Goal: Contribute content: Add original content to the website for others to see

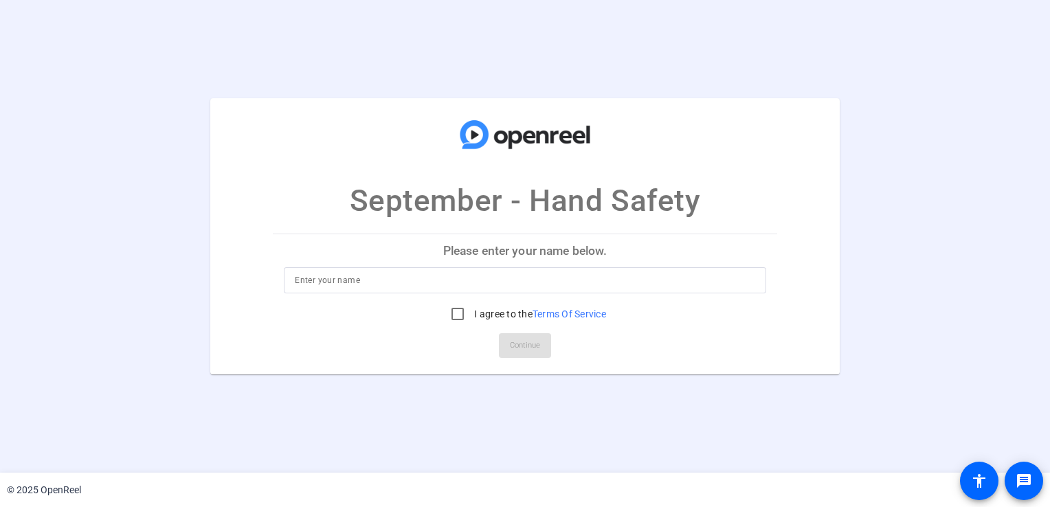
click at [456, 276] on input at bounding box center [525, 280] width 460 height 16
type input "Paulo Ribeiro Leal"
click at [456, 318] on input "I agree to the Terms Of Service" at bounding box center [457, 313] width 27 height 27
checkbox input "true"
click at [519, 346] on span "Continue" at bounding box center [525, 345] width 30 height 21
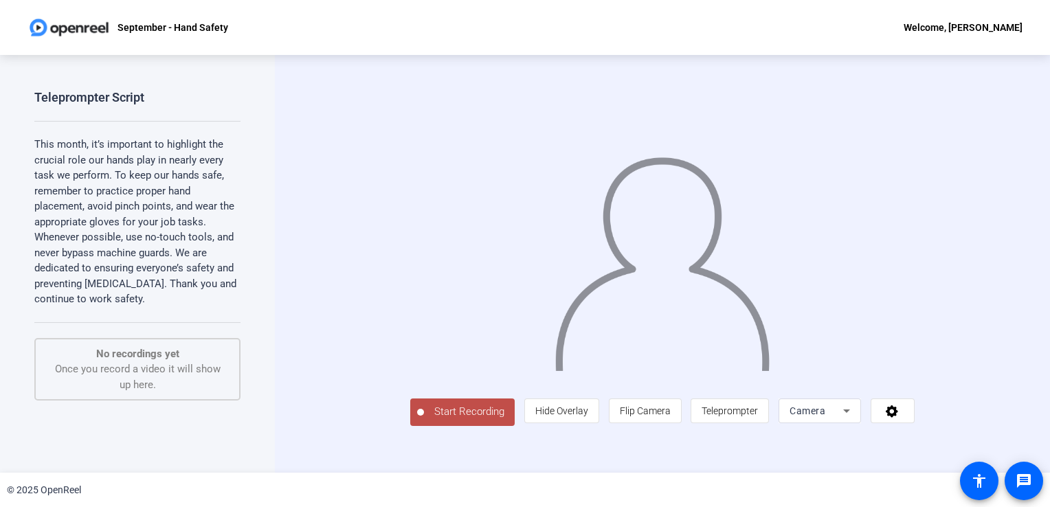
click at [424, 420] on span "Start Recording" at bounding box center [469, 412] width 91 height 16
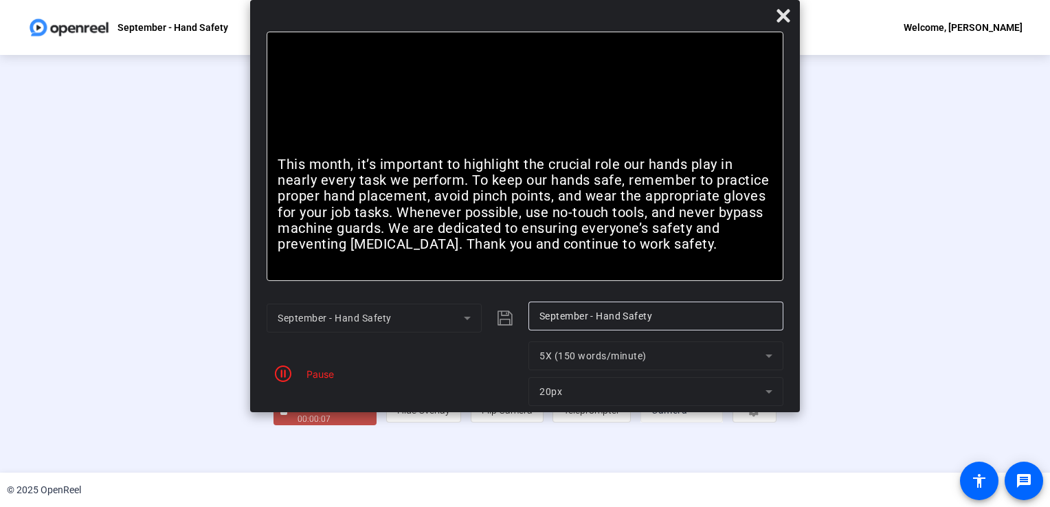
click at [322, 382] on div "Pause" at bounding box center [394, 374] width 255 height 65
click at [289, 377] on icon "button" at bounding box center [283, 374] width 16 height 16
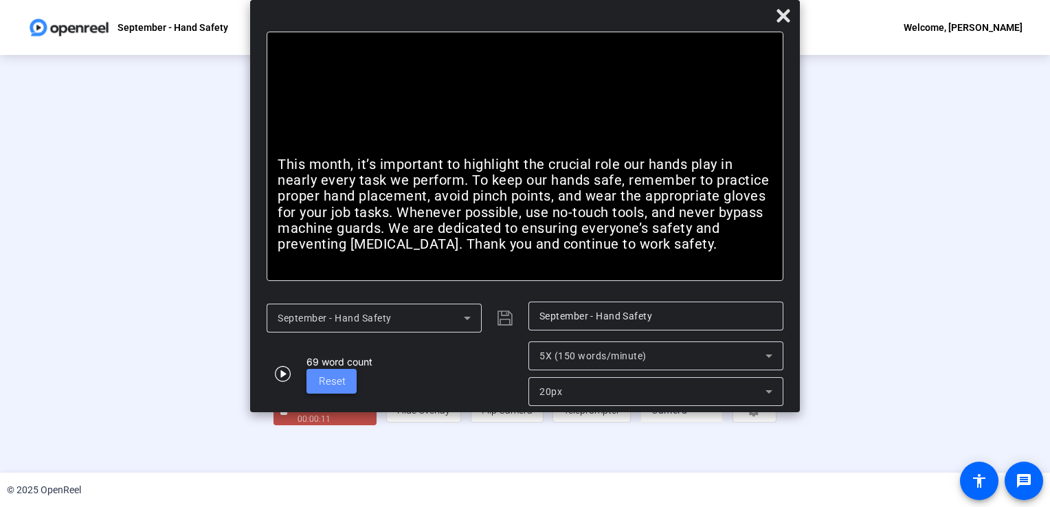
click at [330, 376] on span "Reset" at bounding box center [332, 381] width 27 height 12
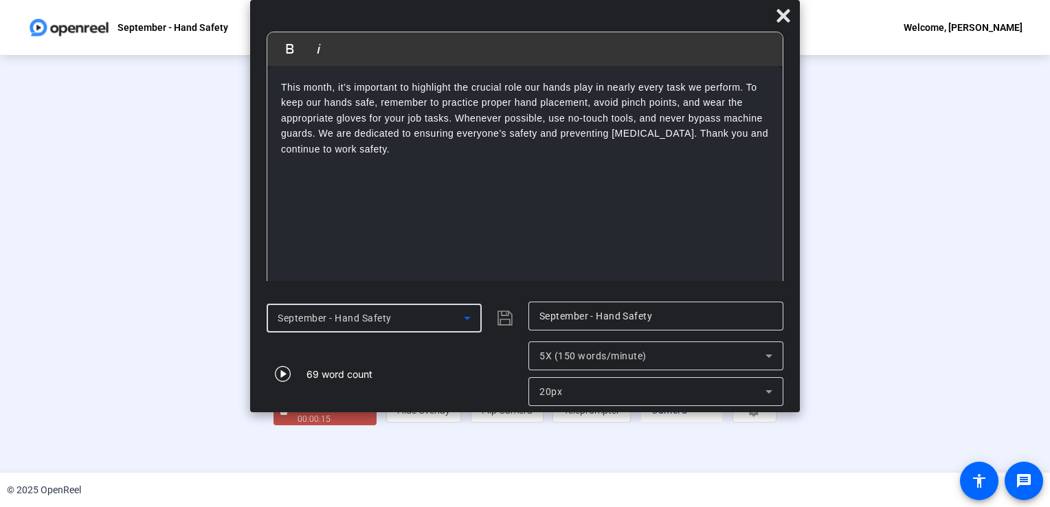
click at [357, 320] on span "September - Hand Safety" at bounding box center [335, 318] width 114 height 11
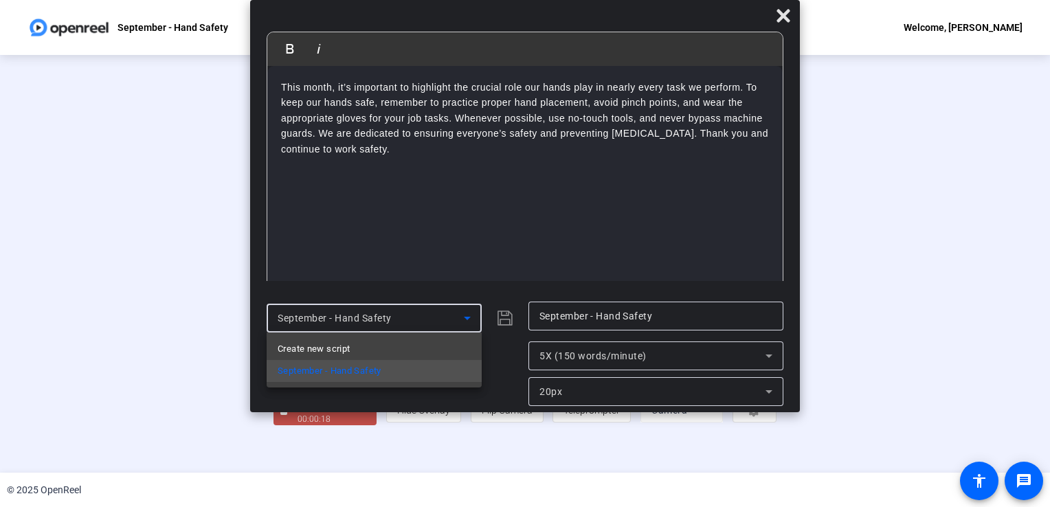
click at [503, 367] on div at bounding box center [525, 253] width 1050 height 507
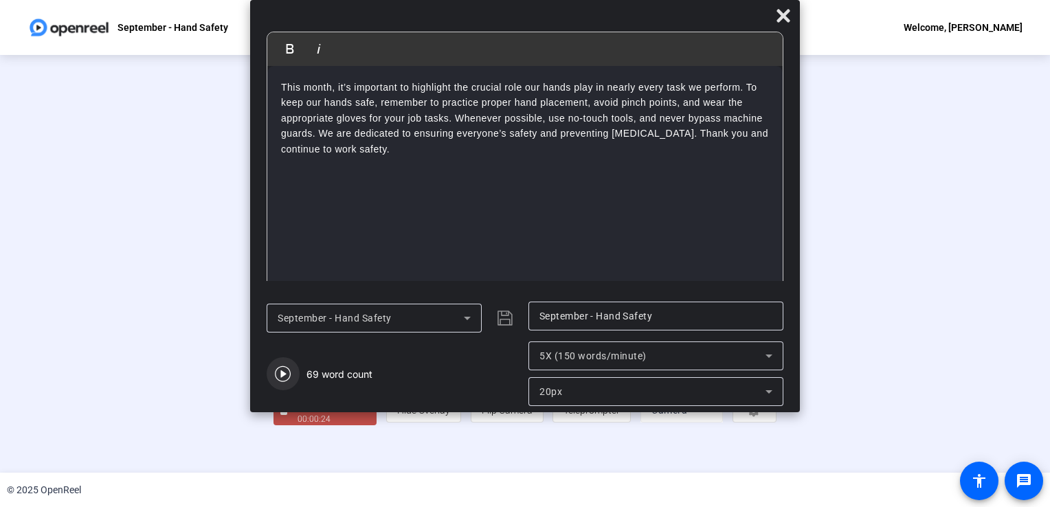
click at [285, 374] on icon "button" at bounding box center [283, 374] width 16 height 16
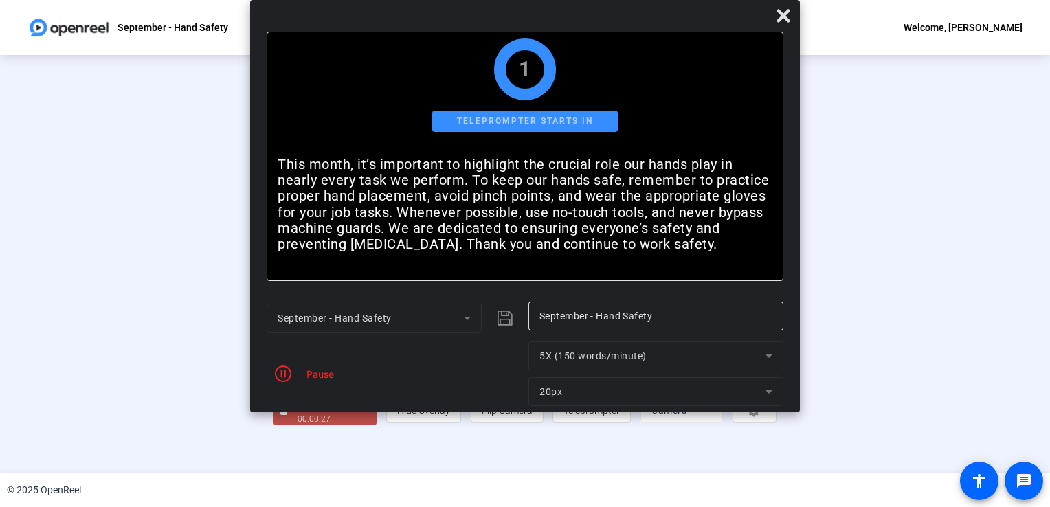
click at [285, 374] on icon "button" at bounding box center [283, 374] width 16 height 16
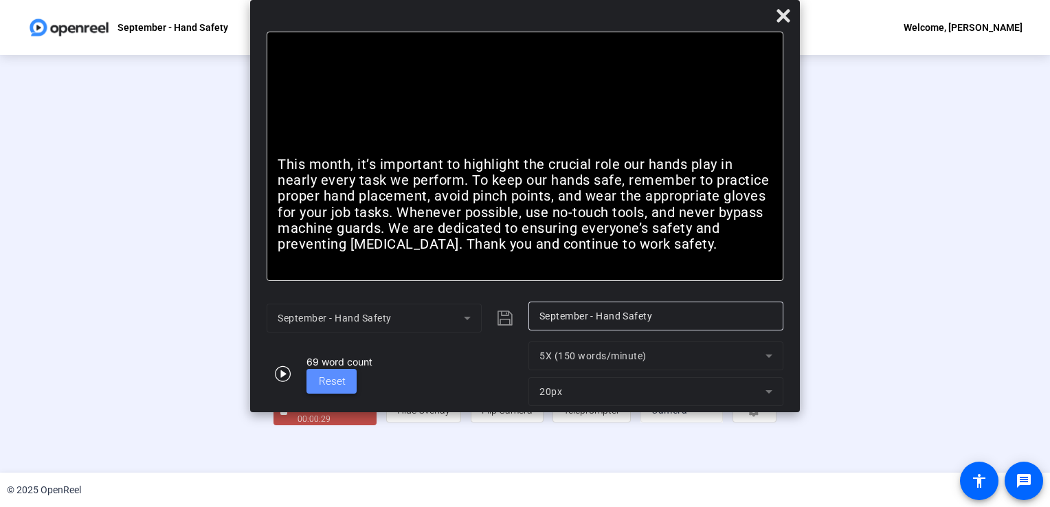
click at [327, 373] on span at bounding box center [332, 381] width 50 height 33
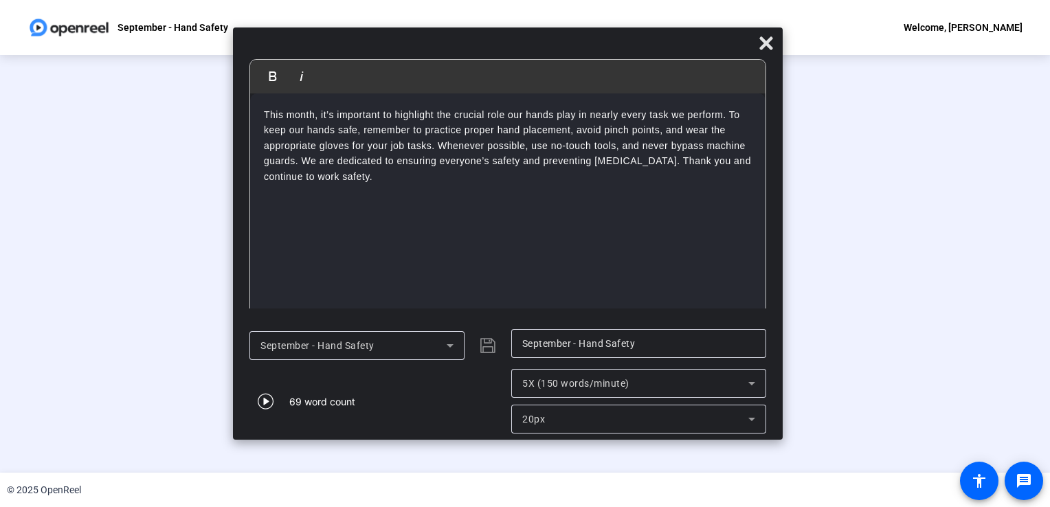
drag, startPoint x: 470, startPoint y: 12, endPoint x: 453, endPoint y: 40, distance: 33.0
click at [453, 40] on div at bounding box center [508, 46] width 550 height 24
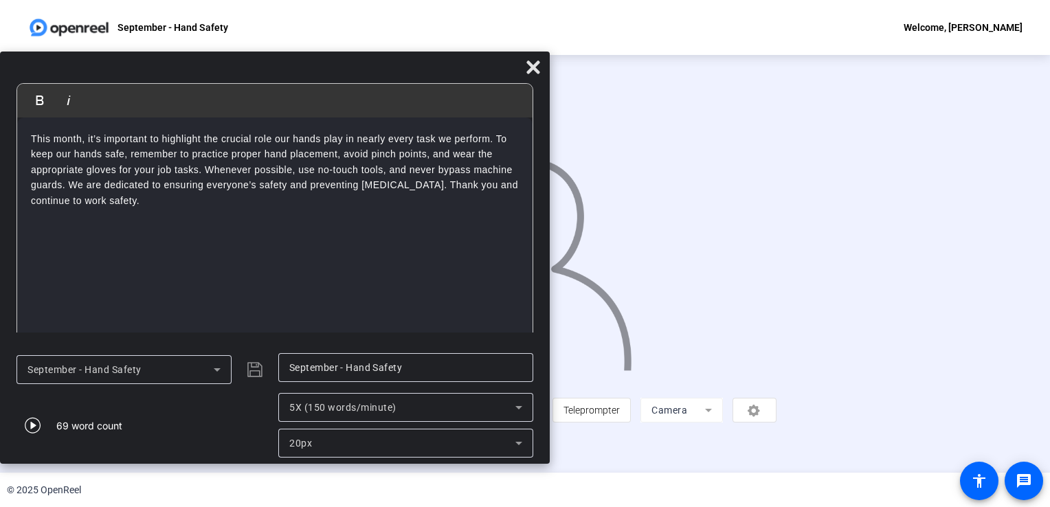
drag, startPoint x: 441, startPoint y: 36, endPoint x: 66, endPoint y: 63, distance: 375.7
click at [66, 63] on div at bounding box center [275, 70] width 550 height 24
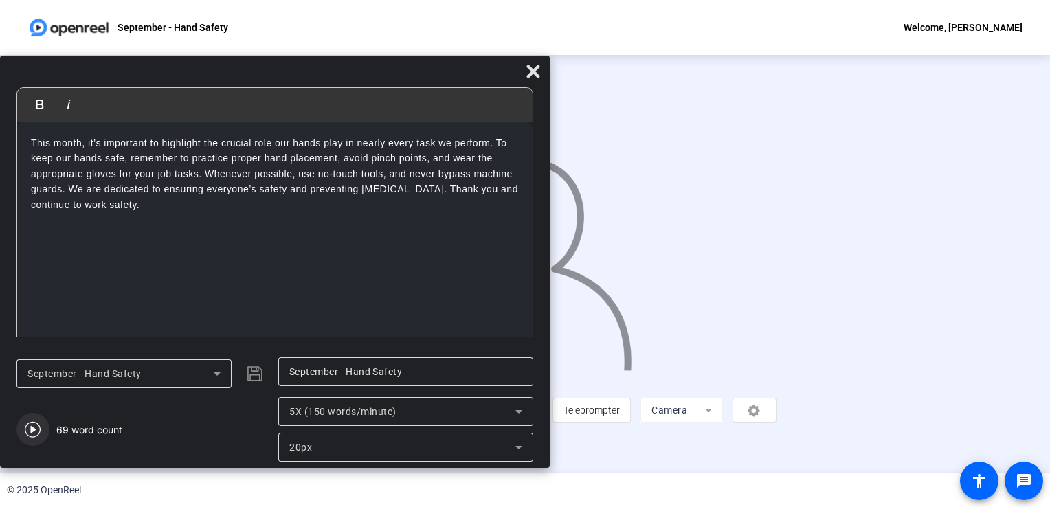
click at [30, 432] on icon "button" at bounding box center [33, 430] width 16 height 16
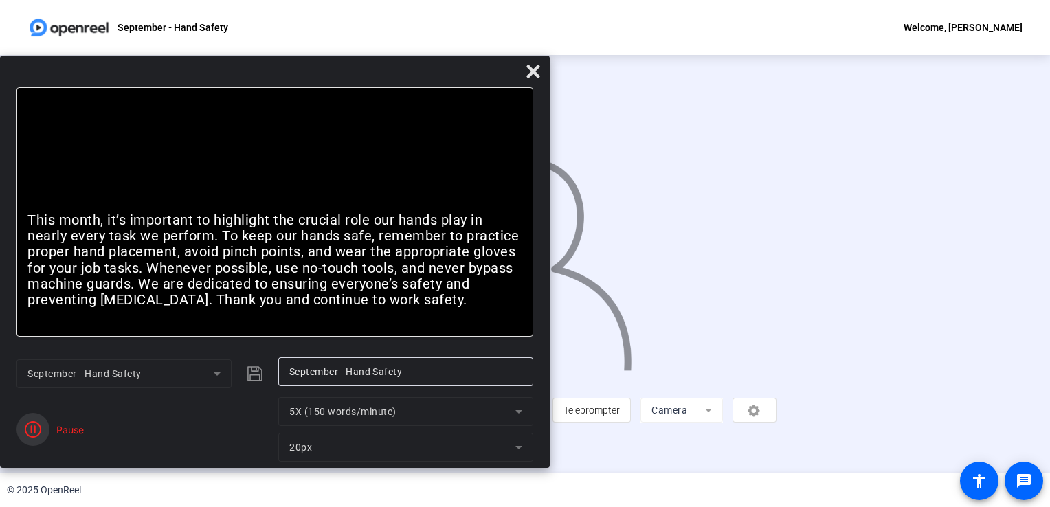
click at [30, 432] on icon "button" at bounding box center [33, 429] width 16 height 16
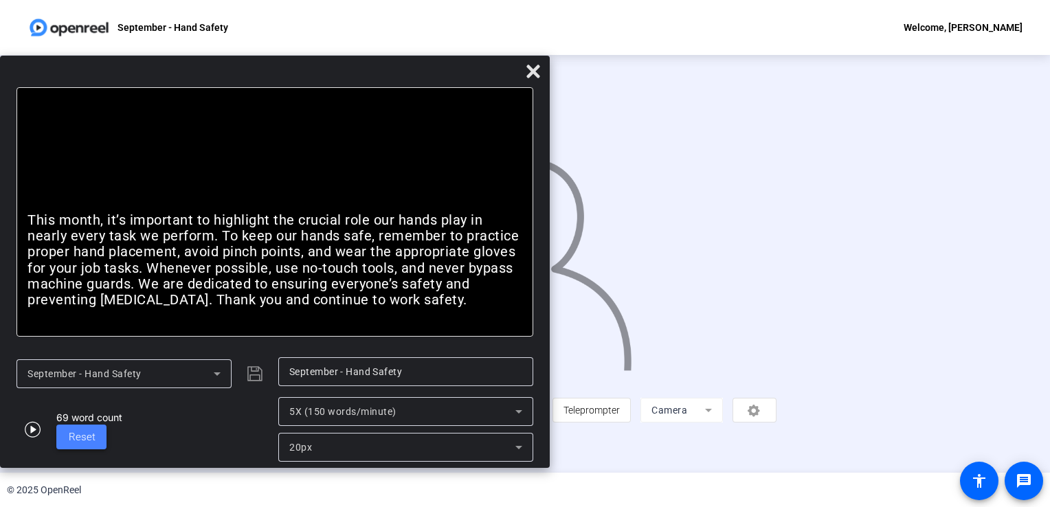
click at [89, 439] on span "Reset" at bounding box center [82, 437] width 27 height 12
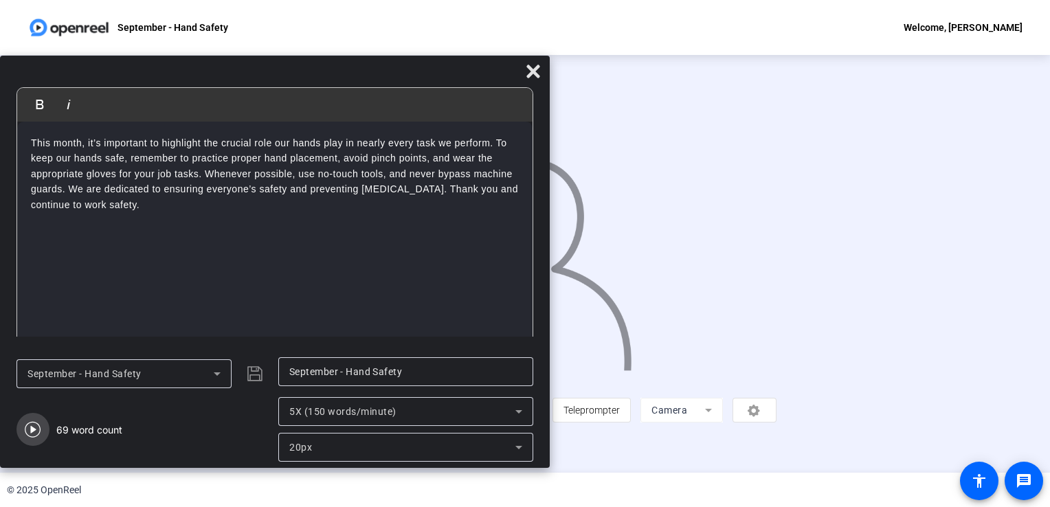
click at [35, 425] on icon "button" at bounding box center [33, 429] width 16 height 16
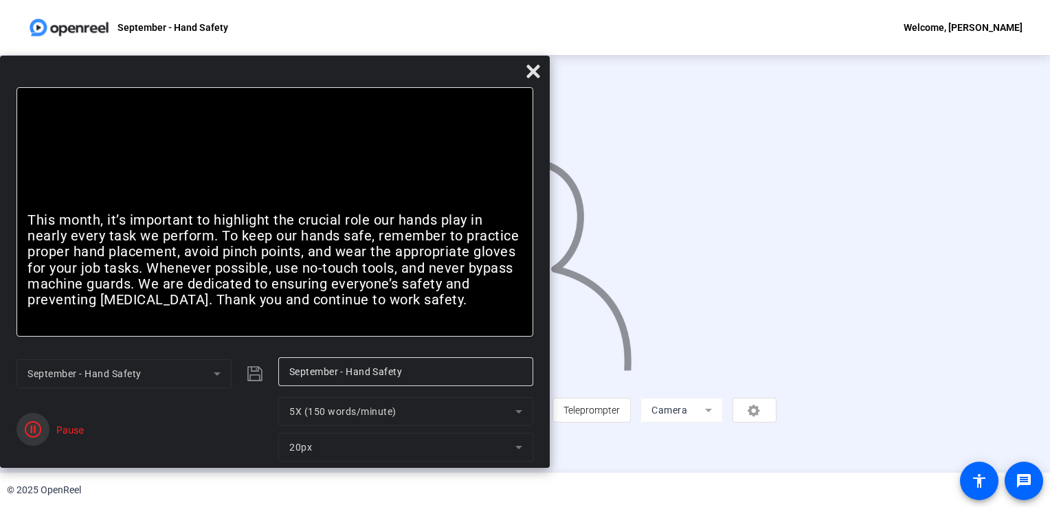
click at [35, 425] on icon "button" at bounding box center [33, 429] width 16 height 16
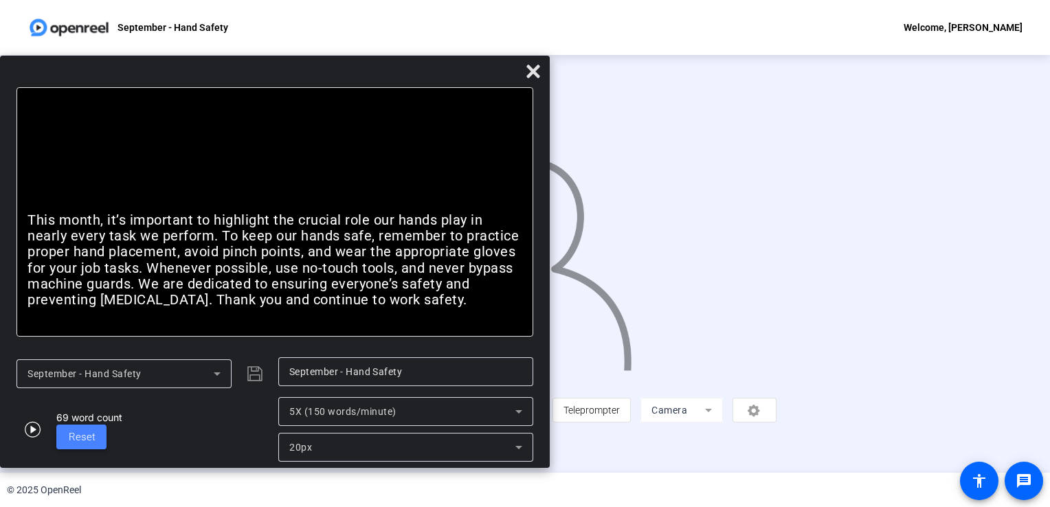
click at [89, 435] on span "Reset" at bounding box center [82, 437] width 27 height 12
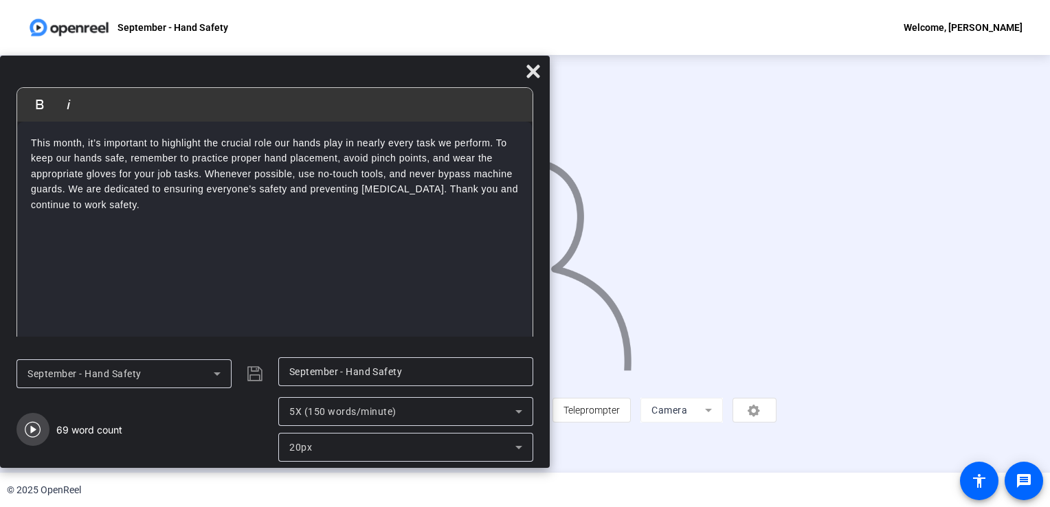
click at [33, 430] on icon "button" at bounding box center [33, 430] width 16 height 16
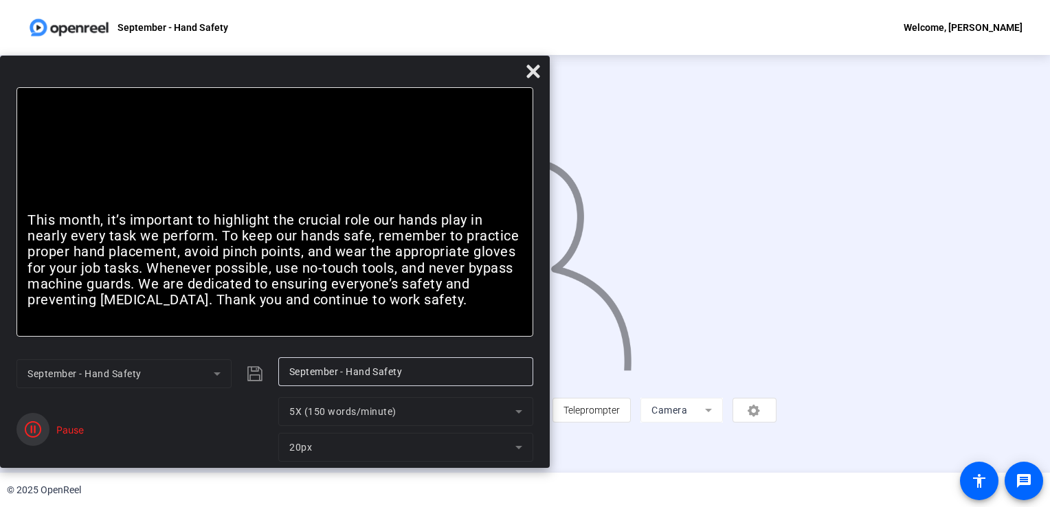
click at [33, 430] on icon "button" at bounding box center [33, 429] width 16 height 16
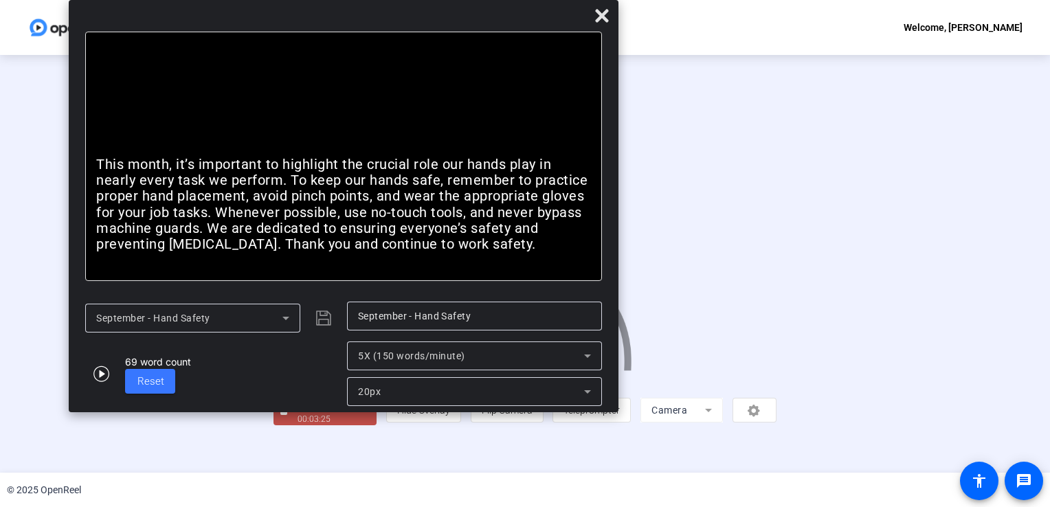
drag, startPoint x: 305, startPoint y: 74, endPoint x: 377, endPoint y: 3, distance: 100.6
click at [377, 3] on div "Bold Italic This month, it’s important to highlight the crucial role our hands …" at bounding box center [344, 206] width 550 height 412
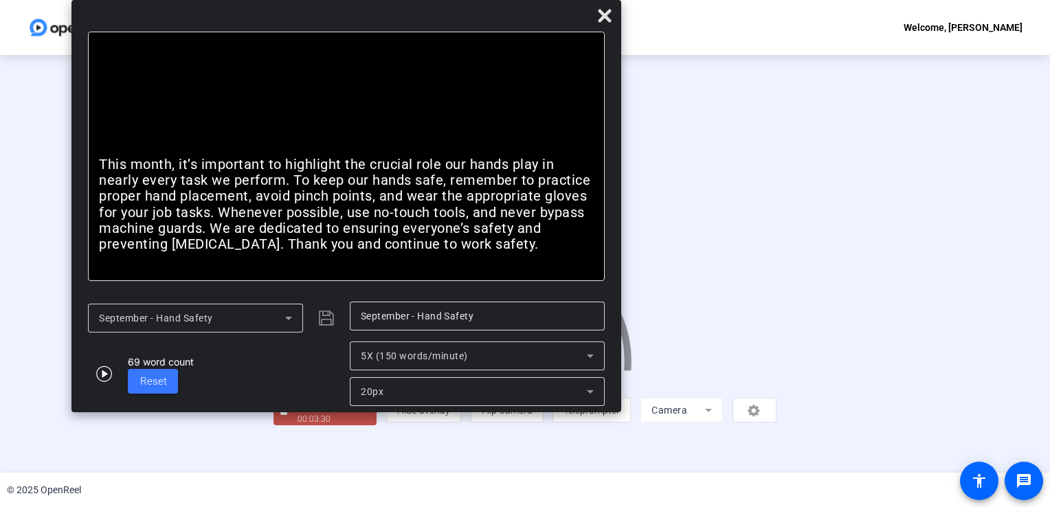
click at [327, 320] on div "September - Hand Safety" at bounding box center [215, 318] width 255 height 33
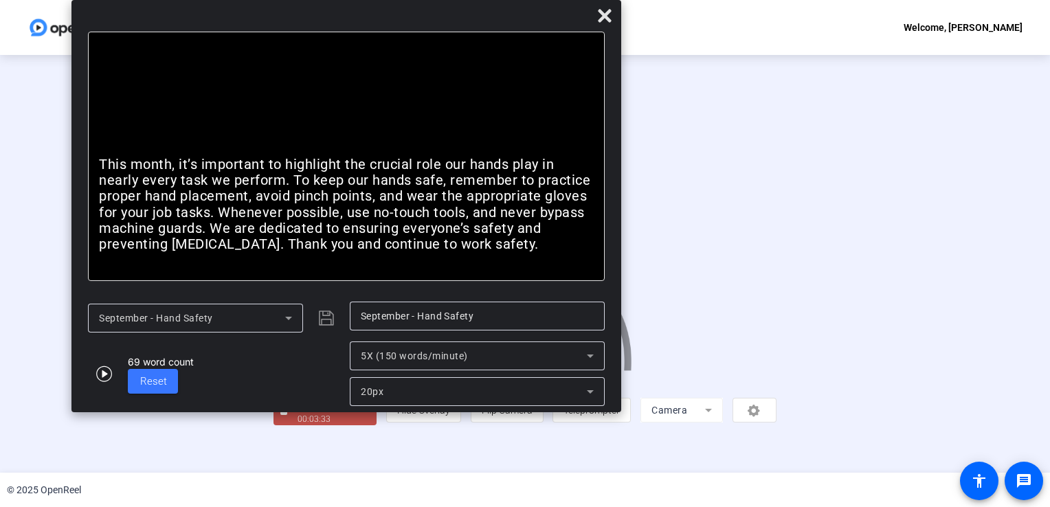
click at [327, 320] on div "September - Hand Safety" at bounding box center [215, 318] width 255 height 33
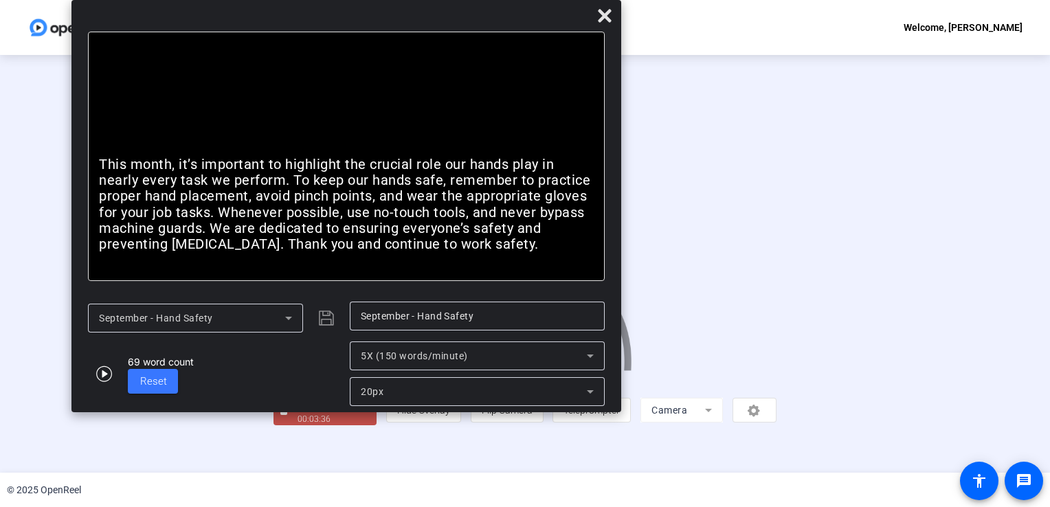
click at [327, 320] on div "September - Hand Safety" at bounding box center [215, 318] width 255 height 33
click at [546, 364] on div "5X (150 words/minute)" at bounding box center [474, 356] width 226 height 16
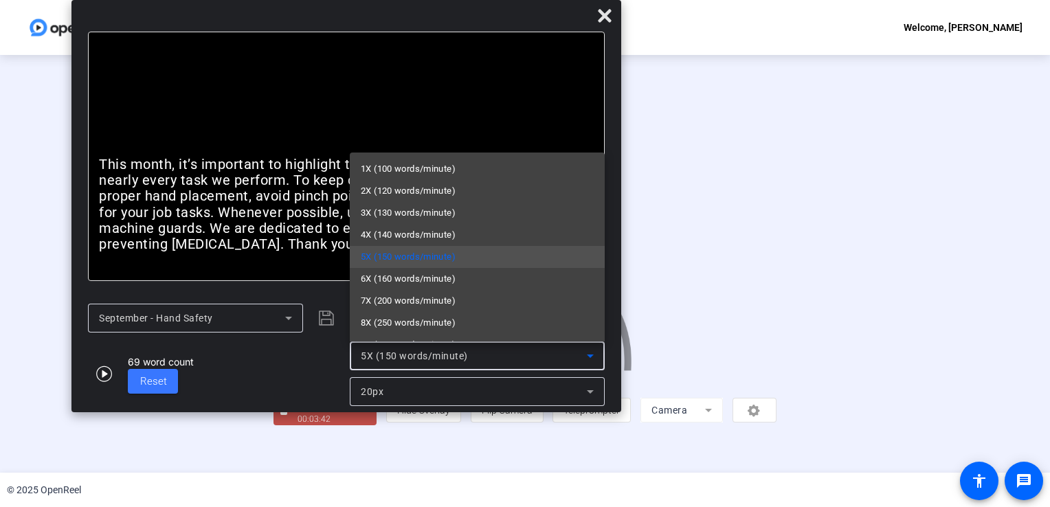
click at [546, 364] on div at bounding box center [525, 253] width 1050 height 507
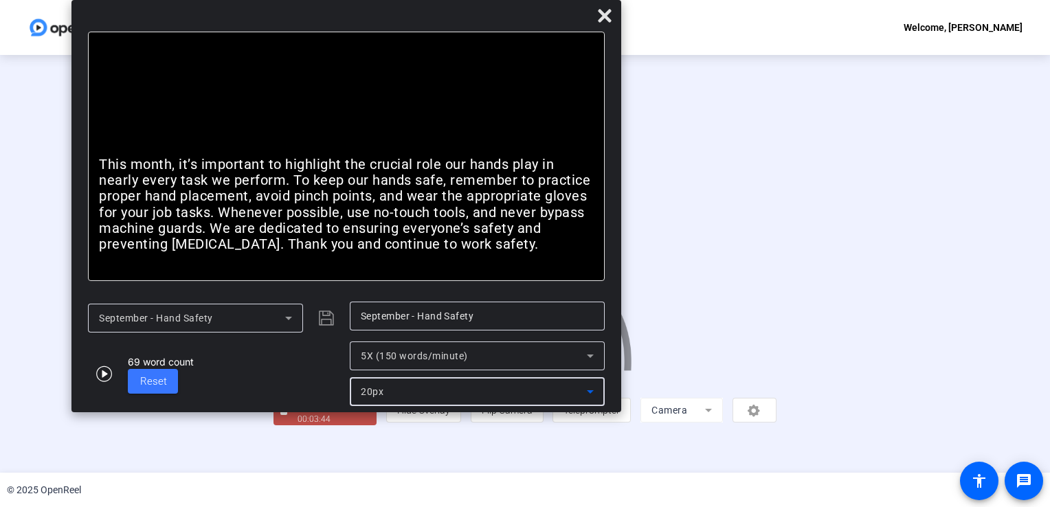
click at [529, 392] on div "20px" at bounding box center [474, 392] width 226 height 16
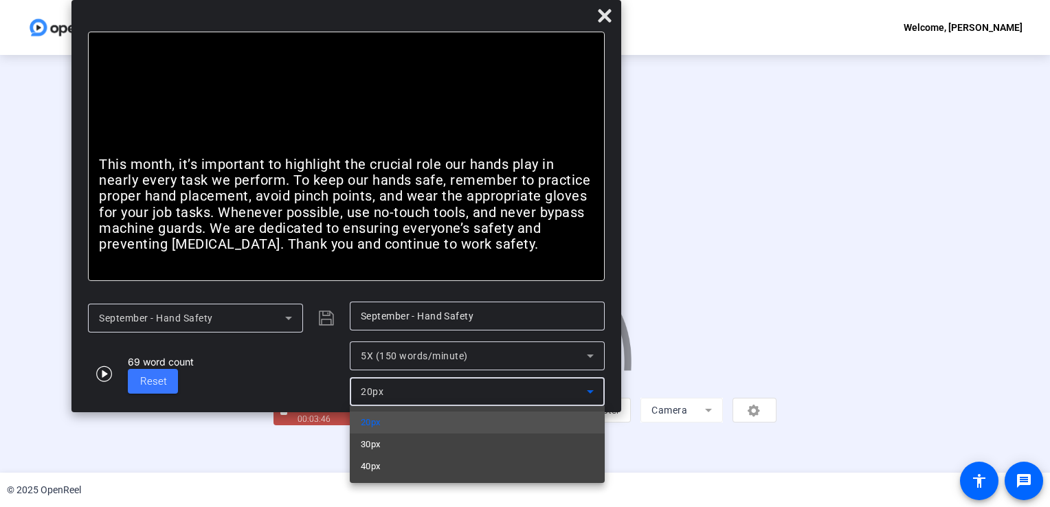
click at [529, 392] on div at bounding box center [525, 253] width 1050 height 507
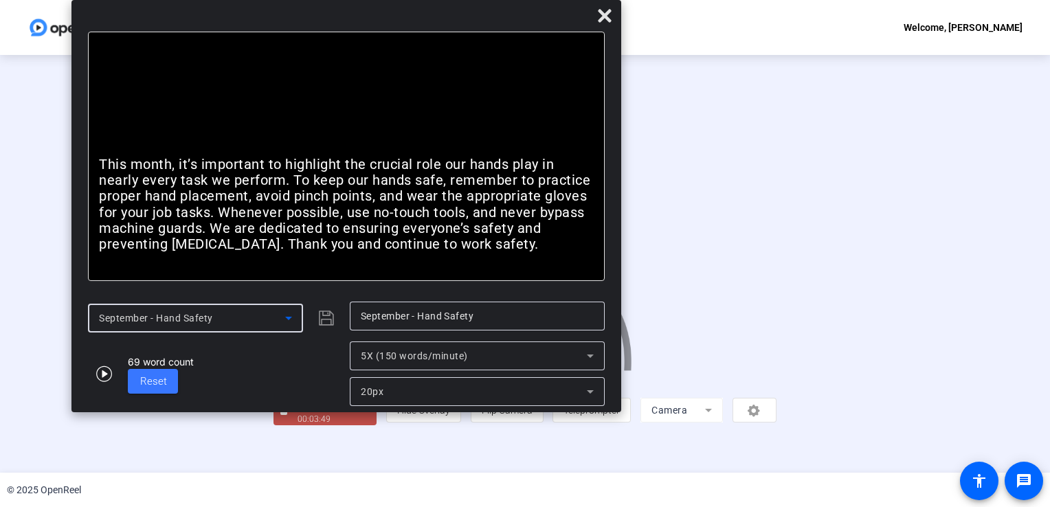
click at [287, 326] on icon at bounding box center [288, 318] width 16 height 16
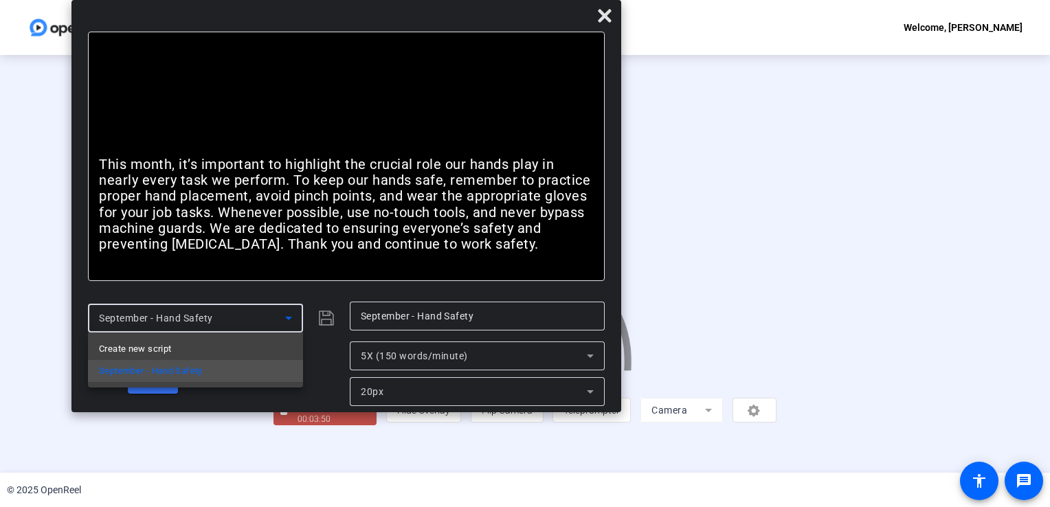
click at [287, 326] on div at bounding box center [525, 253] width 1050 height 507
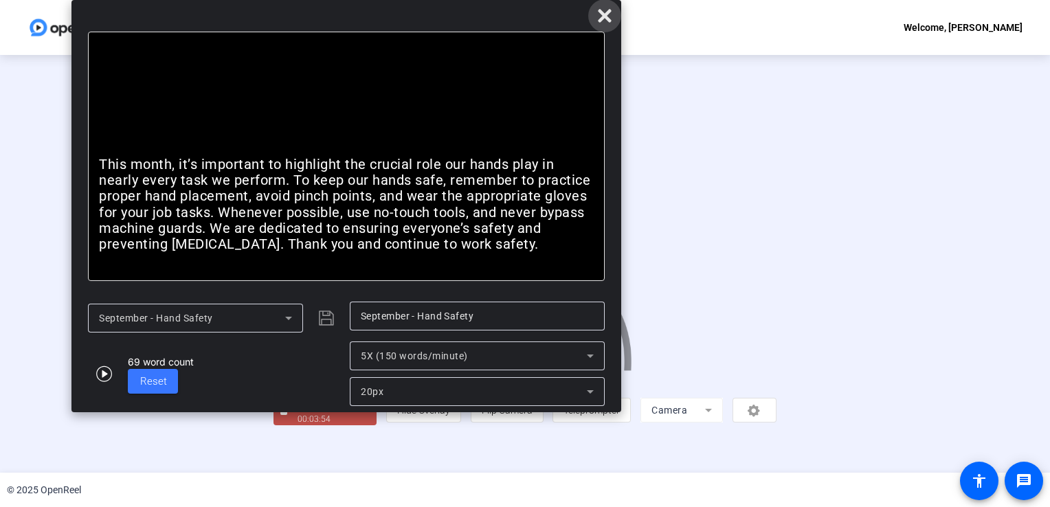
click at [597, 14] on icon at bounding box center [605, 16] width 16 height 16
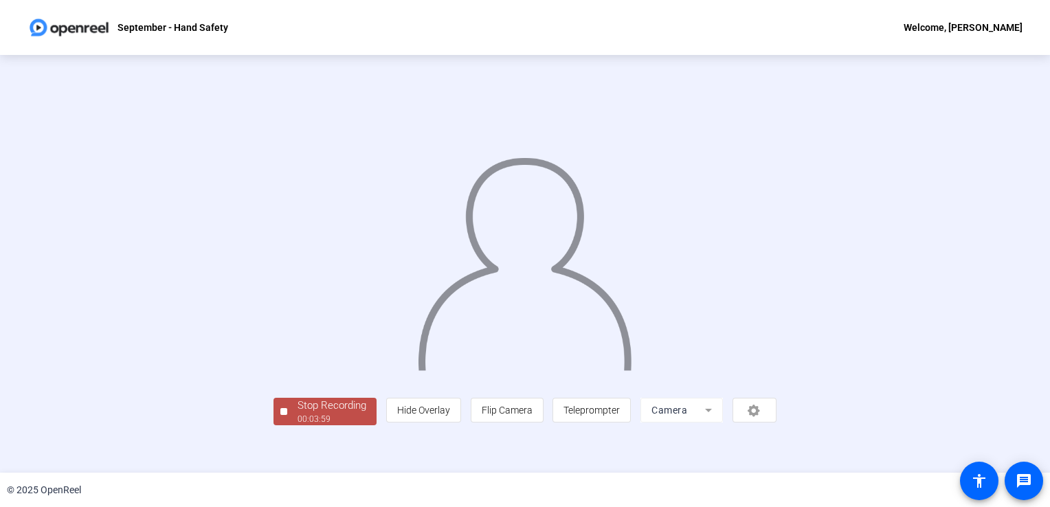
click at [298, 426] on div "00:03:59" at bounding box center [332, 419] width 69 height 12
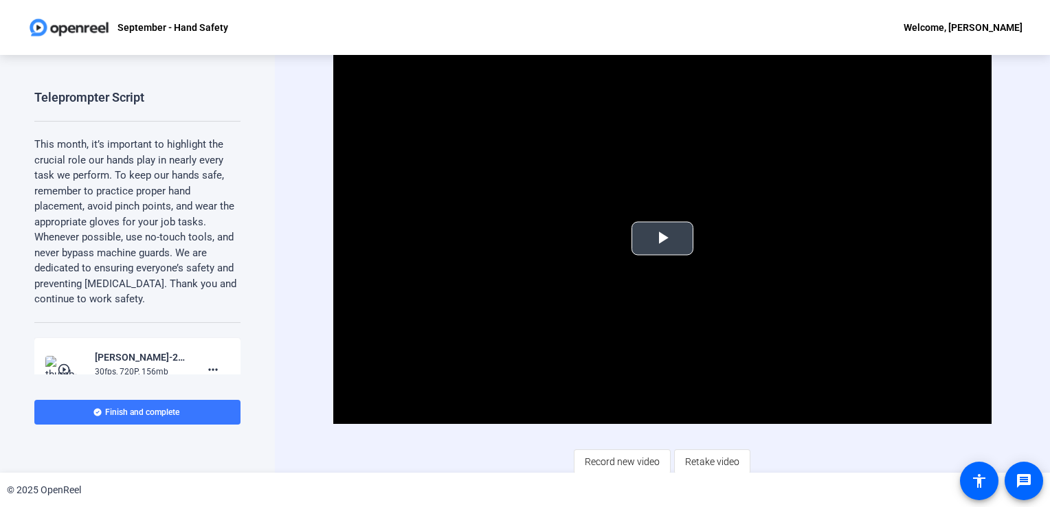
click at [663, 239] on span "Video Player" at bounding box center [663, 239] width 0 height 0
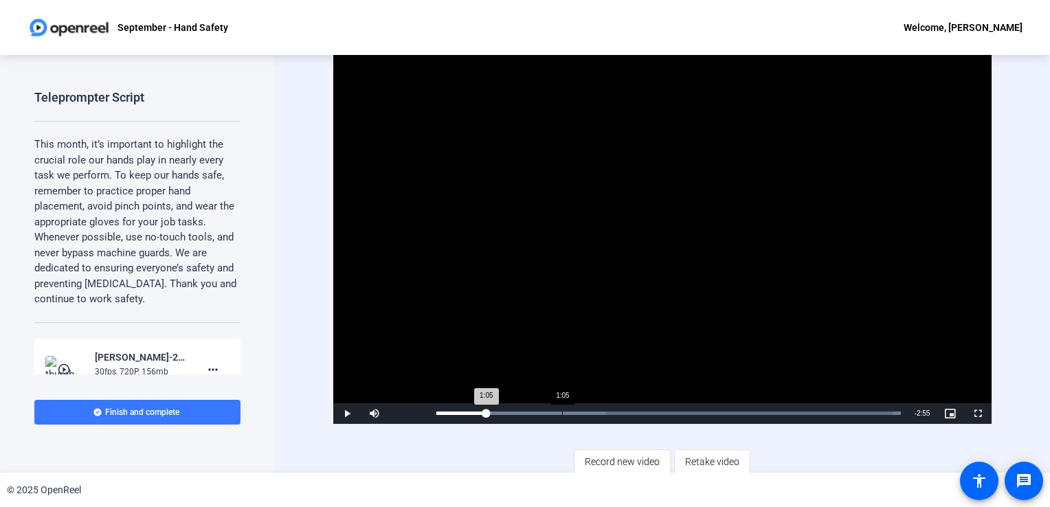
drag, startPoint x: 481, startPoint y: 411, endPoint x: 561, endPoint y: 408, distance: 79.8
click at [561, 408] on div "Loaded : 100.00% 1:05 1:05" at bounding box center [669, 414] width 478 height 21
drag, startPoint x: 571, startPoint y: 412, endPoint x: 550, endPoint y: 410, distance: 21.5
click at [550, 412] on div "1:00" at bounding box center [496, 413] width 119 height 3
drag, startPoint x: 553, startPoint y: 411, endPoint x: 560, endPoint y: 411, distance: 7.6
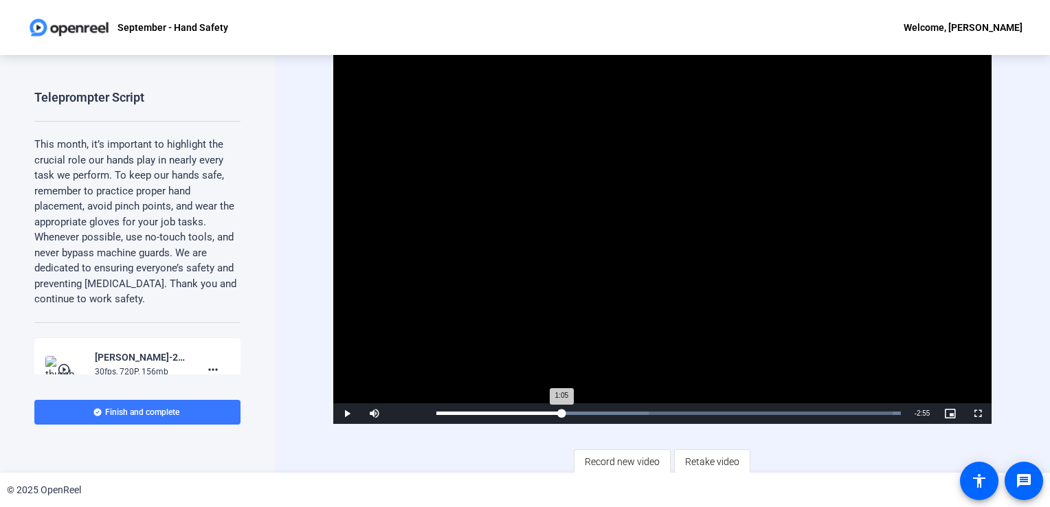
click at [560, 412] on div "1:05" at bounding box center [499, 413] width 125 height 3
drag, startPoint x: 560, startPoint y: 411, endPoint x: 568, endPoint y: 412, distance: 7.7
click at [568, 412] on div "Loaded : 100.00% 1:09 1:09" at bounding box center [669, 413] width 465 height 3
drag, startPoint x: 572, startPoint y: 414, endPoint x: 588, endPoint y: 413, distance: 16.5
click at [588, 413] on div "Loaded : 100.00% 1:19 1:13" at bounding box center [669, 413] width 465 height 3
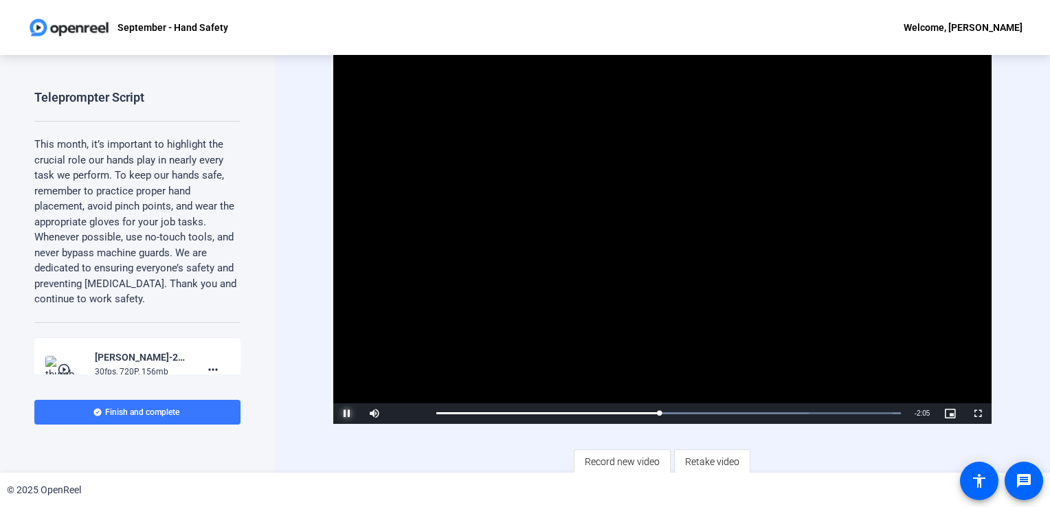
click at [344, 414] on span "Video Player" at bounding box center [346, 414] width 27 height 0
click at [708, 463] on span "Retake video" at bounding box center [712, 462] width 54 height 26
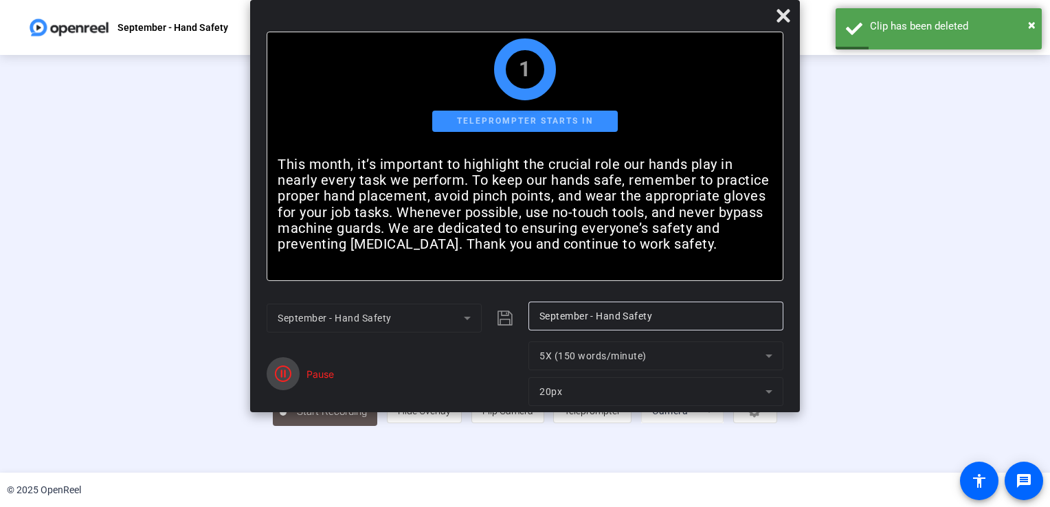
click at [280, 375] on icon "button" at bounding box center [283, 374] width 16 height 16
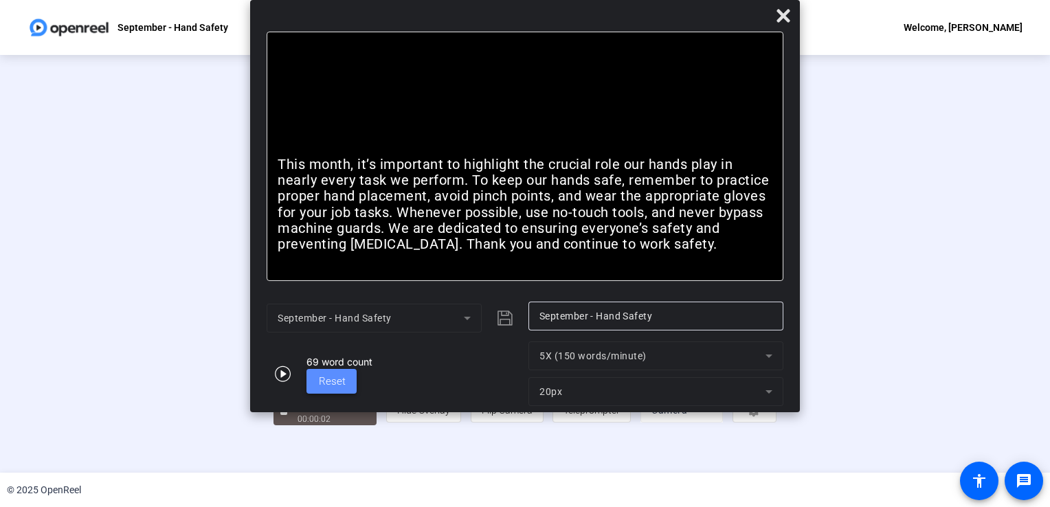
click at [349, 389] on span at bounding box center [332, 381] width 50 height 33
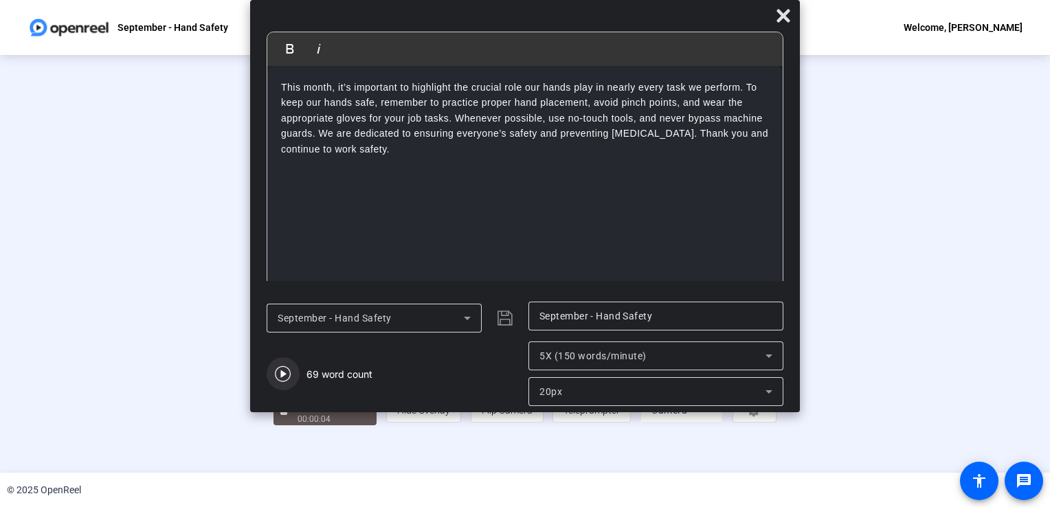
click at [279, 367] on icon "button" at bounding box center [283, 374] width 16 height 16
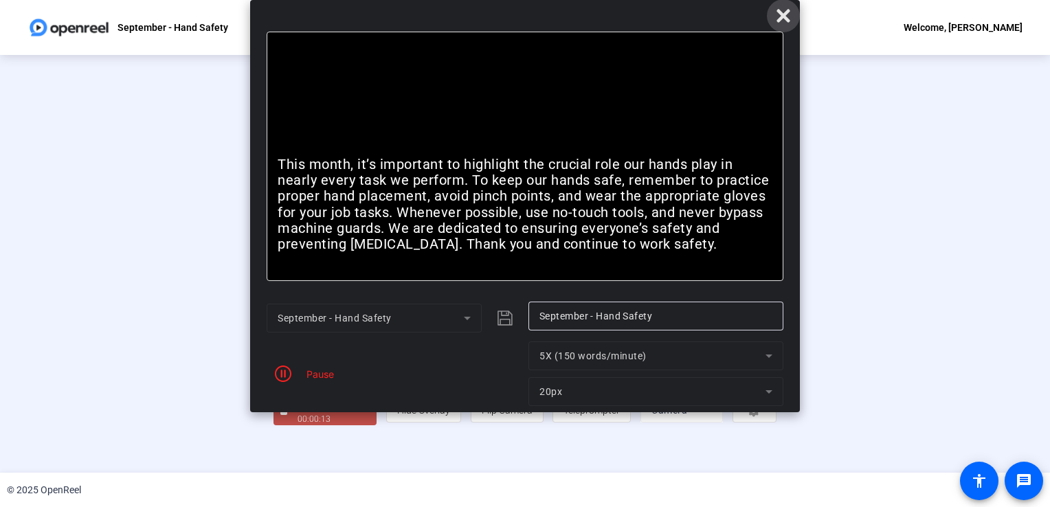
click at [789, 20] on icon at bounding box center [783, 15] width 13 height 13
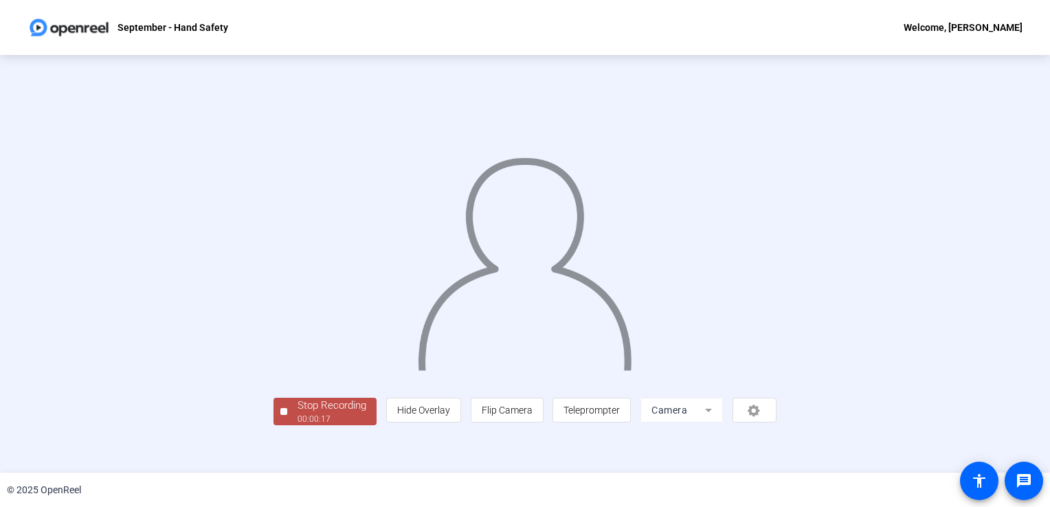
scroll to position [38, 0]
click at [298, 414] on div "Stop Recording" at bounding box center [332, 406] width 69 height 16
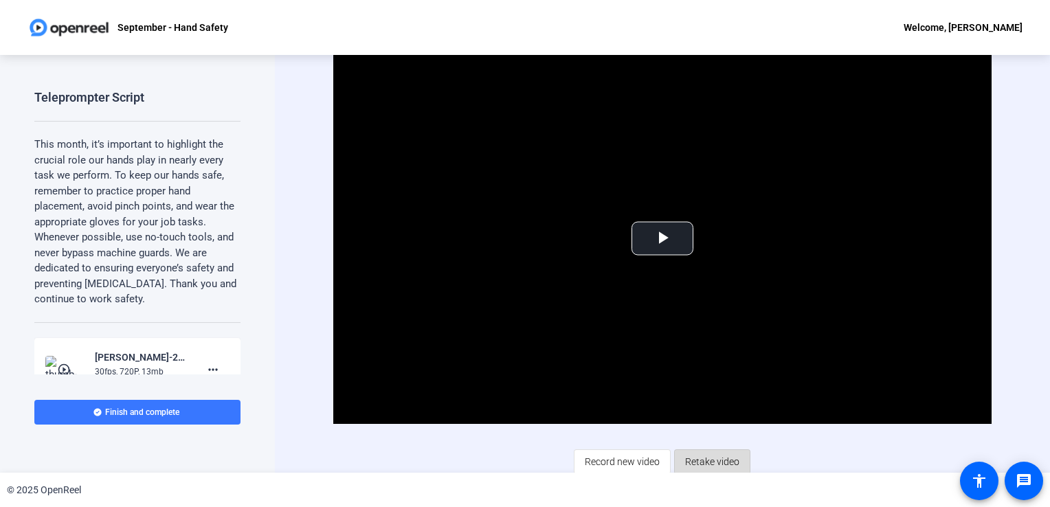
click at [692, 457] on span "Retake video" at bounding box center [712, 462] width 54 height 26
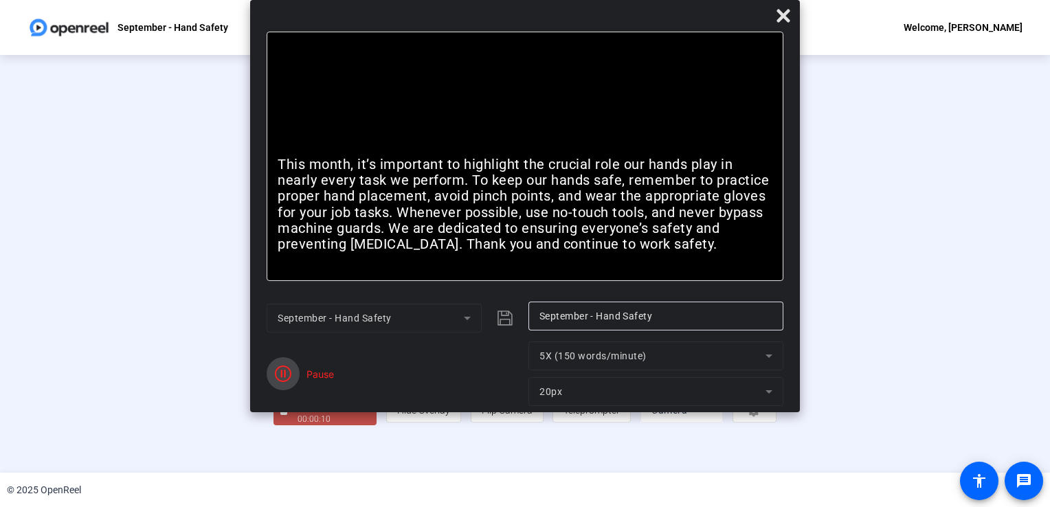
click at [283, 382] on icon "button" at bounding box center [283, 374] width 16 height 16
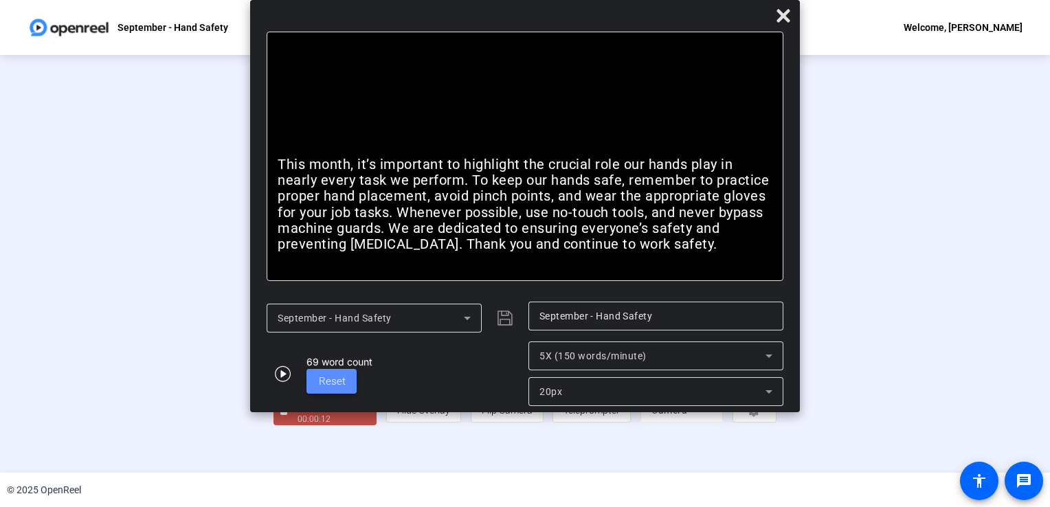
click at [325, 387] on span "Reset" at bounding box center [332, 381] width 27 height 12
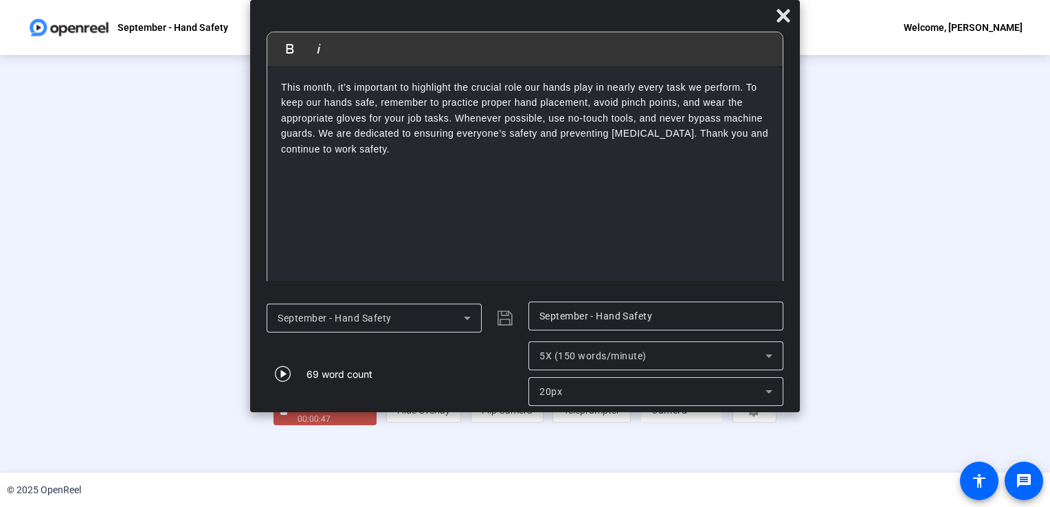
click at [325, 387] on div "69 word count" at bounding box center [394, 374] width 255 height 65
click at [784, 18] on icon at bounding box center [783, 16] width 16 height 16
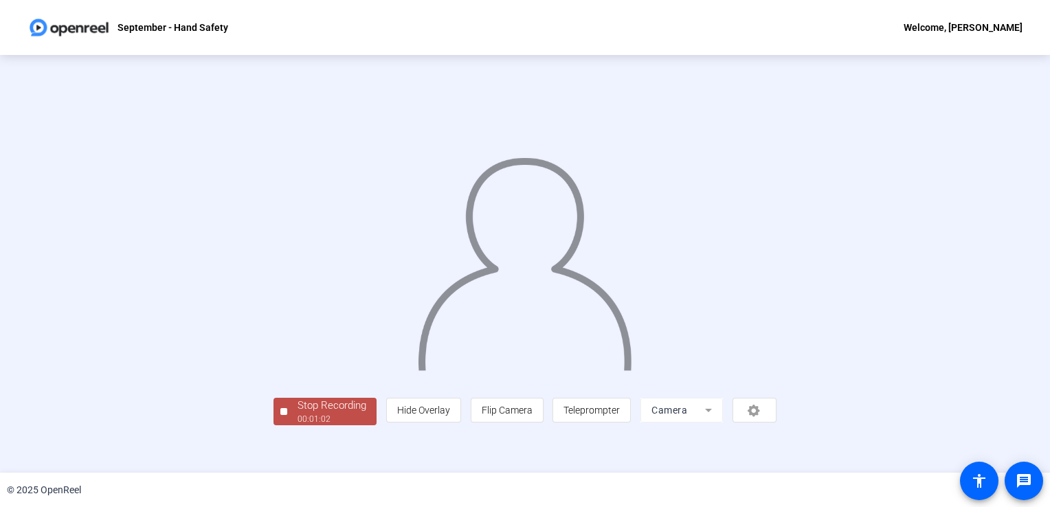
scroll to position [38, 0]
click at [298, 414] on div "Stop Recording" at bounding box center [332, 406] width 69 height 16
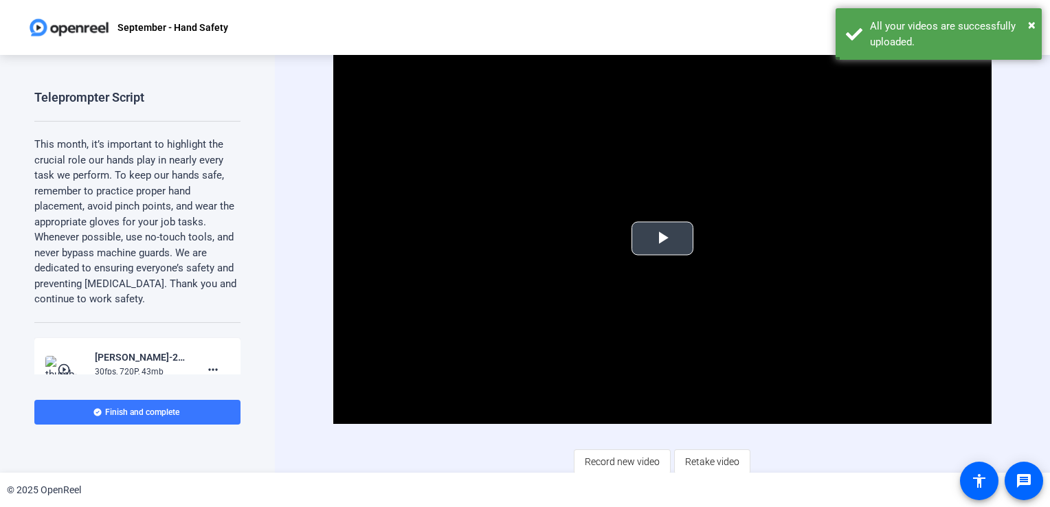
click at [663, 239] on span "Video Player" at bounding box center [663, 239] width 0 height 0
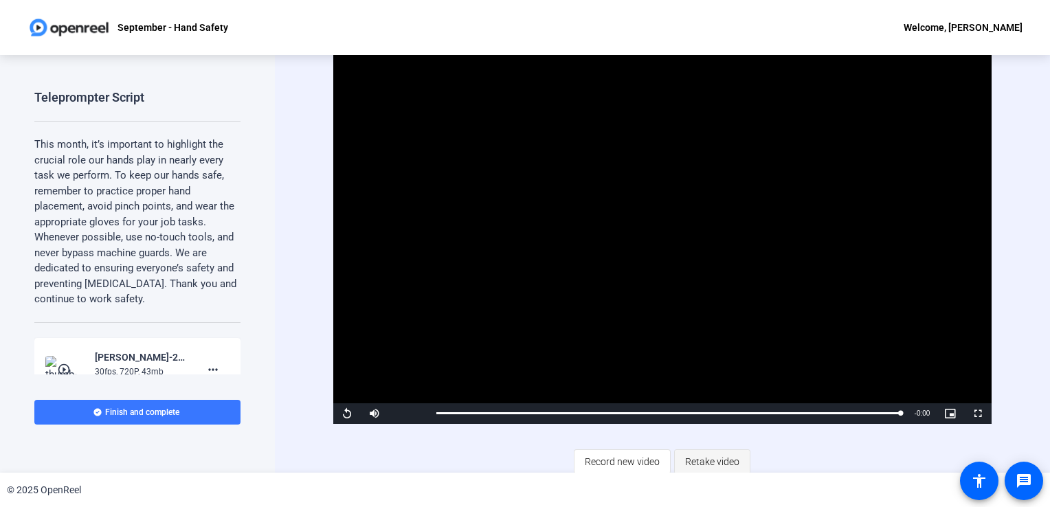
click at [701, 455] on span "Retake video" at bounding box center [712, 462] width 54 height 26
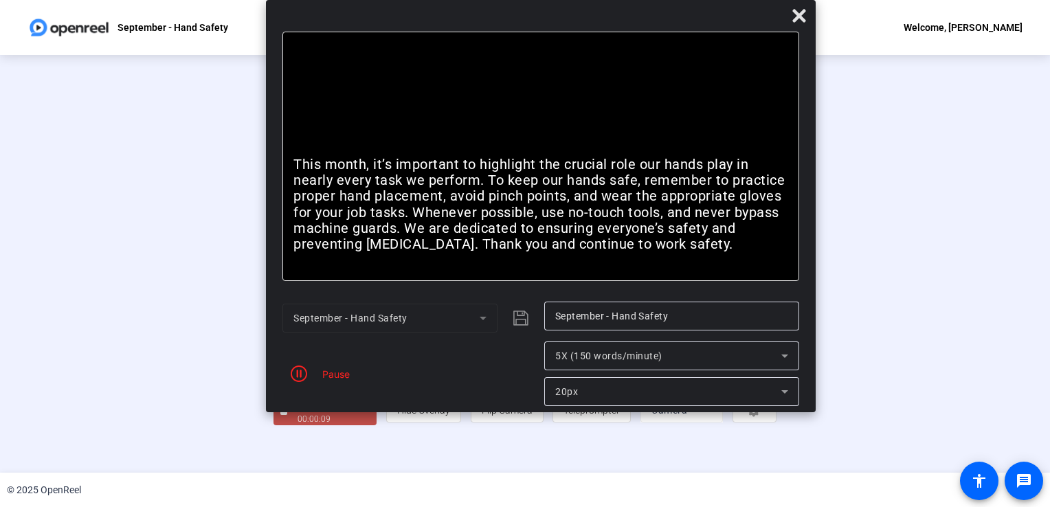
drag, startPoint x: 463, startPoint y: 10, endPoint x: 478, endPoint y: -51, distance: 62.5
click at [478, 0] on html "Accessibility Screen-Reader Guide, Feedback, and Issue Reporting | New window S…" at bounding box center [525, 253] width 1050 height 507
click at [331, 379] on div "Pause" at bounding box center [333, 374] width 34 height 14
click at [289, 370] on span "button" at bounding box center [299, 373] width 33 height 33
click at [344, 386] on span "Reset" at bounding box center [348, 381] width 27 height 12
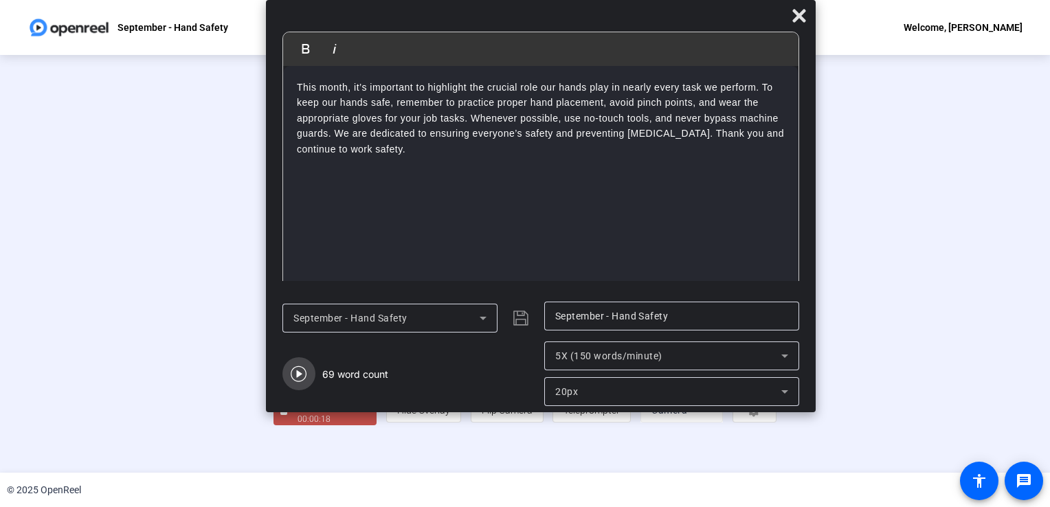
click at [298, 379] on icon "button" at bounding box center [299, 374] width 16 height 16
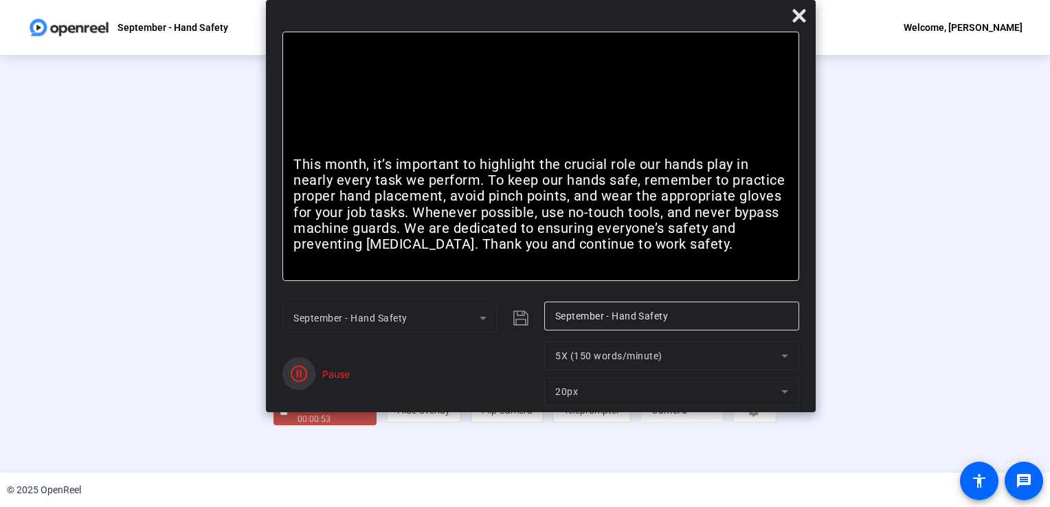
click at [298, 379] on icon "button" at bounding box center [299, 374] width 16 height 16
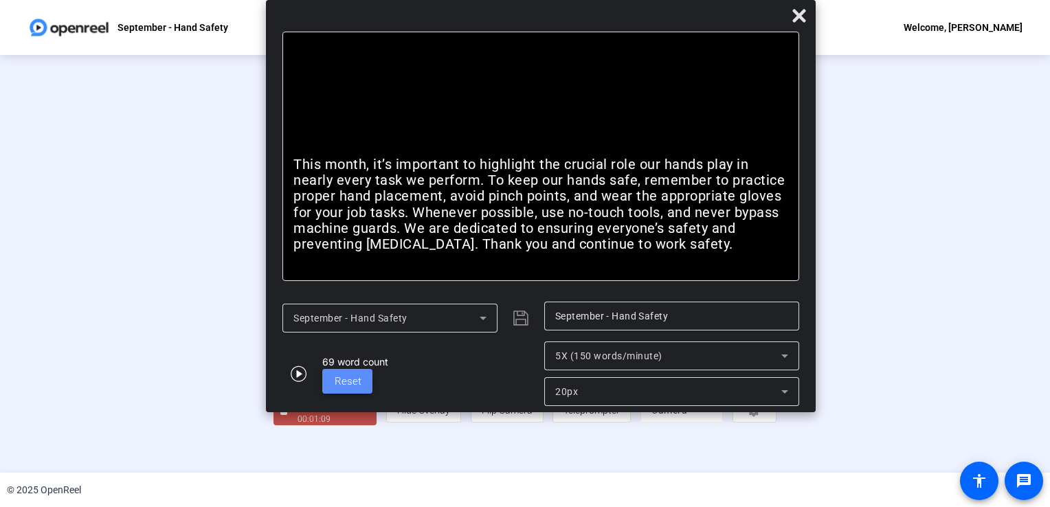
click at [335, 381] on span "Reset" at bounding box center [348, 381] width 27 height 12
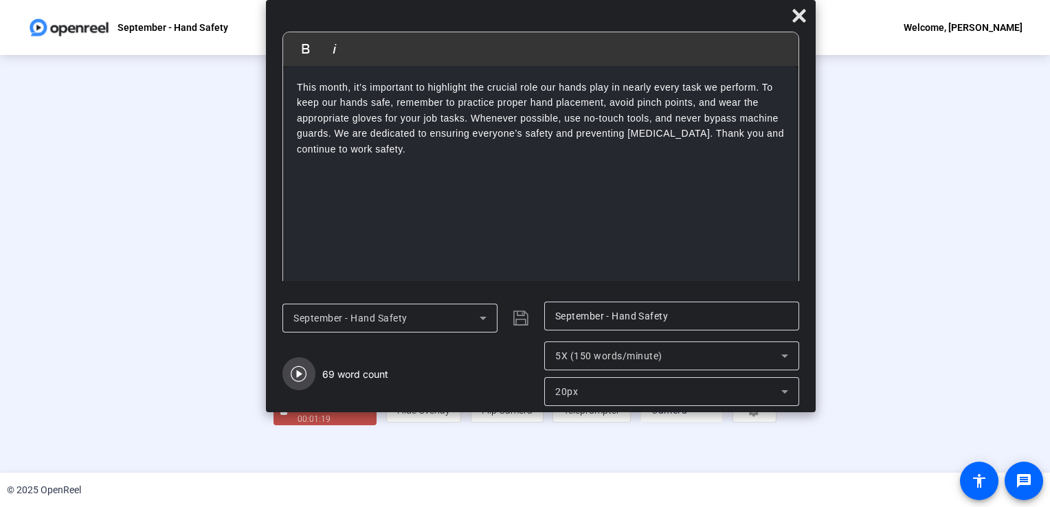
click at [299, 373] on icon "button" at bounding box center [299, 374] width 16 height 16
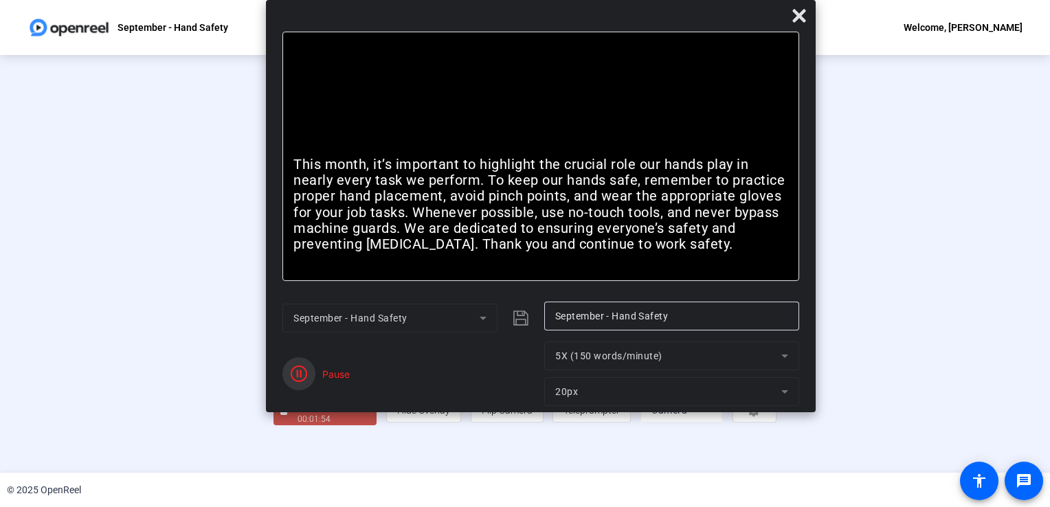
click at [299, 373] on icon "button" at bounding box center [299, 374] width 16 height 16
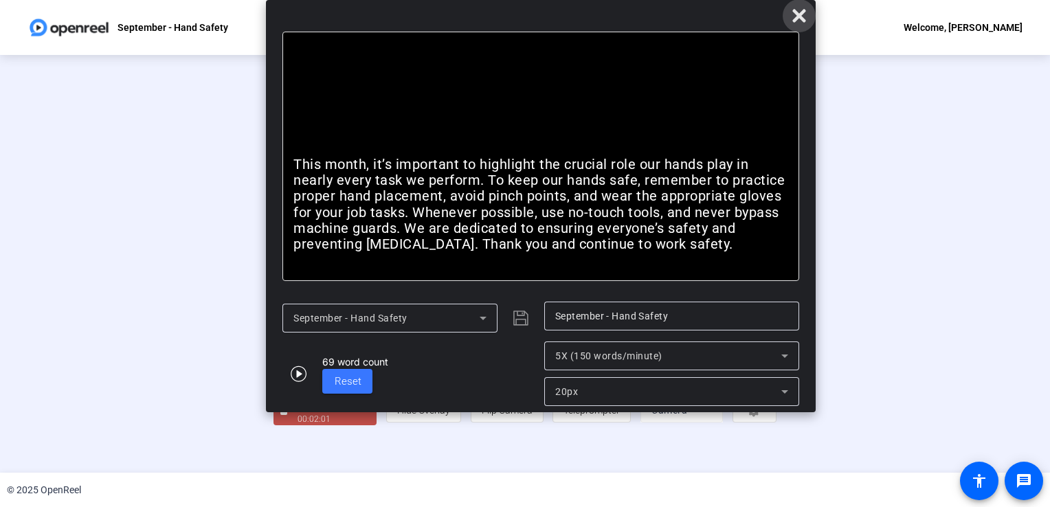
click at [802, 14] on icon at bounding box center [799, 15] width 13 height 13
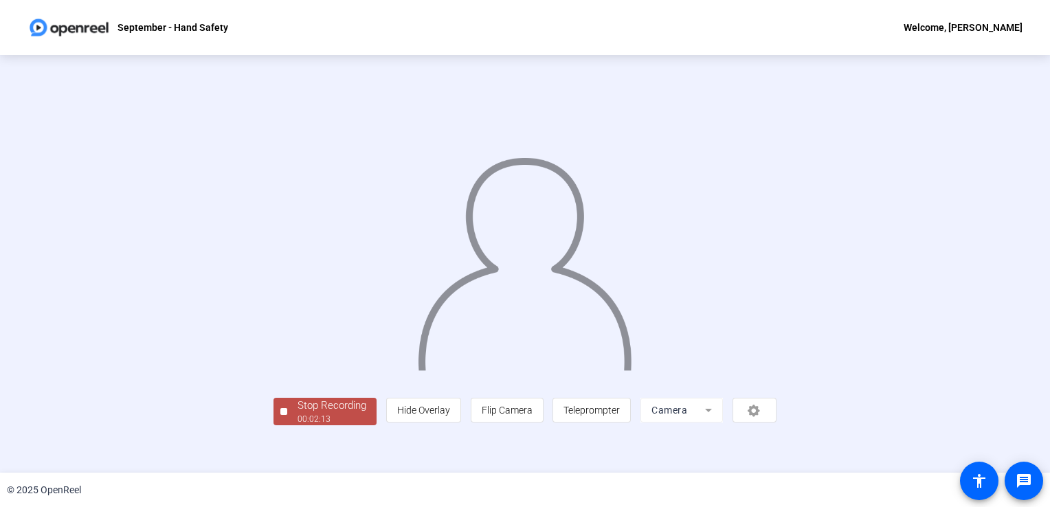
scroll to position [38, 0]
click at [298, 414] on div "Stop Recording" at bounding box center [332, 406] width 69 height 16
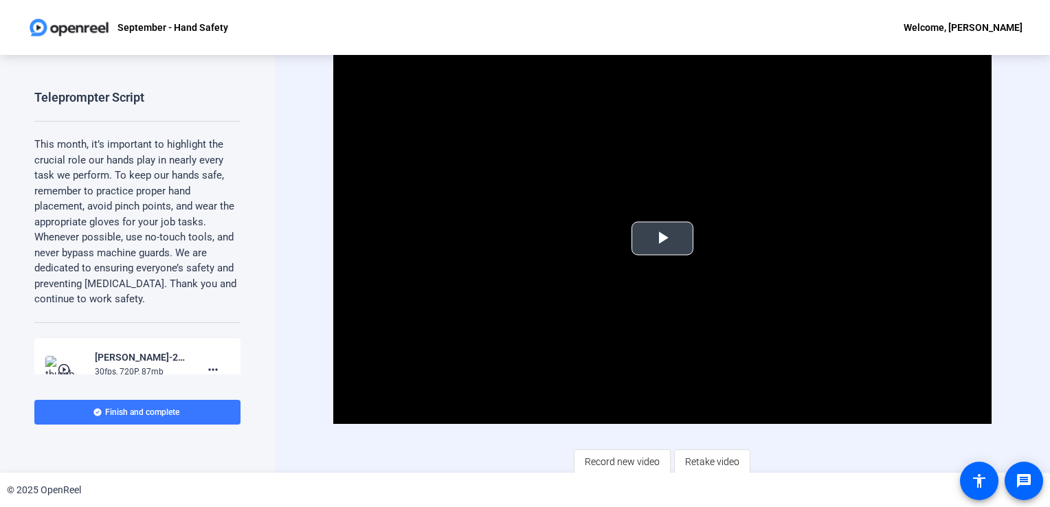
click at [663, 239] on span "Video Player" at bounding box center [663, 239] width 0 height 0
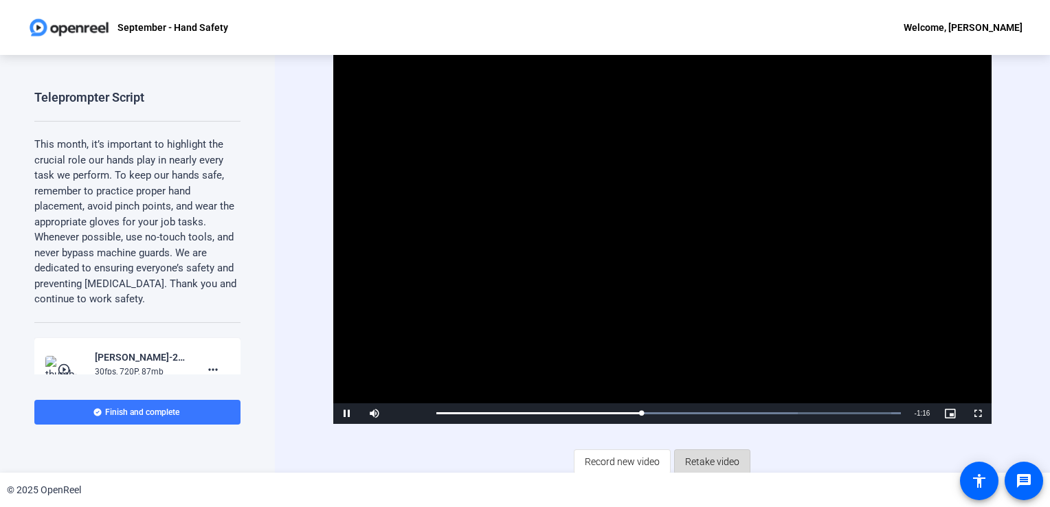
click at [702, 463] on span "Retake video" at bounding box center [712, 462] width 54 height 26
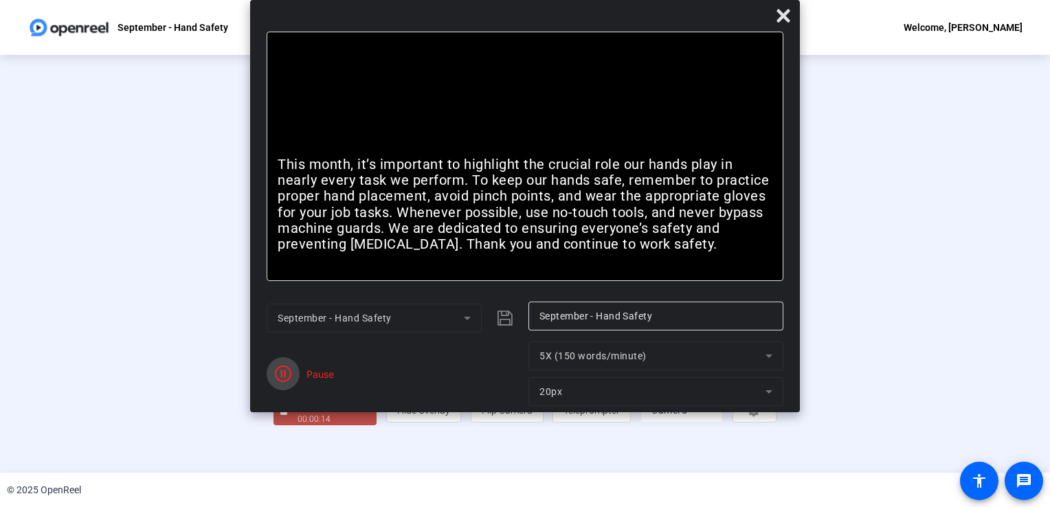
click at [287, 373] on icon "button" at bounding box center [283, 374] width 16 height 16
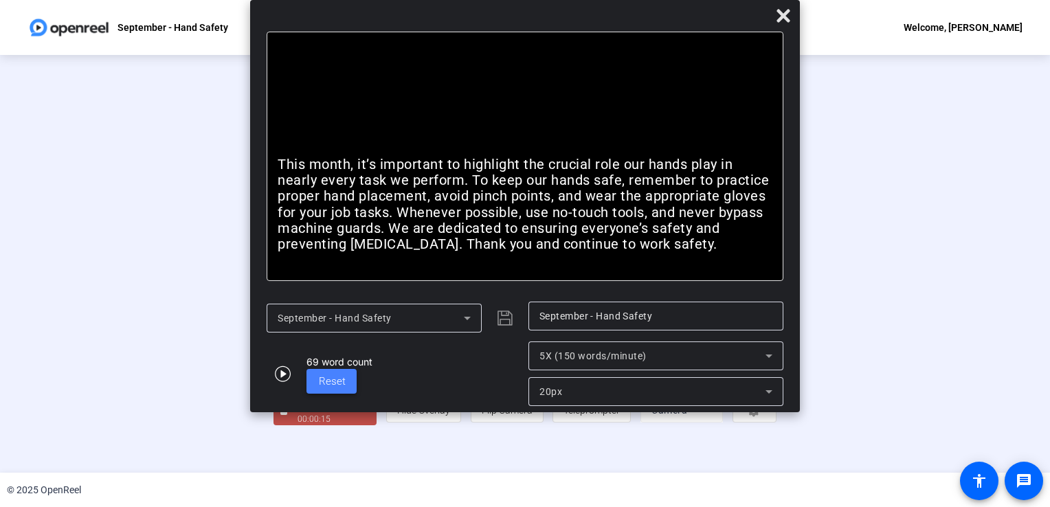
click at [315, 378] on span at bounding box center [332, 381] width 50 height 33
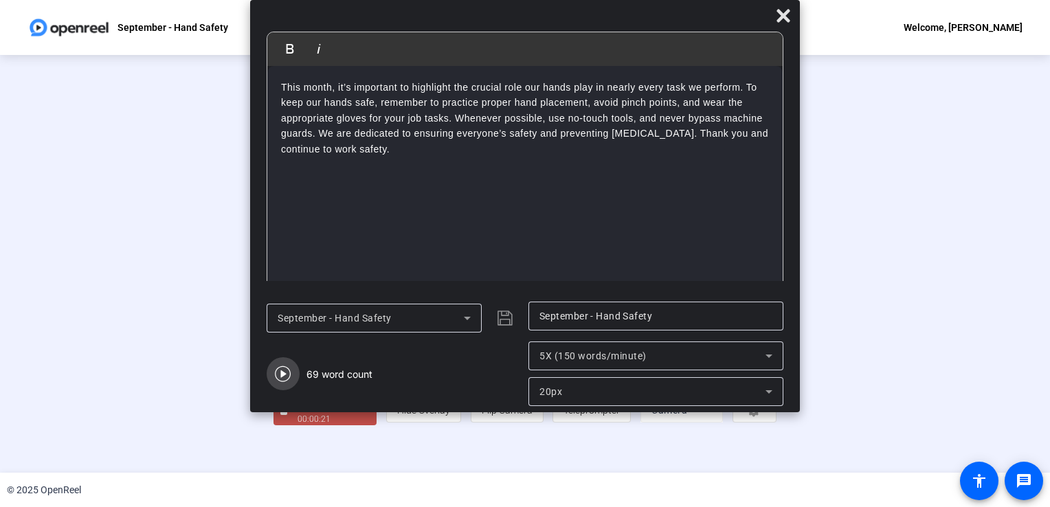
click at [276, 373] on icon "button" at bounding box center [283, 374] width 16 height 16
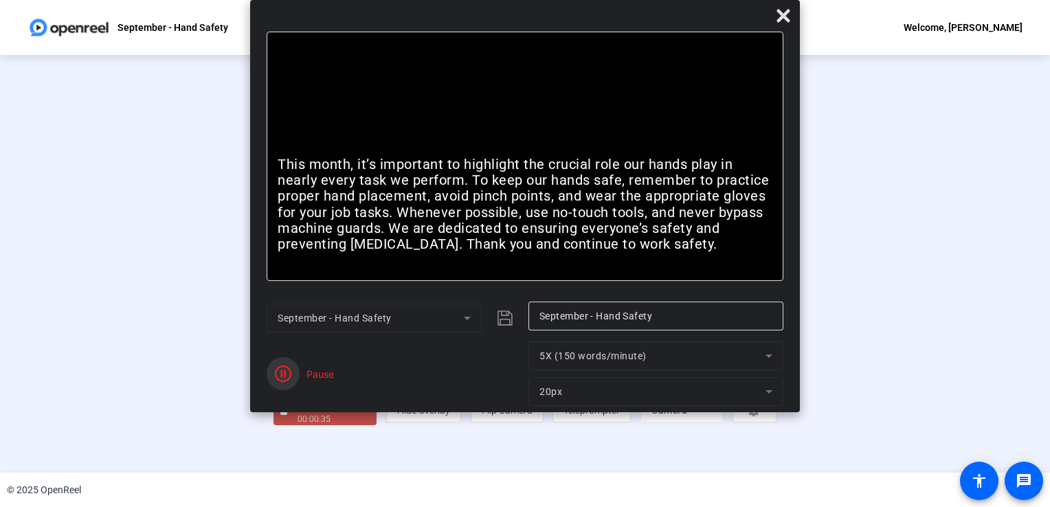
click at [276, 373] on icon "button" at bounding box center [283, 374] width 16 height 16
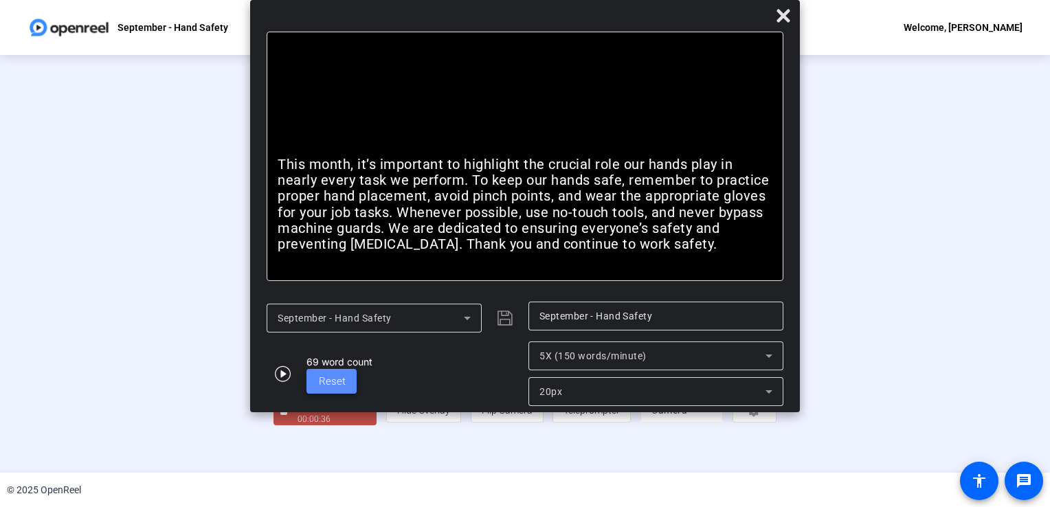
click at [320, 386] on span "Reset" at bounding box center [332, 381] width 27 height 12
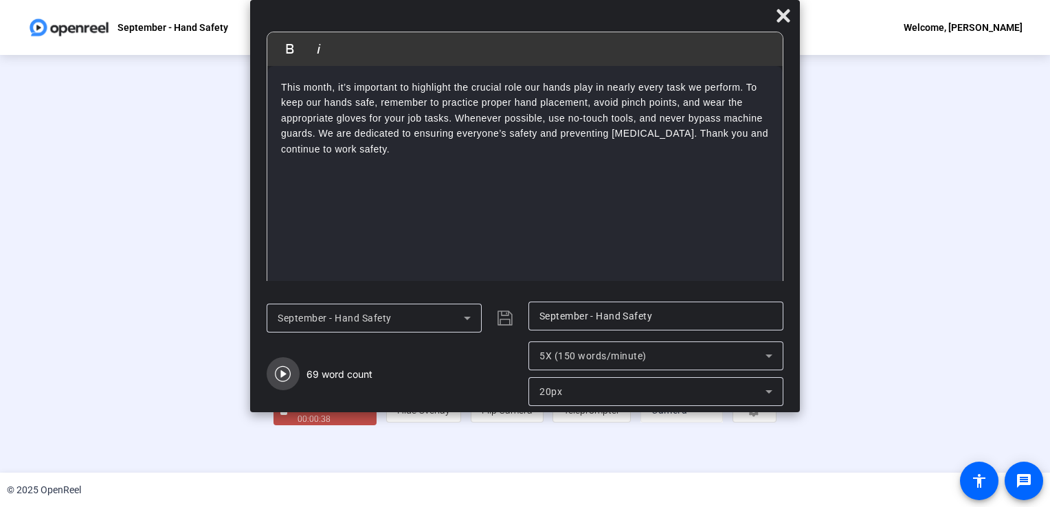
click at [282, 378] on icon "button" at bounding box center [283, 374] width 16 height 16
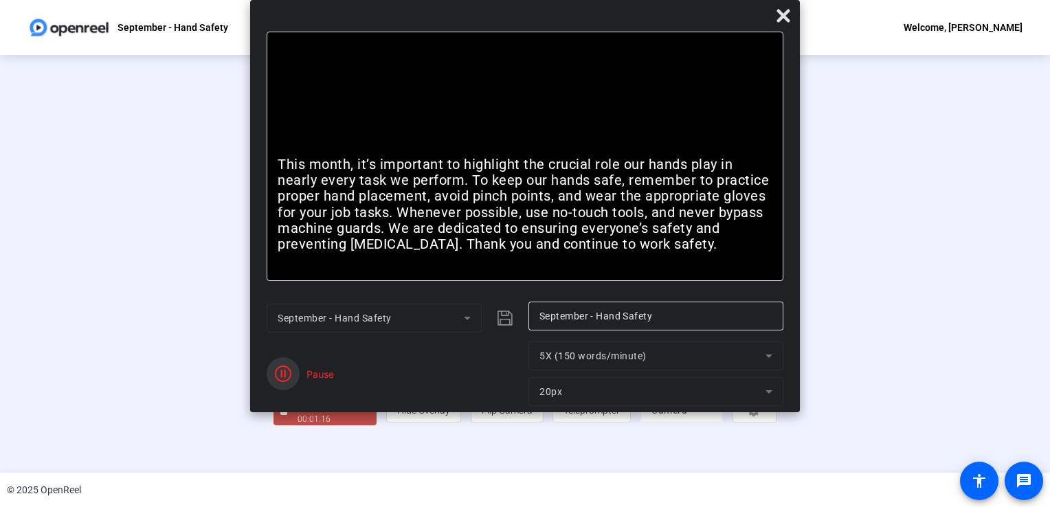
click at [282, 378] on icon "button" at bounding box center [283, 374] width 16 height 16
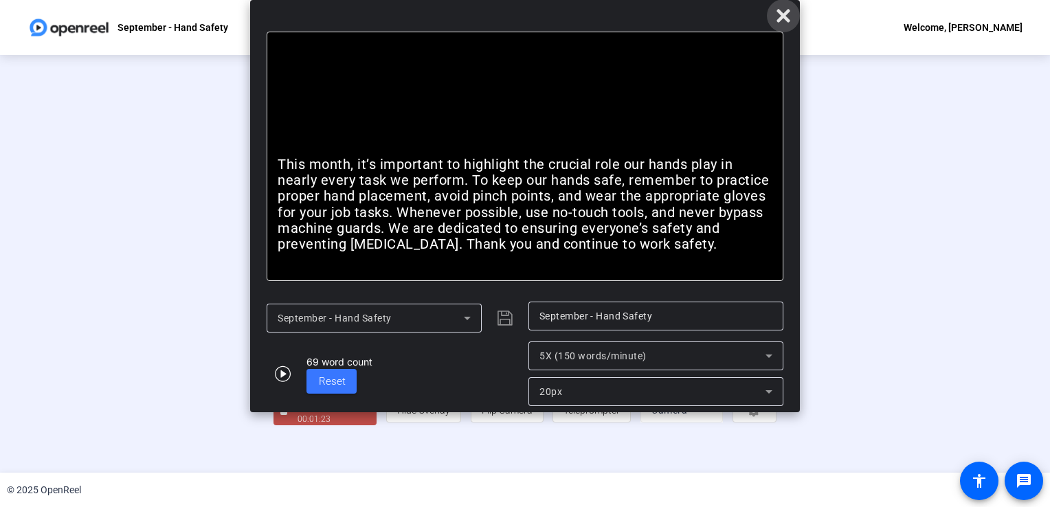
click at [791, 18] on icon at bounding box center [783, 16] width 16 height 16
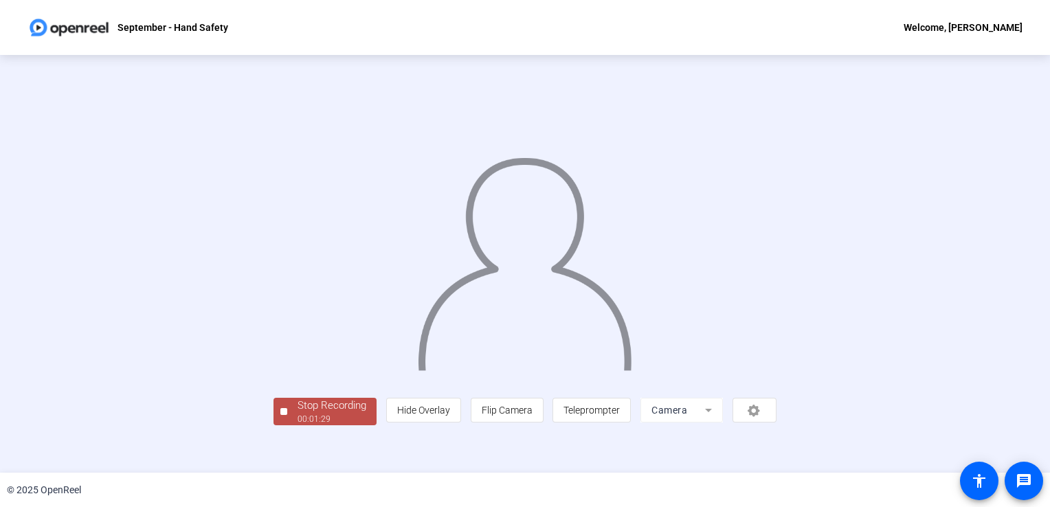
scroll to position [38, 0]
click at [298, 426] on div "00:01:32" at bounding box center [332, 419] width 69 height 12
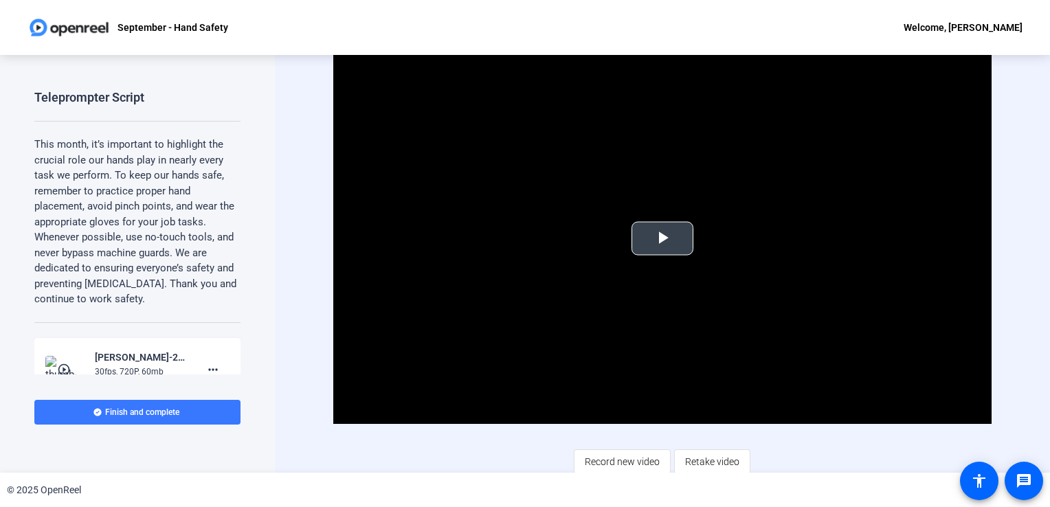
click at [663, 239] on span "Video Player" at bounding box center [663, 239] width 0 height 0
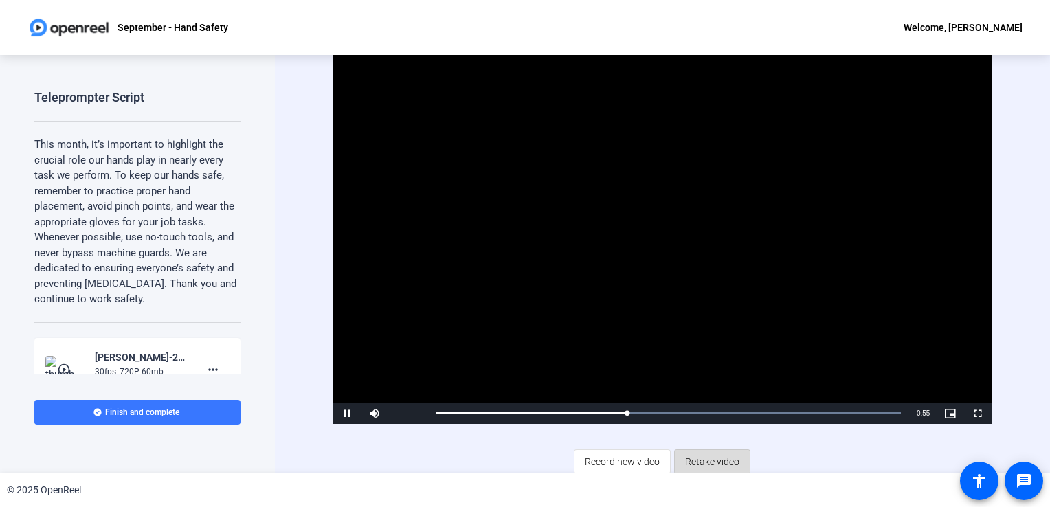
click at [696, 461] on span "Retake video" at bounding box center [712, 462] width 54 height 26
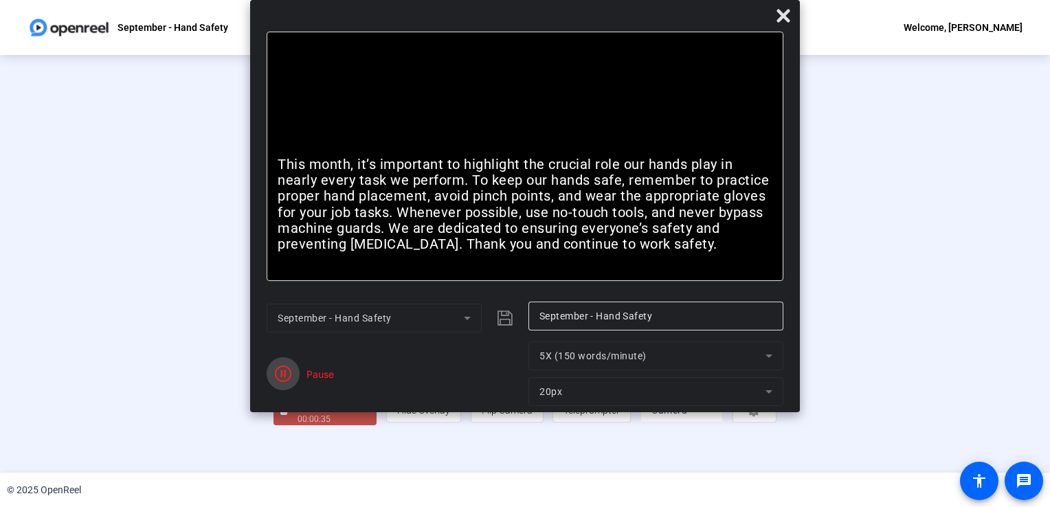
click at [291, 379] on icon "button" at bounding box center [283, 374] width 16 height 16
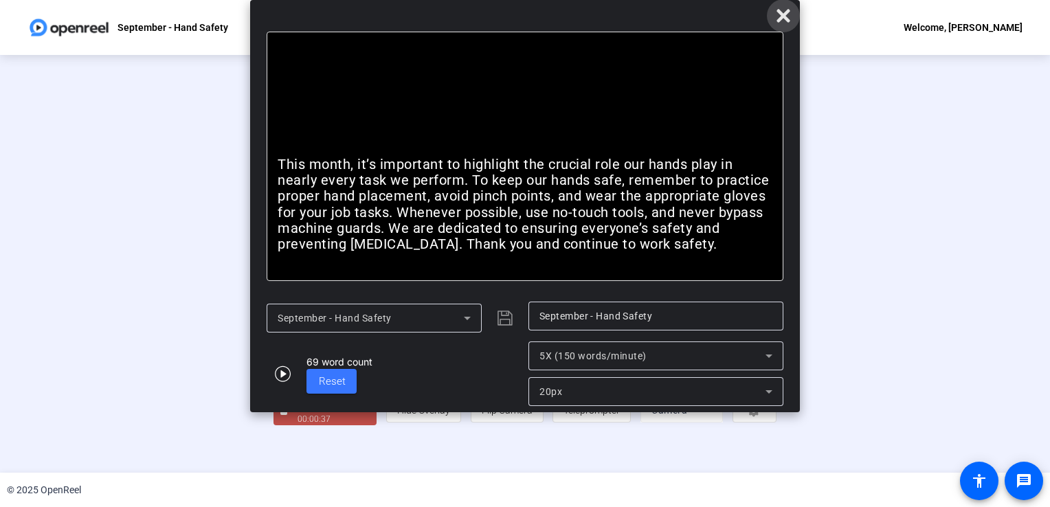
click at [784, 21] on icon at bounding box center [783, 16] width 16 height 16
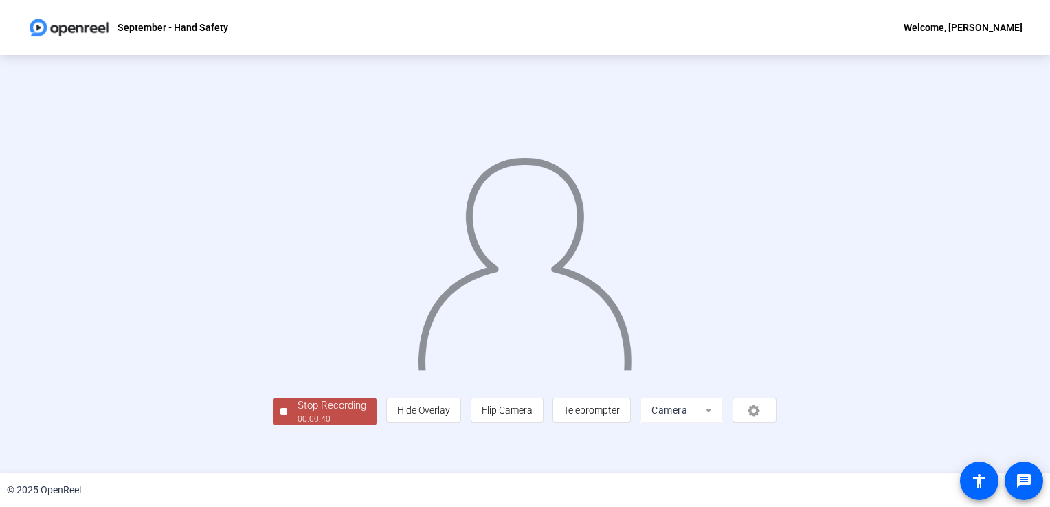
scroll to position [38, 0]
click at [298, 414] on div "Stop Recording" at bounding box center [332, 406] width 69 height 16
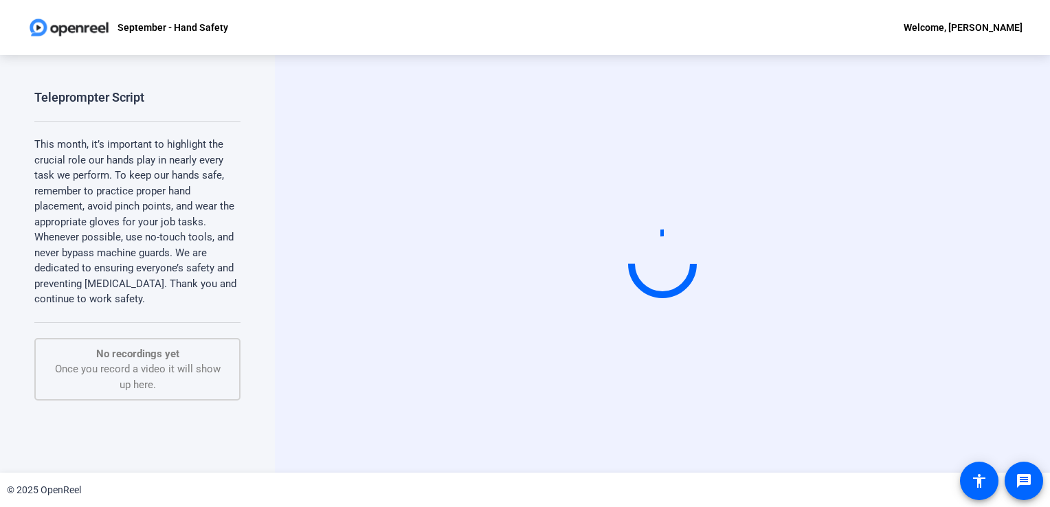
scroll to position [0, 0]
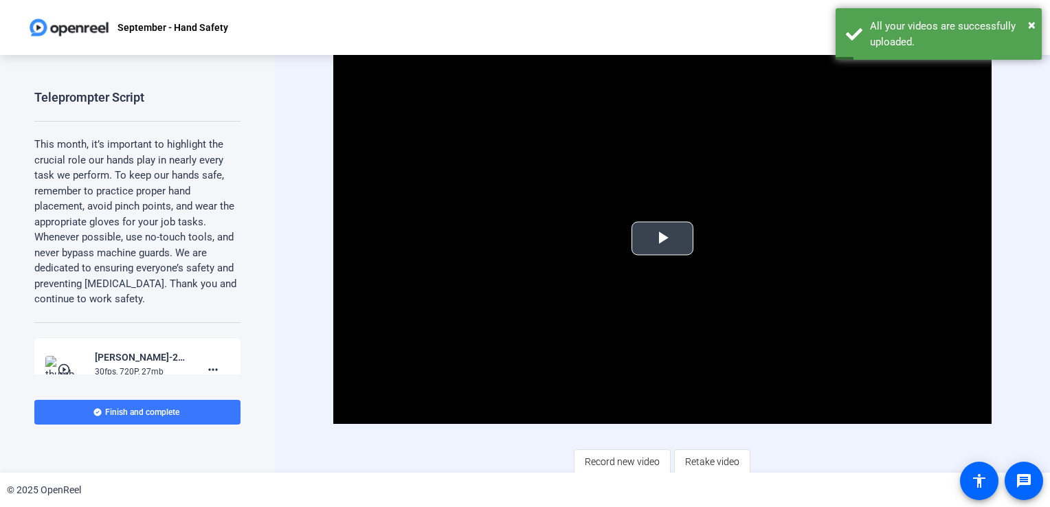
click at [663, 239] on span "Video Player" at bounding box center [663, 239] width 0 height 0
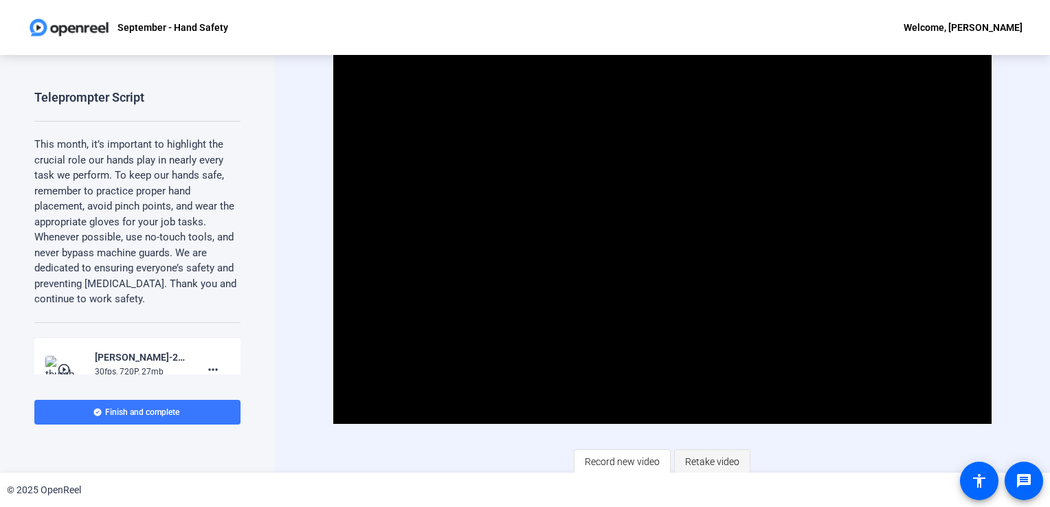
click at [694, 465] on span "Retake video" at bounding box center [712, 462] width 54 height 26
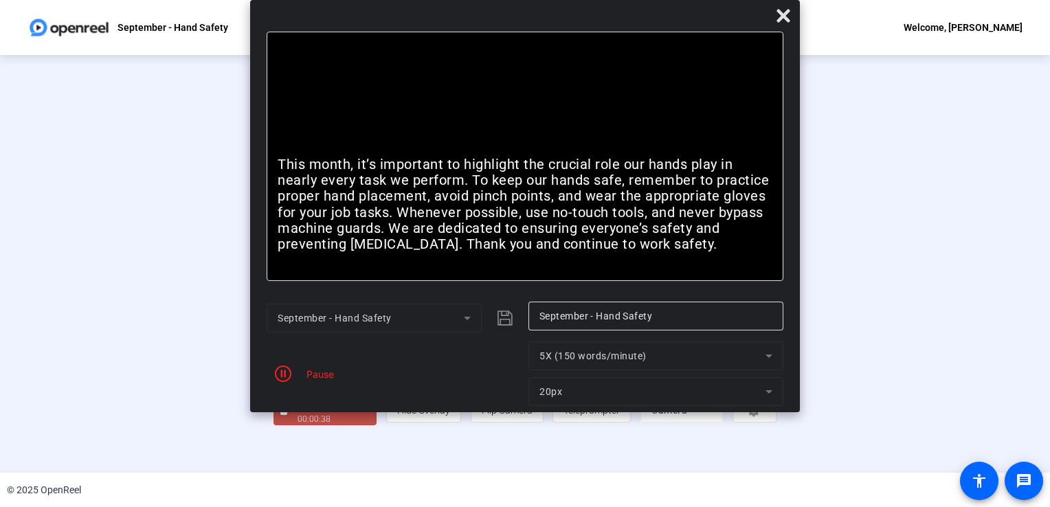
click at [318, 373] on div "Pause" at bounding box center [317, 374] width 34 height 14
click at [788, 10] on icon at bounding box center [783, 15] width 13 height 13
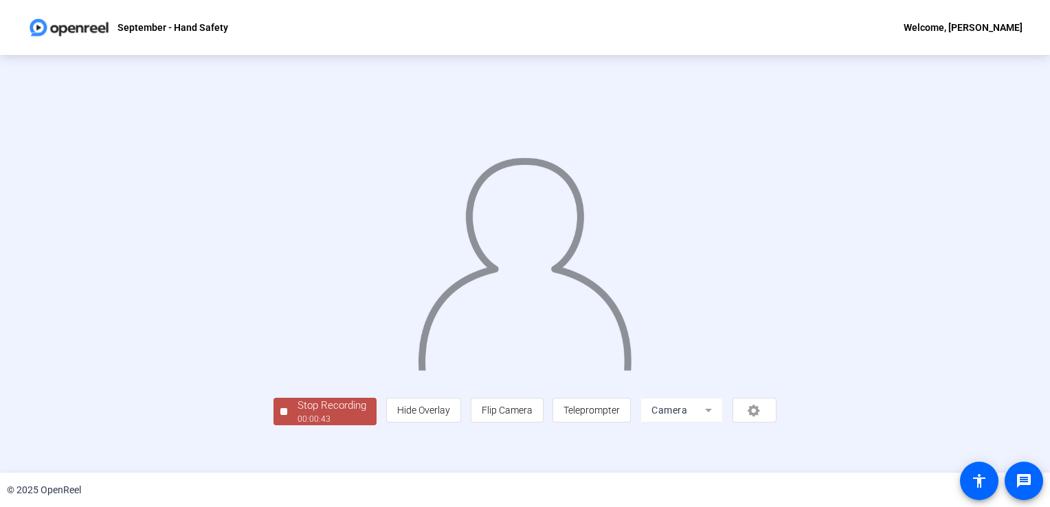
scroll to position [38, 0]
click at [298, 414] on div "Stop Recording" at bounding box center [332, 406] width 69 height 16
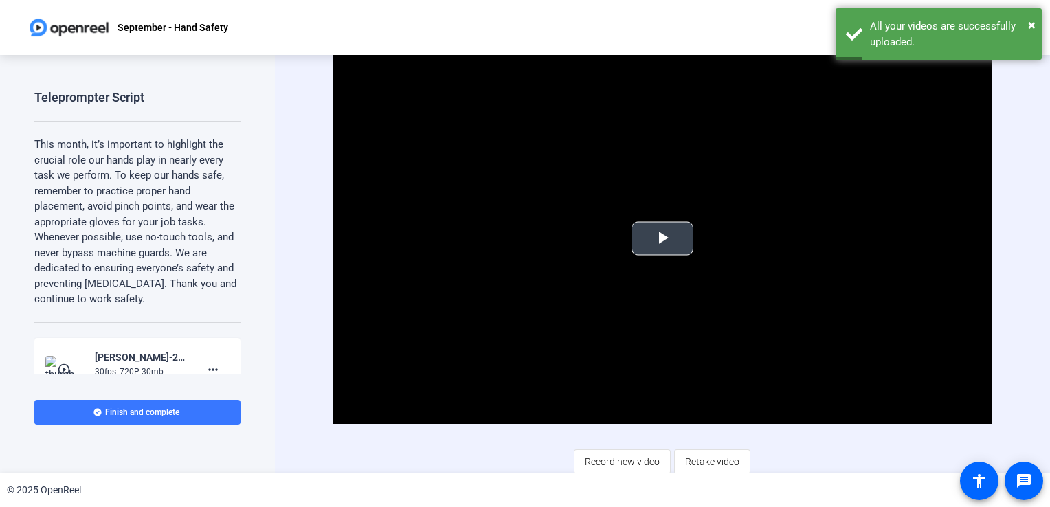
click at [663, 239] on span "Video Player" at bounding box center [663, 239] width 0 height 0
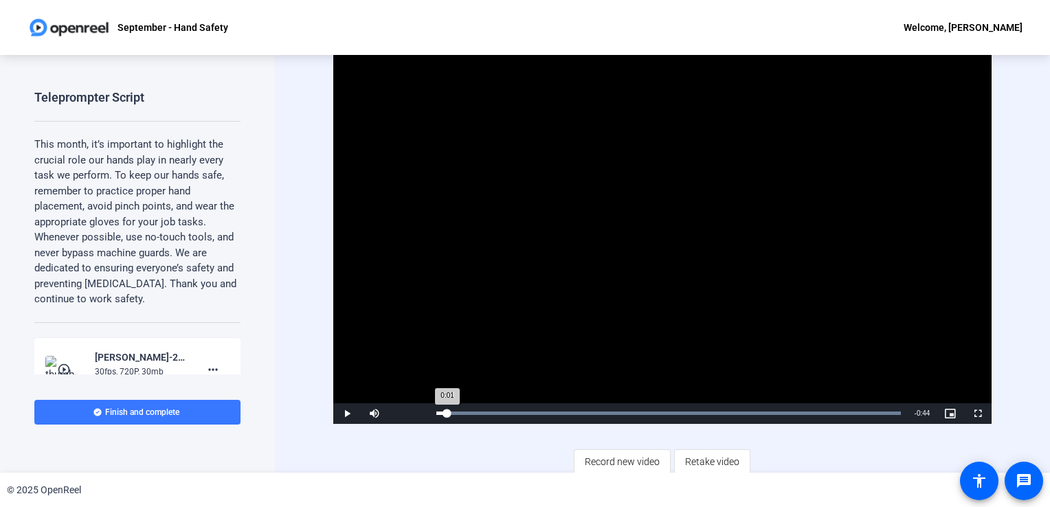
click at [446, 412] on div "0:01" at bounding box center [442, 413] width 11 height 3
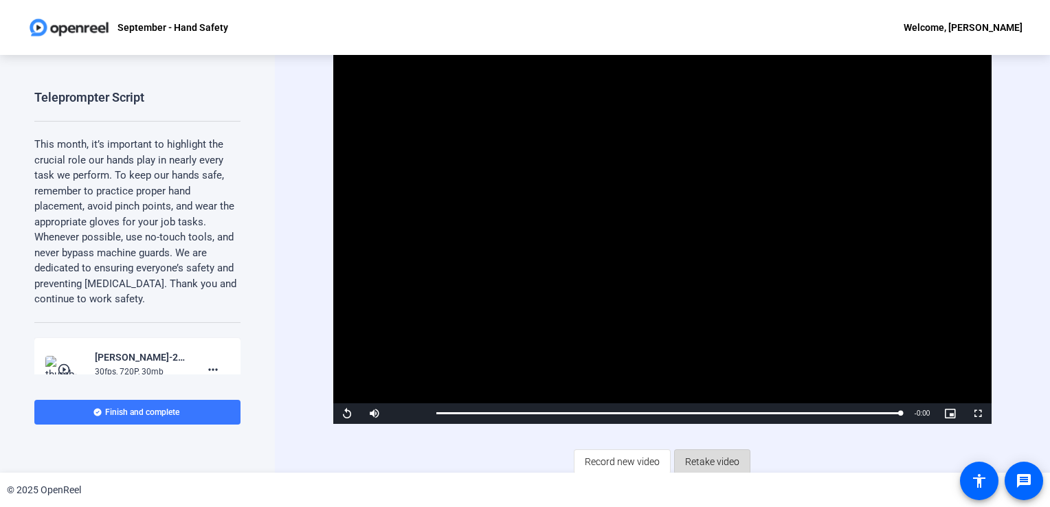
click at [696, 463] on span "Retake video" at bounding box center [712, 462] width 54 height 26
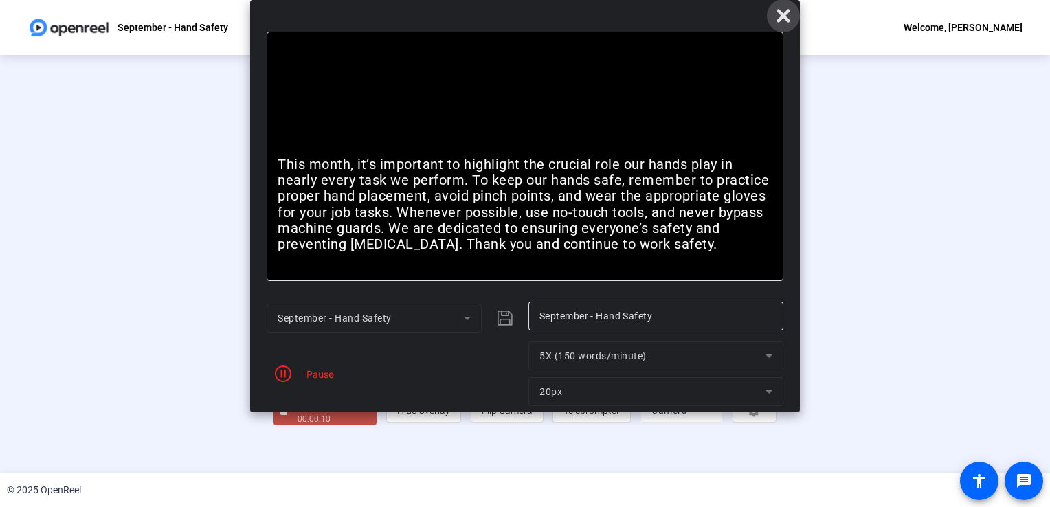
click at [789, 19] on icon at bounding box center [783, 16] width 16 height 16
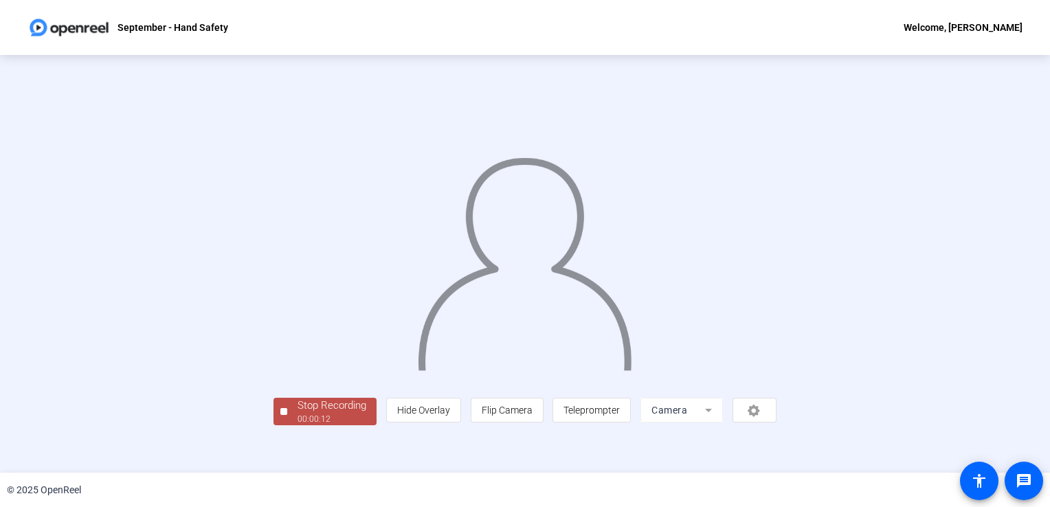
scroll to position [38, 0]
click at [298, 414] on div "Stop Recording" at bounding box center [332, 406] width 69 height 16
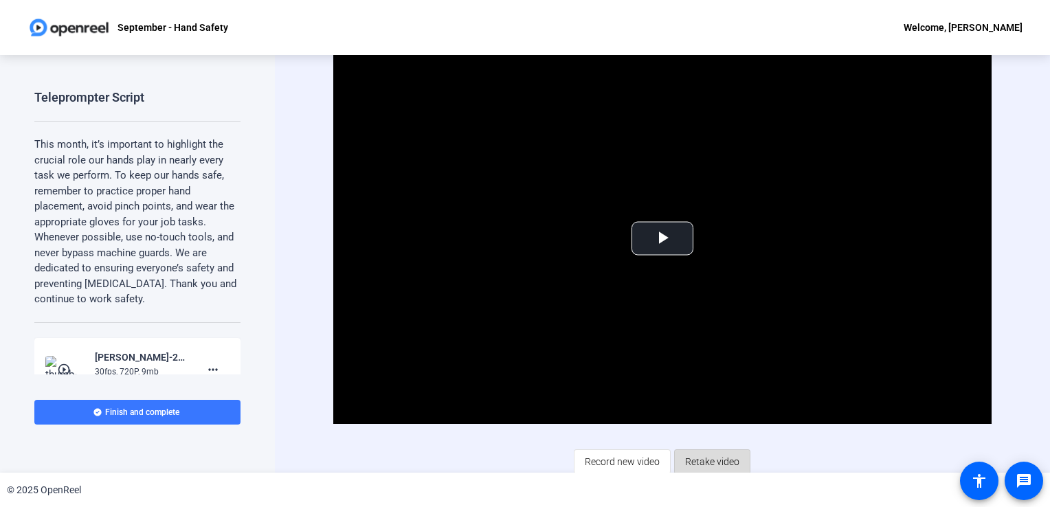
click at [695, 461] on span "Retake video" at bounding box center [712, 462] width 54 height 26
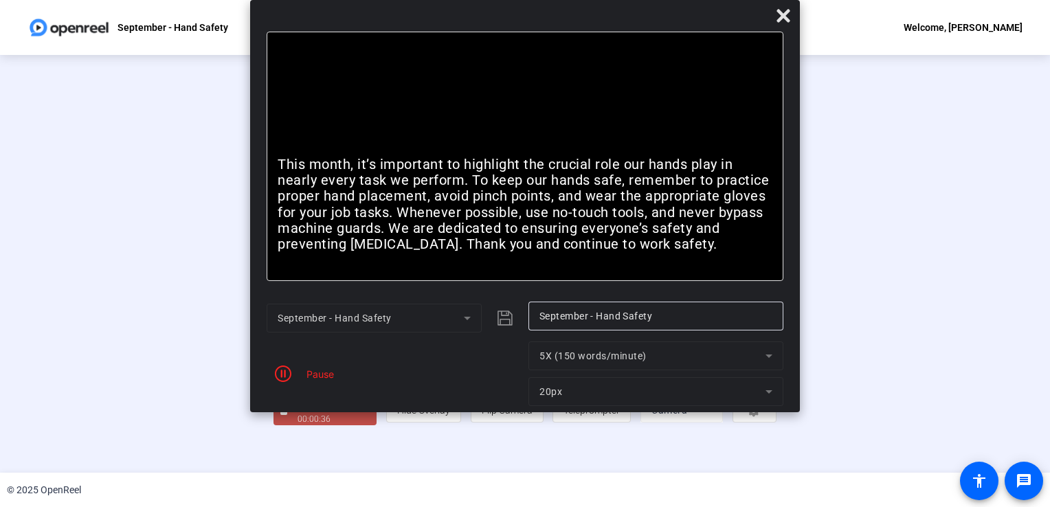
click at [313, 373] on div "Pause" at bounding box center [317, 374] width 34 height 14
click at [278, 382] on span "button" at bounding box center [283, 373] width 33 height 33
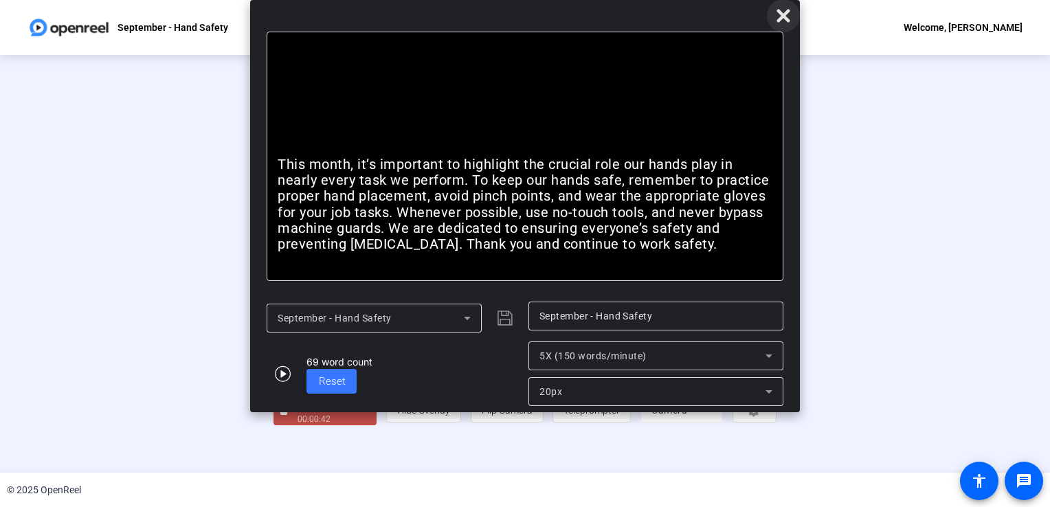
click at [793, 10] on span at bounding box center [783, 15] width 33 height 33
click at [786, 18] on icon at bounding box center [783, 15] width 13 height 13
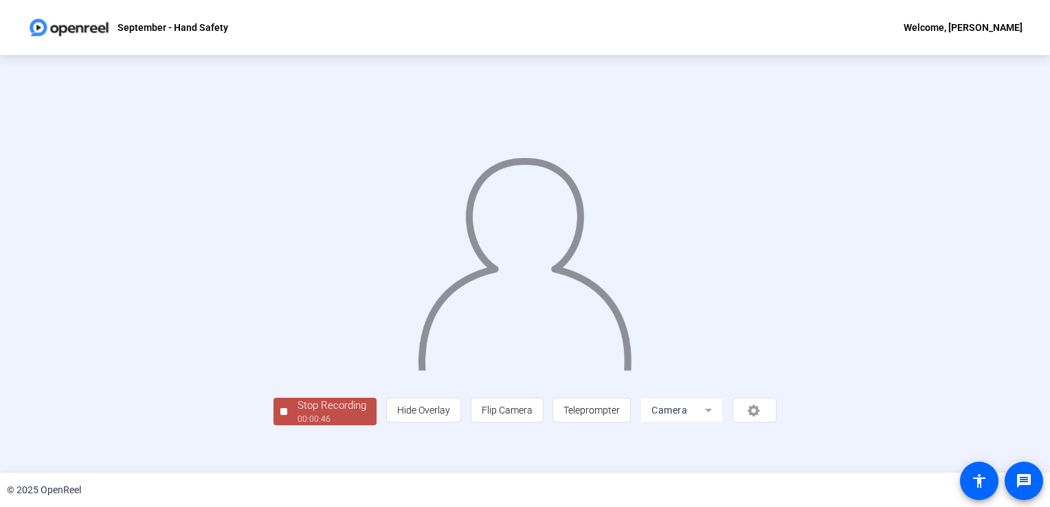
scroll to position [38, 0]
click at [287, 426] on span "Stop Recording 00:00:48" at bounding box center [331, 412] width 89 height 28
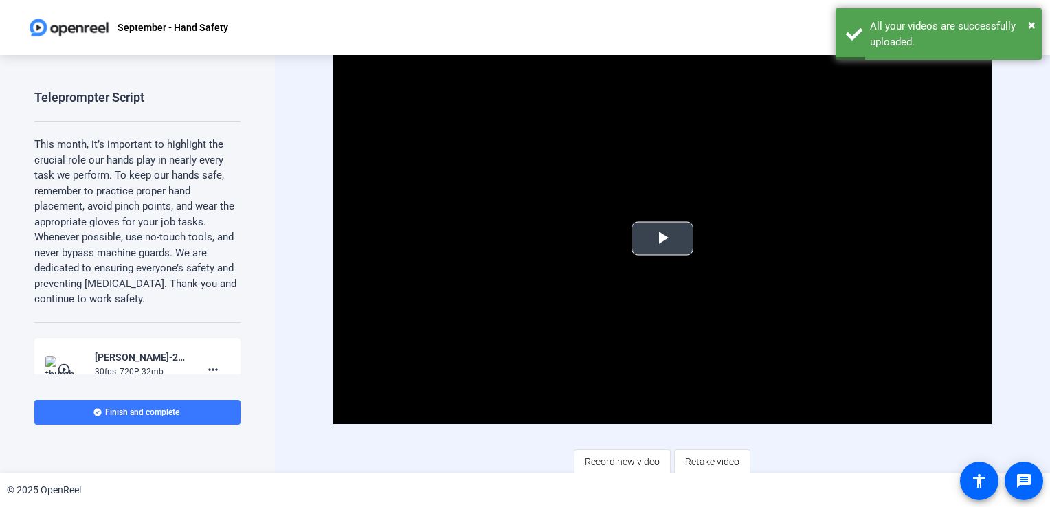
click at [663, 239] on span "Video Player" at bounding box center [663, 239] width 0 height 0
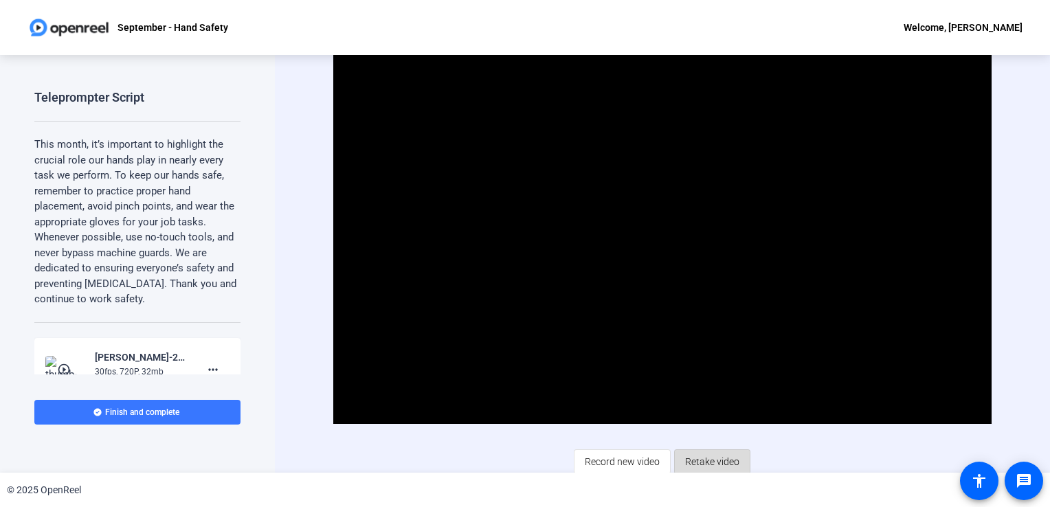
click at [715, 458] on span "Retake video" at bounding box center [712, 462] width 54 height 26
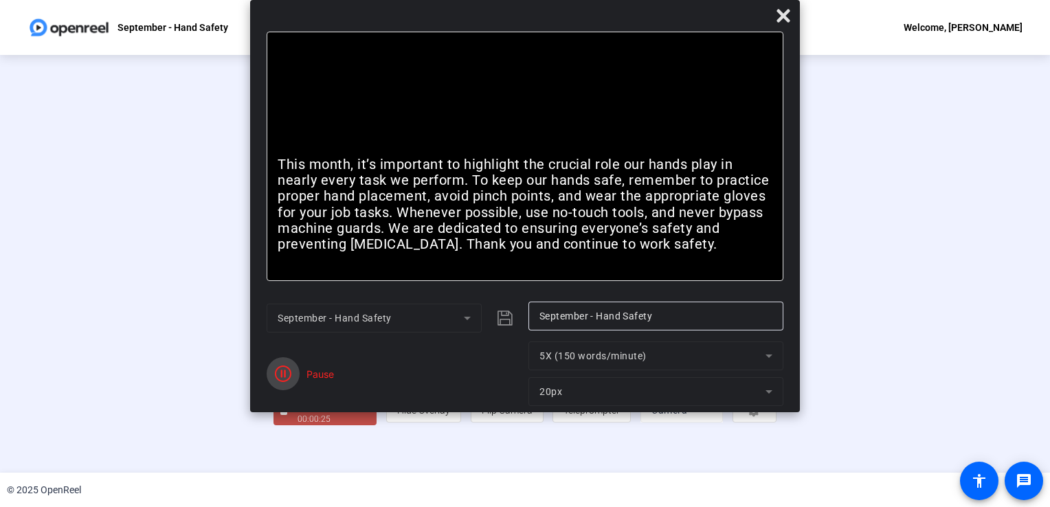
click at [279, 379] on icon "button" at bounding box center [283, 374] width 16 height 16
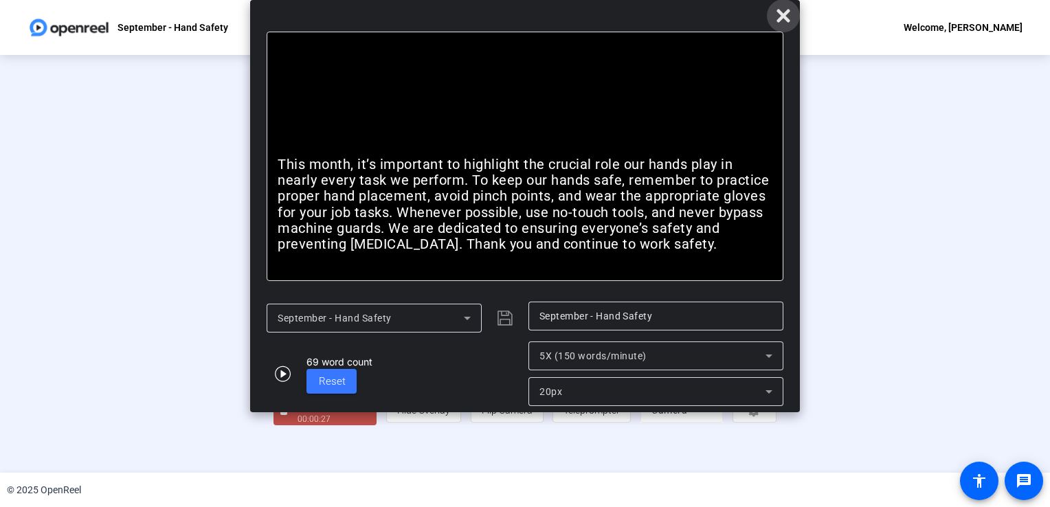
click at [778, 24] on span at bounding box center [783, 15] width 33 height 33
click at [789, 19] on icon at bounding box center [783, 15] width 13 height 13
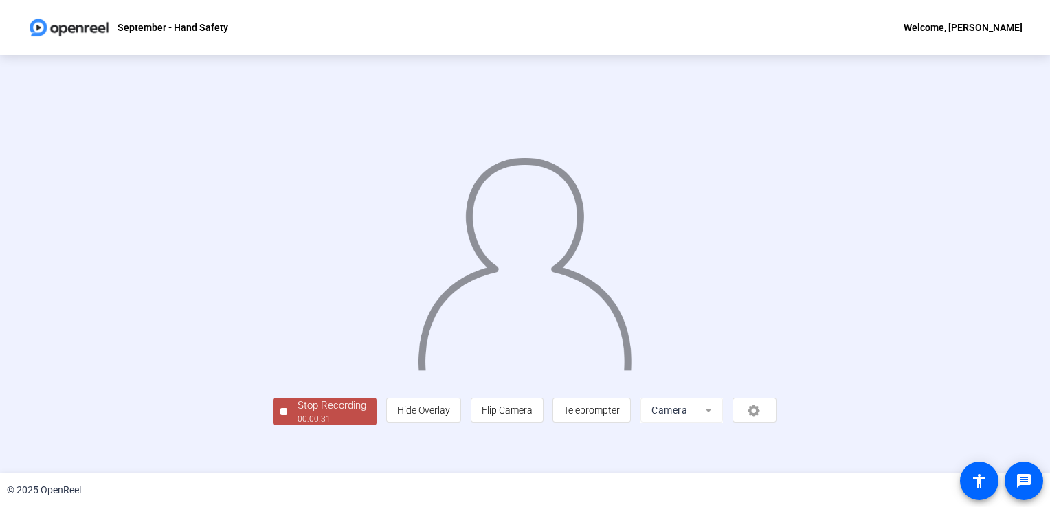
scroll to position [38, 0]
click at [298, 426] on div "00:00:33" at bounding box center [332, 419] width 69 height 12
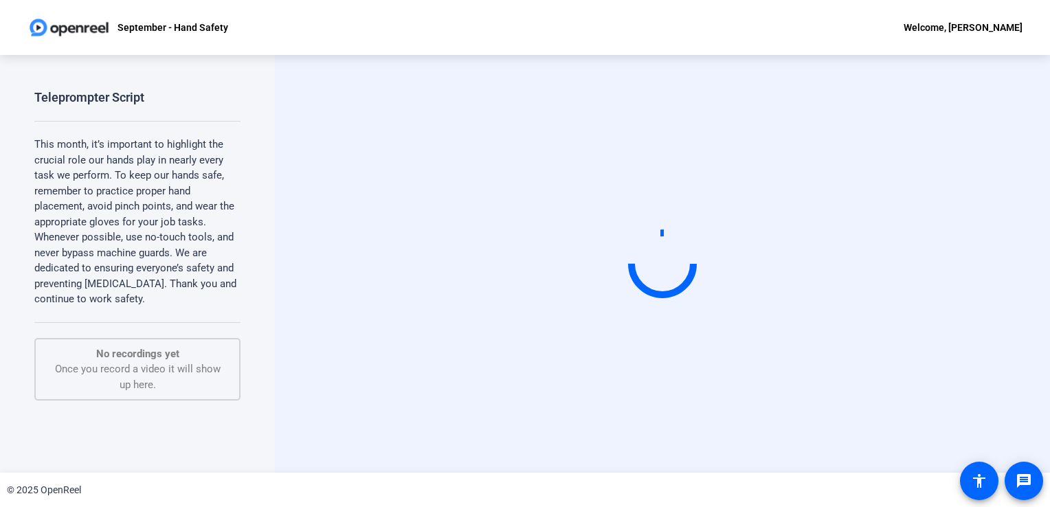
scroll to position [0, 0]
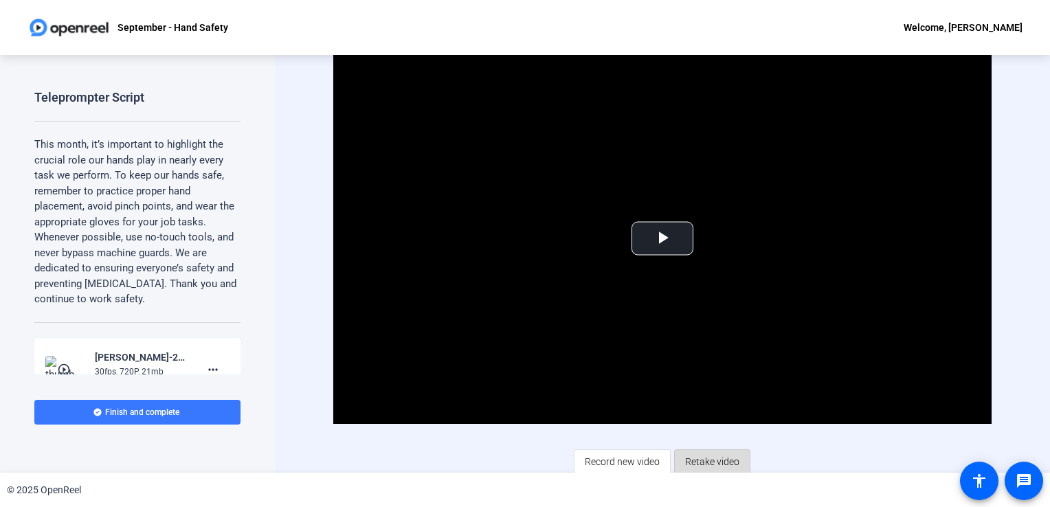
click at [707, 456] on span "Retake video" at bounding box center [712, 462] width 54 height 26
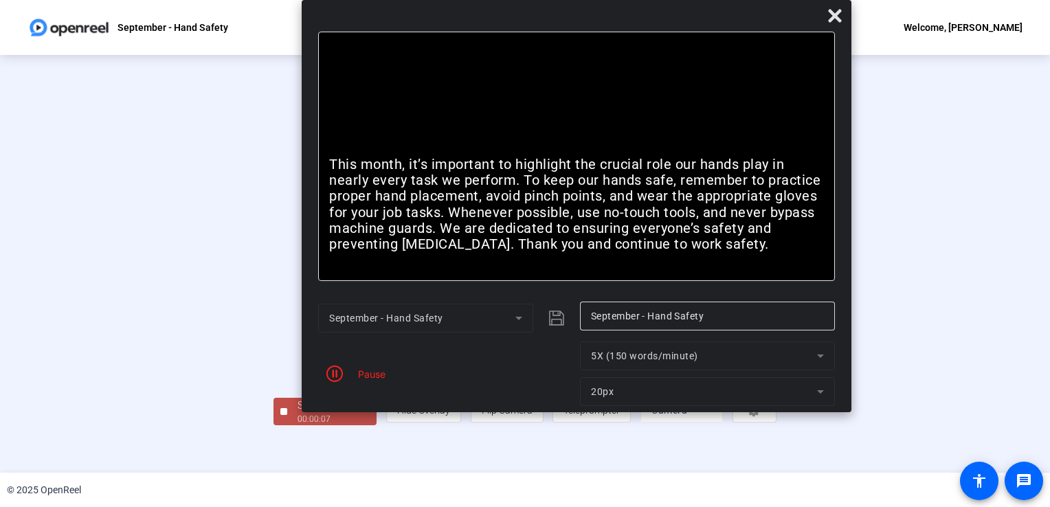
drag, startPoint x: 676, startPoint y: 15, endPoint x: 729, endPoint y: -4, distance: 55.7
click at [729, 0] on html "Accessibility Screen-Reader Guide, Feedback, and Issue Reporting | New window S…" at bounding box center [525, 253] width 1050 height 507
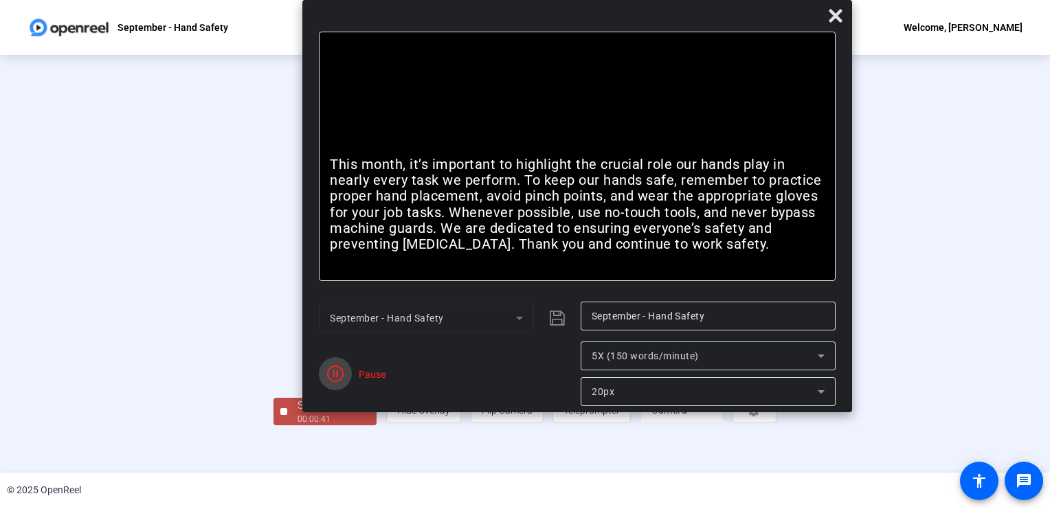
click at [330, 373] on icon "button" at bounding box center [335, 374] width 16 height 16
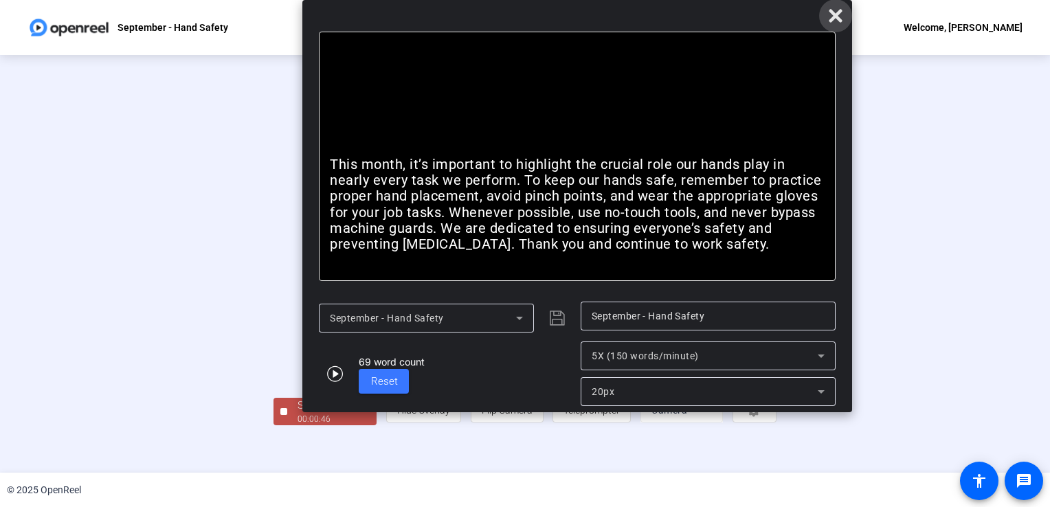
click at [836, 10] on icon at bounding box center [836, 16] width 16 height 16
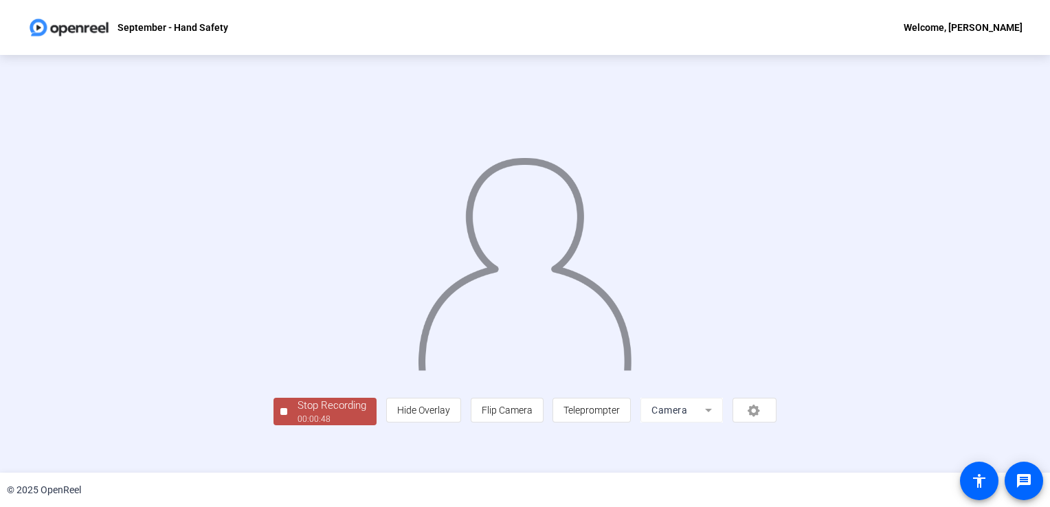
scroll to position [38, 0]
click at [298, 414] on div "Stop Recording" at bounding box center [332, 406] width 69 height 16
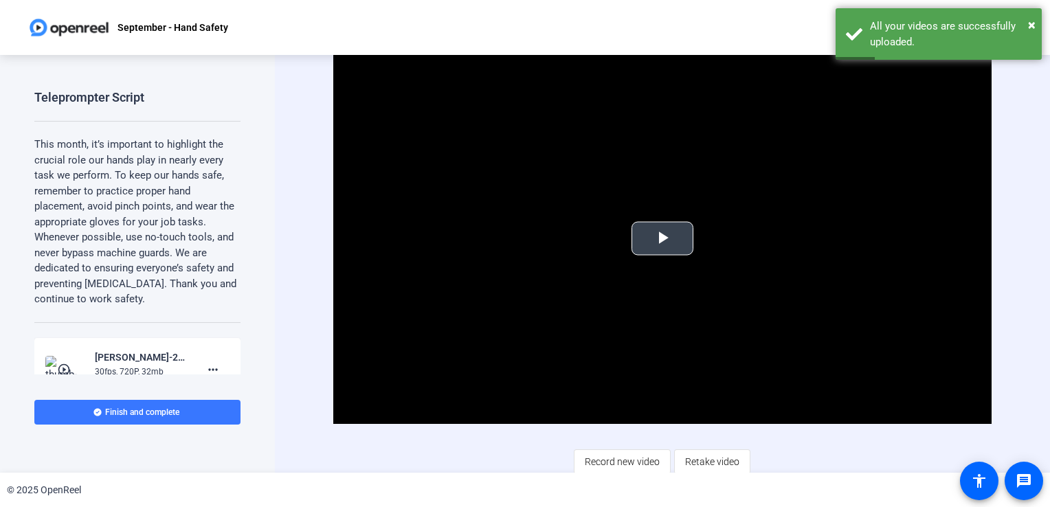
click at [663, 239] on span "Video Player" at bounding box center [663, 239] width 0 height 0
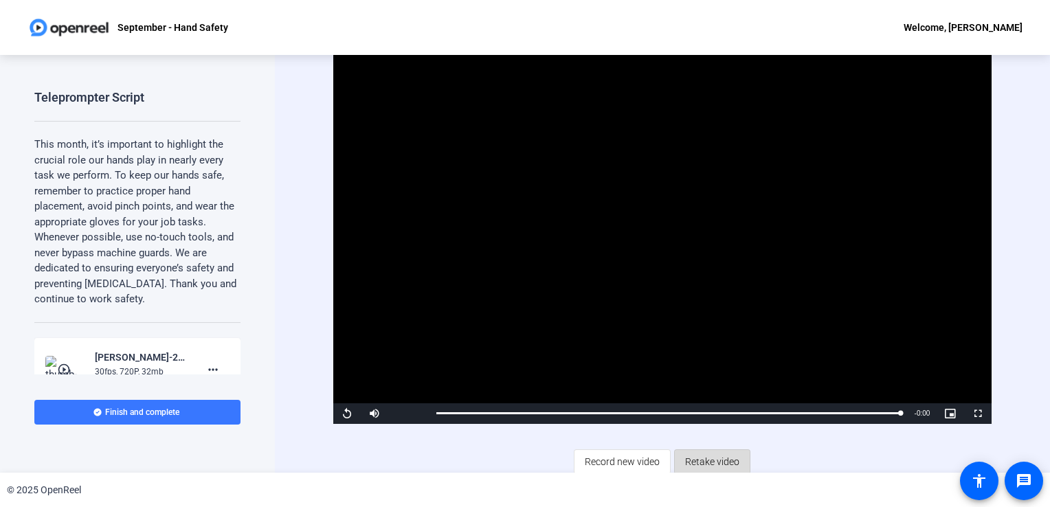
click at [717, 463] on span "Retake video" at bounding box center [712, 462] width 54 height 26
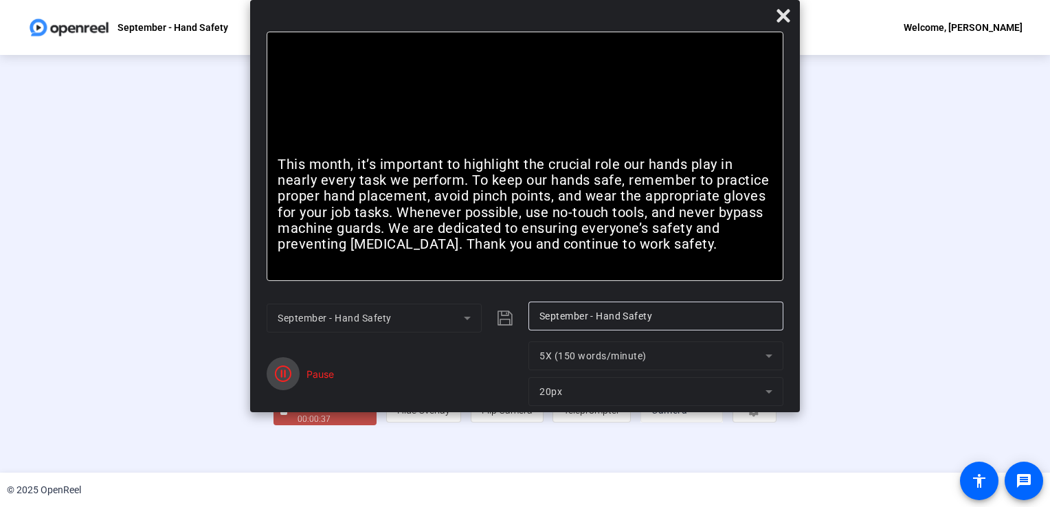
click at [278, 370] on icon "button" at bounding box center [283, 374] width 16 height 16
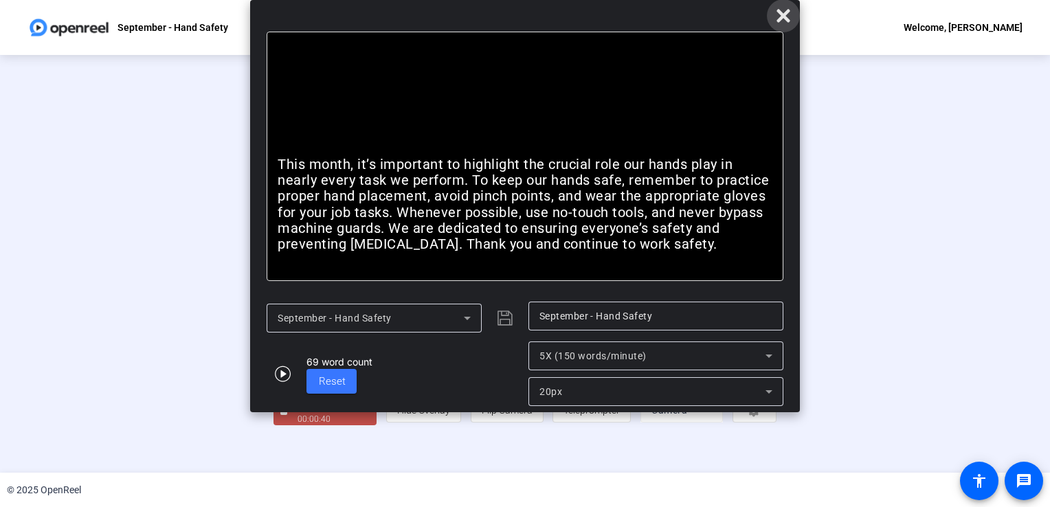
click at [788, 7] on span at bounding box center [783, 15] width 33 height 33
click at [780, 12] on icon at bounding box center [783, 15] width 13 height 13
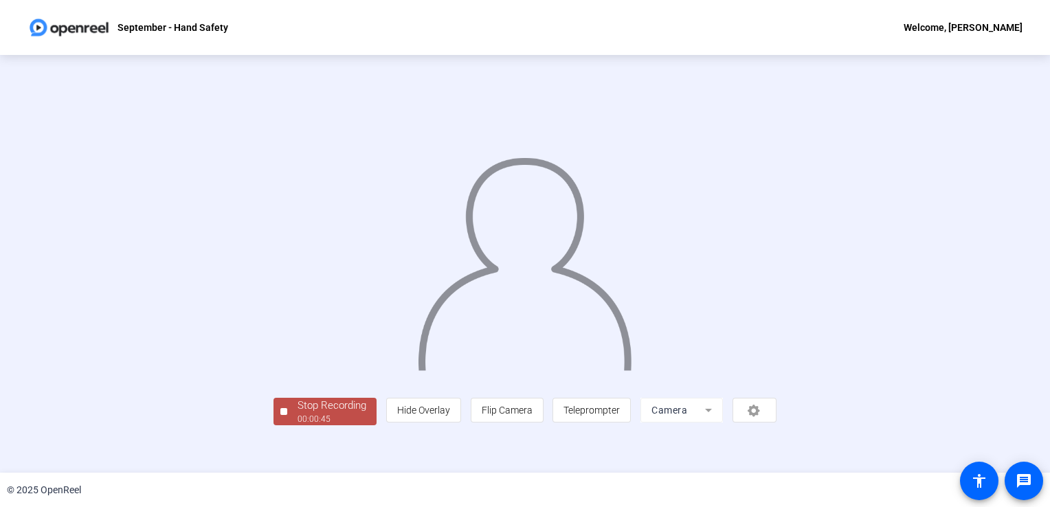
scroll to position [38, 0]
click at [298, 414] on div "Stop Recording" at bounding box center [332, 406] width 69 height 16
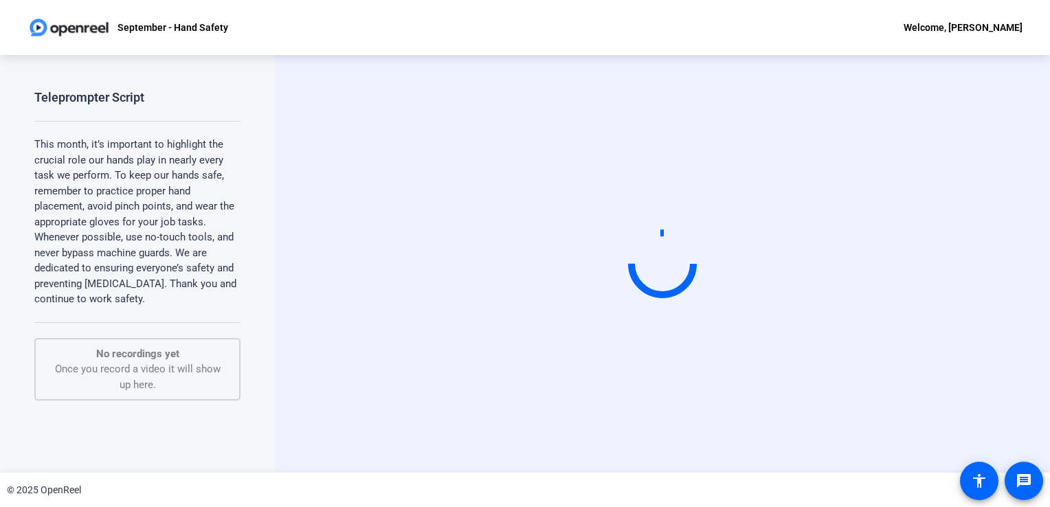
scroll to position [0, 0]
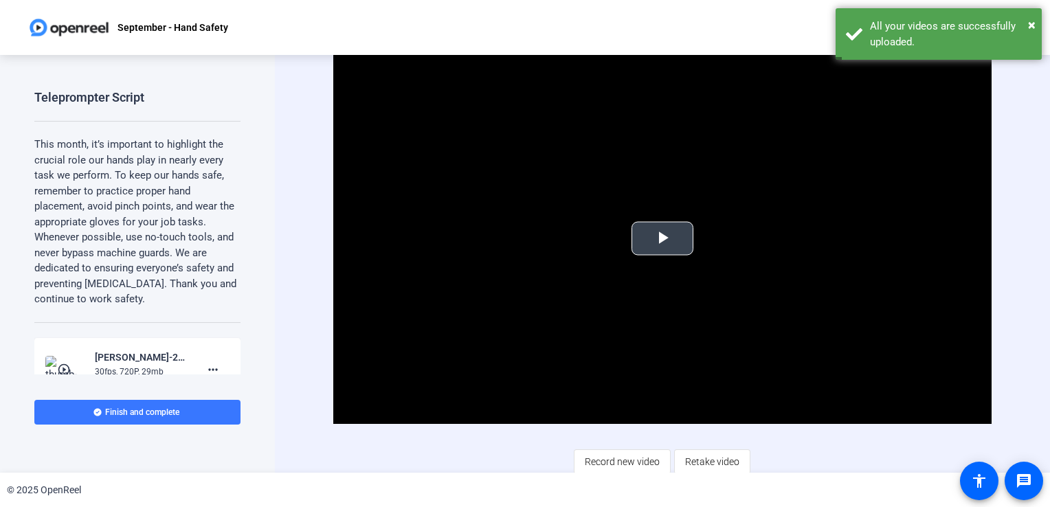
click at [663, 239] on span "Video Player" at bounding box center [663, 239] width 0 height 0
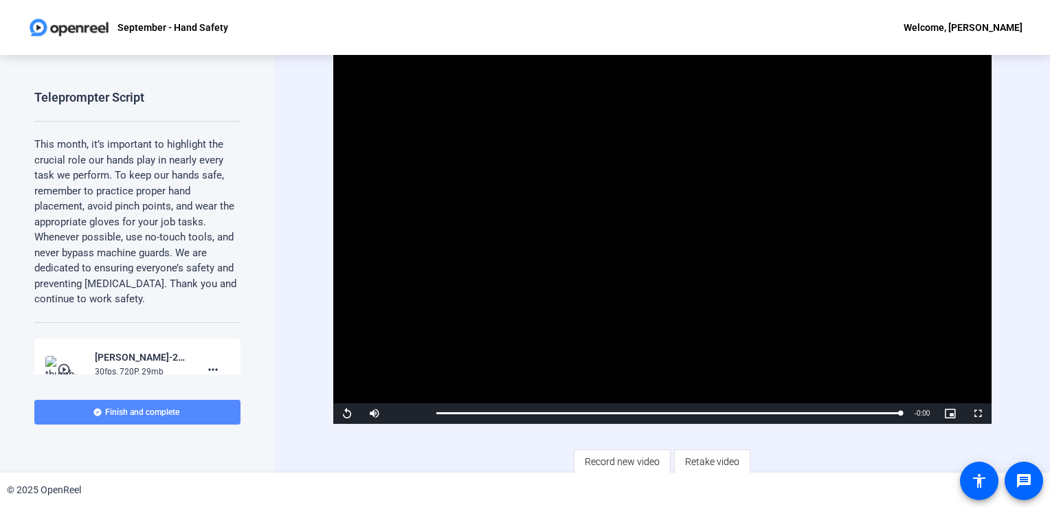
click at [179, 413] on span at bounding box center [137, 412] width 206 height 33
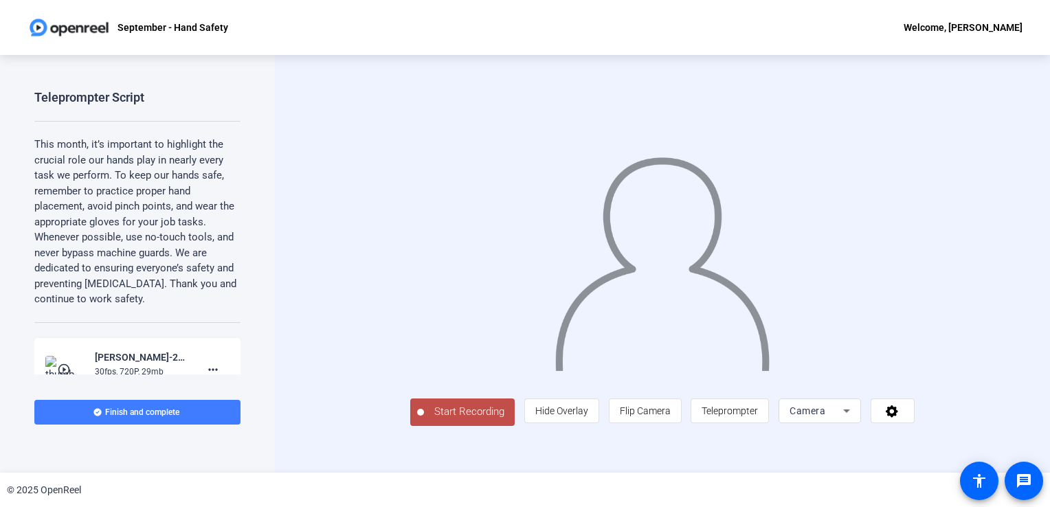
click at [169, 411] on span "Finish and complete" at bounding box center [142, 412] width 74 height 11
click at [424, 420] on span "Start Recording" at bounding box center [469, 412] width 91 height 16
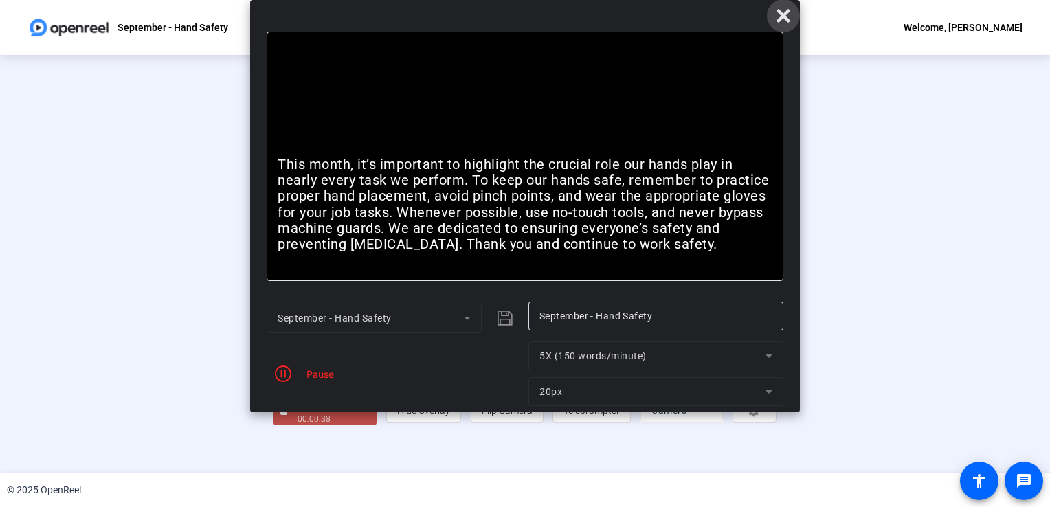
click at [784, 18] on icon at bounding box center [783, 15] width 13 height 13
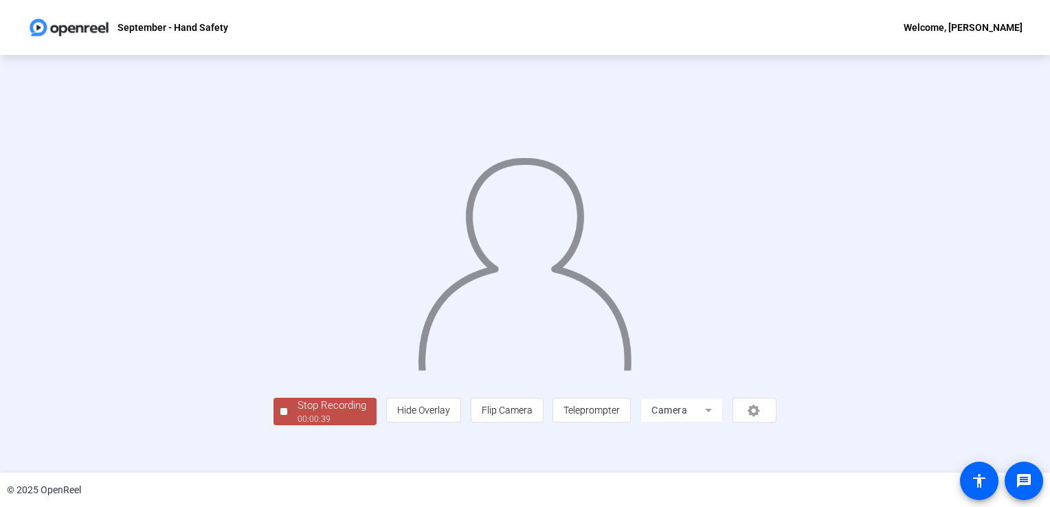
scroll to position [25, 0]
click at [298, 414] on div "Stop Recording" at bounding box center [332, 406] width 69 height 16
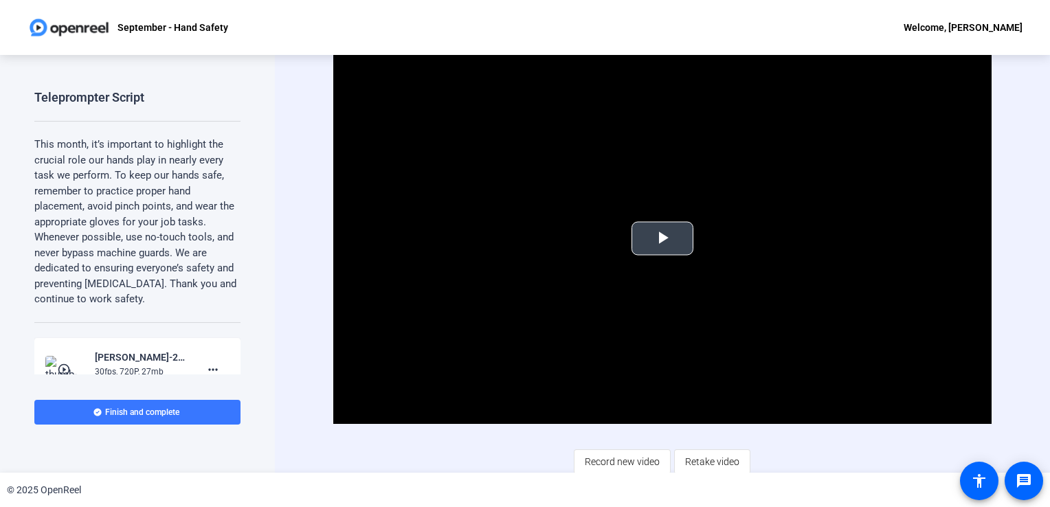
click at [663, 239] on span "Video Player" at bounding box center [663, 239] width 0 height 0
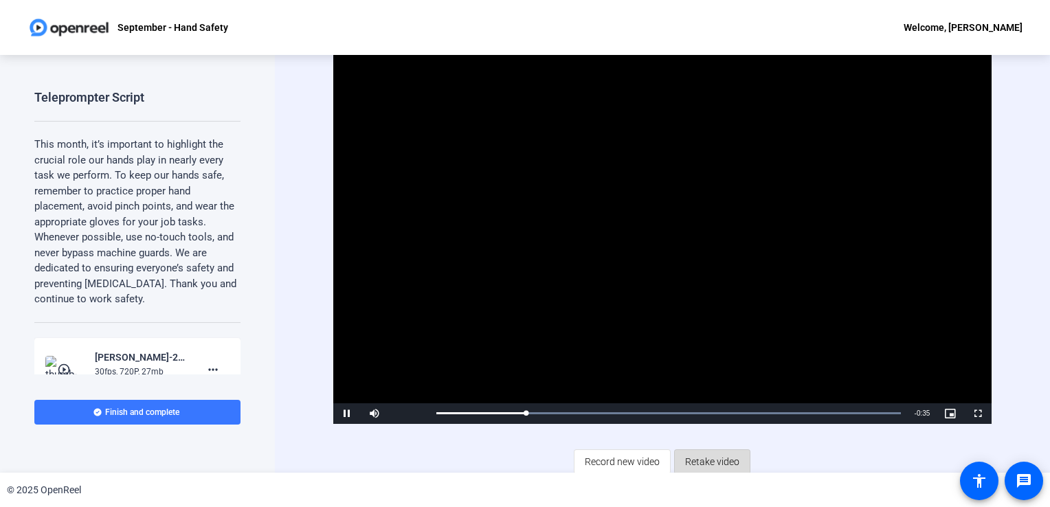
click at [690, 463] on span "Retake video" at bounding box center [712, 462] width 54 height 26
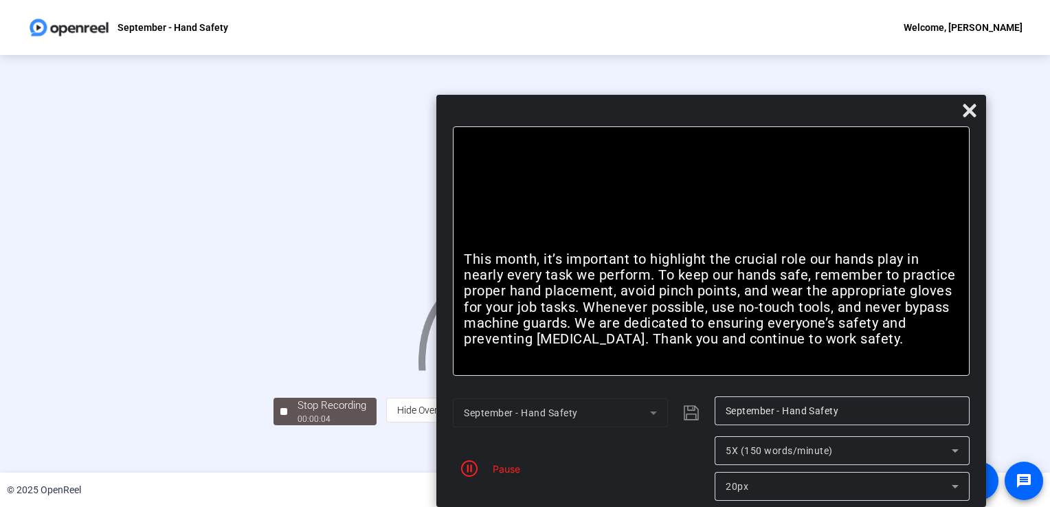
drag, startPoint x: 591, startPoint y: 16, endPoint x: 774, endPoint y: 194, distance: 254.7
click at [774, 194] on div "Bold Italic This month, it’s important to highlight the crucial role our hands …" at bounding box center [712, 301] width 550 height 412
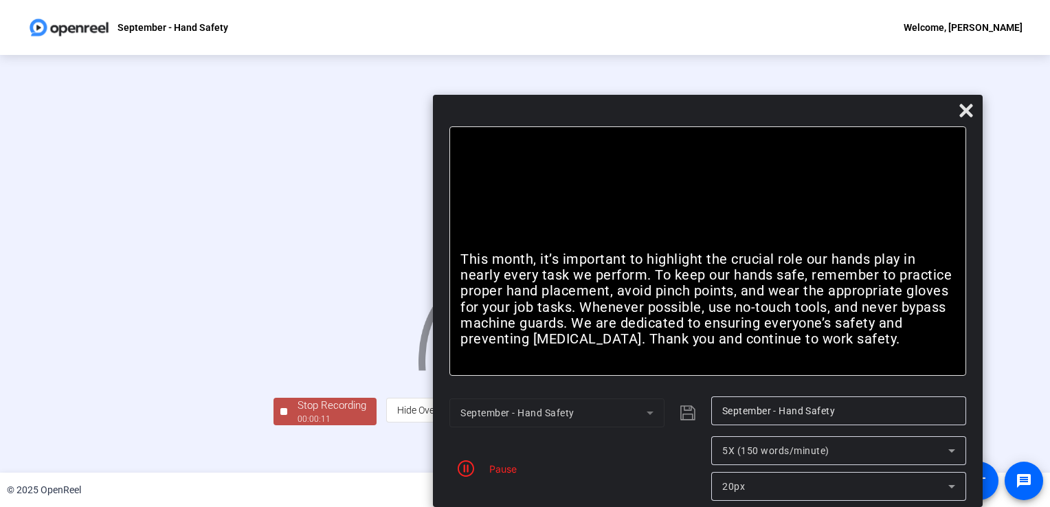
click at [501, 470] on div "Pause" at bounding box center [500, 469] width 34 height 14
click at [472, 472] on icon "button" at bounding box center [466, 469] width 16 height 16
click at [965, 111] on icon at bounding box center [966, 110] width 13 height 13
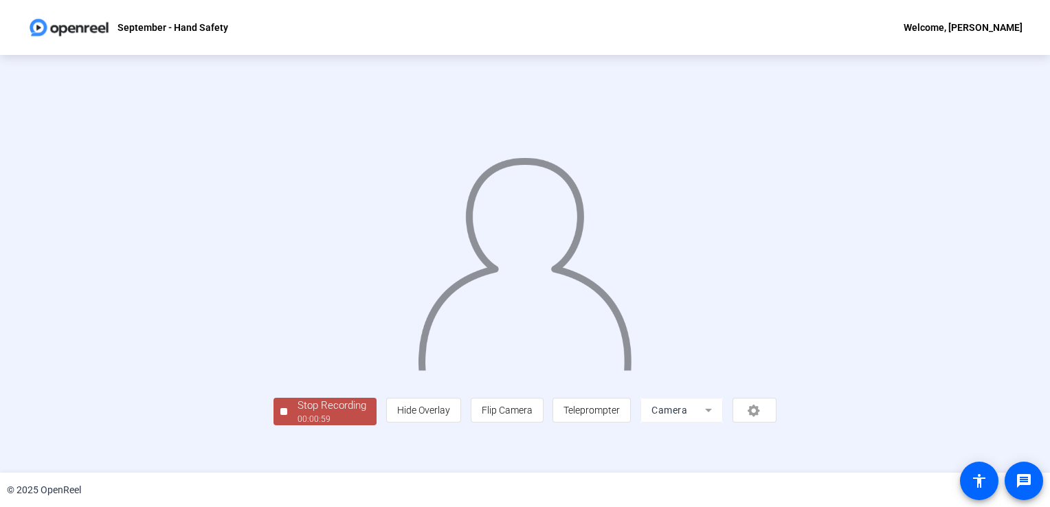
scroll to position [38, 0]
click at [298, 426] on div "00:01:00" at bounding box center [332, 419] width 69 height 12
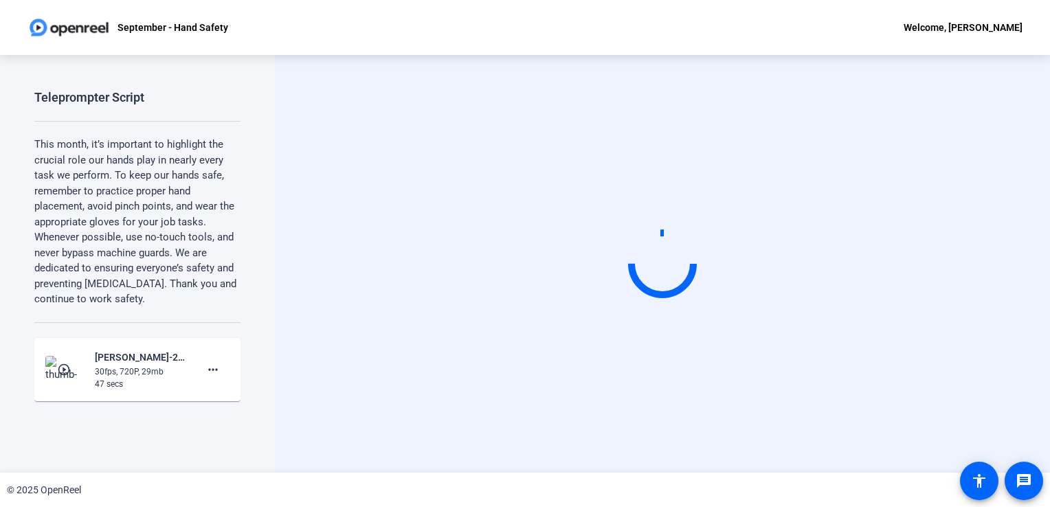
scroll to position [0, 0]
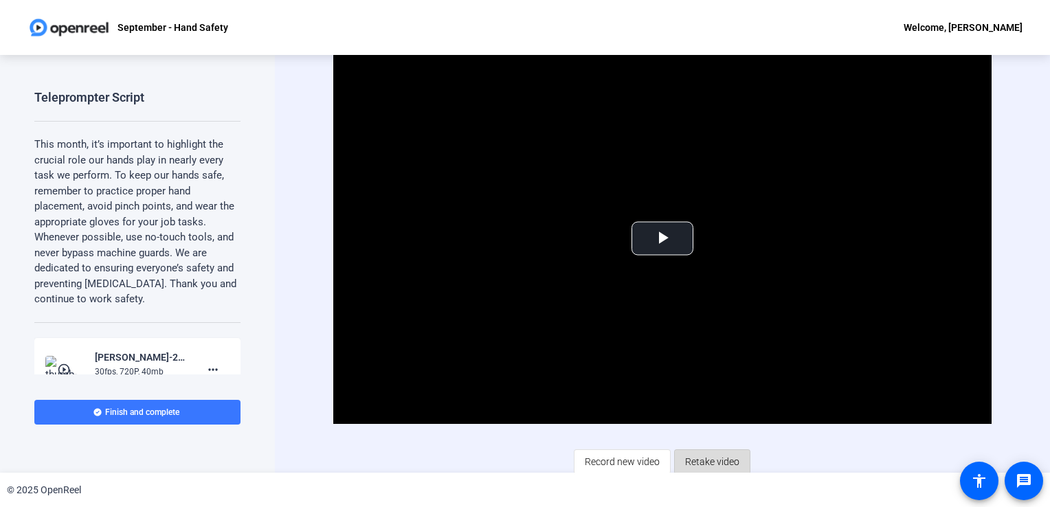
click at [705, 463] on span "Retake video" at bounding box center [712, 462] width 54 height 26
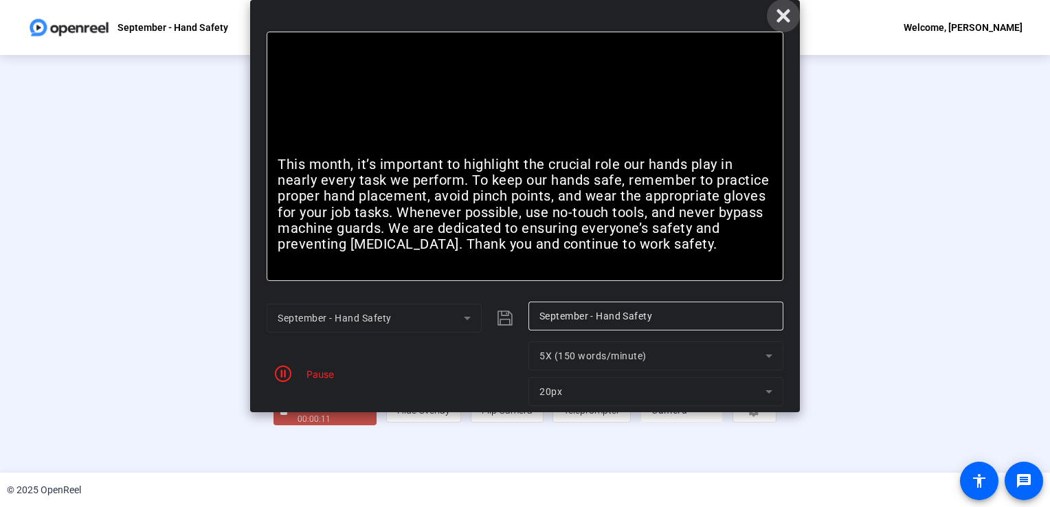
click at [777, 21] on icon at bounding box center [783, 16] width 16 height 16
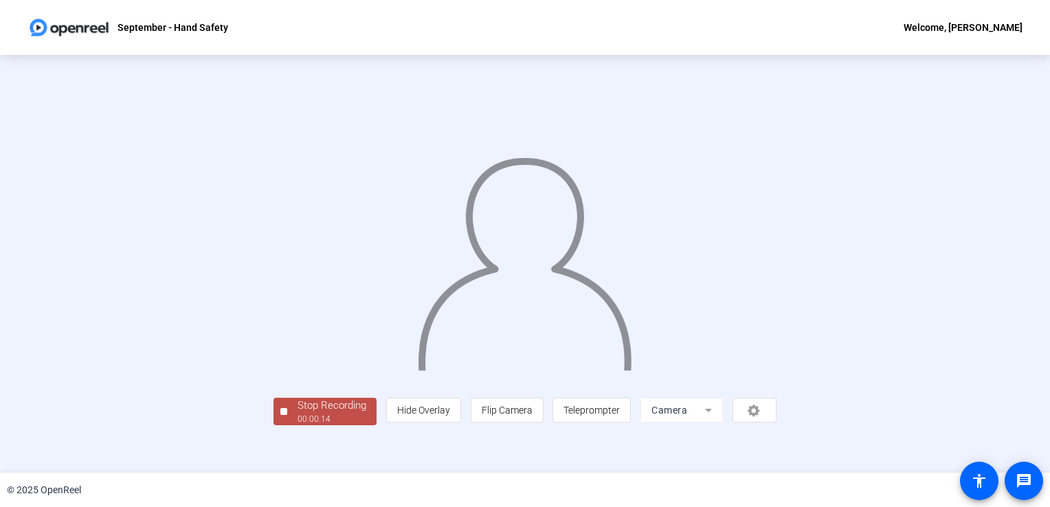
scroll to position [38, 0]
click at [298, 414] on div "Stop Recording" at bounding box center [332, 406] width 69 height 16
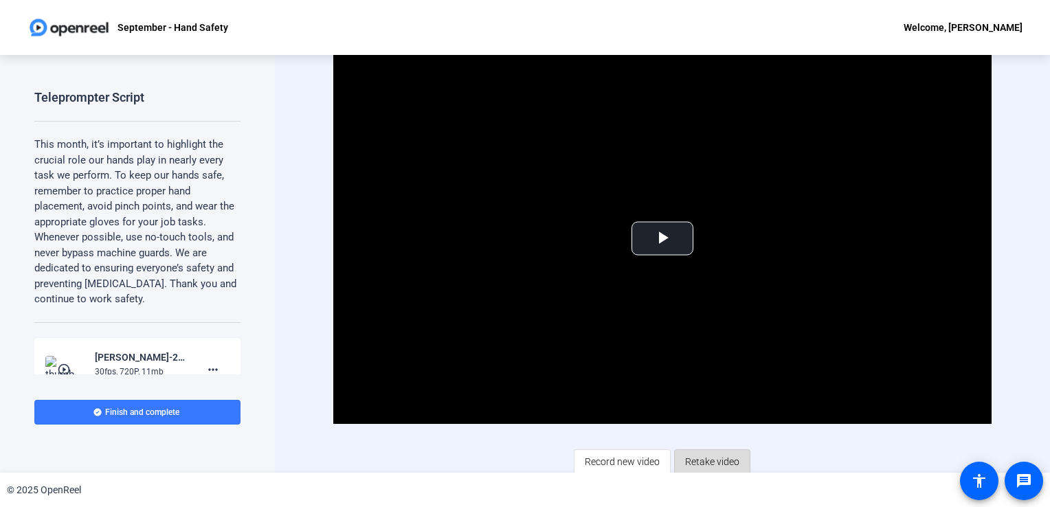
click at [698, 459] on span "Retake video" at bounding box center [712, 462] width 54 height 26
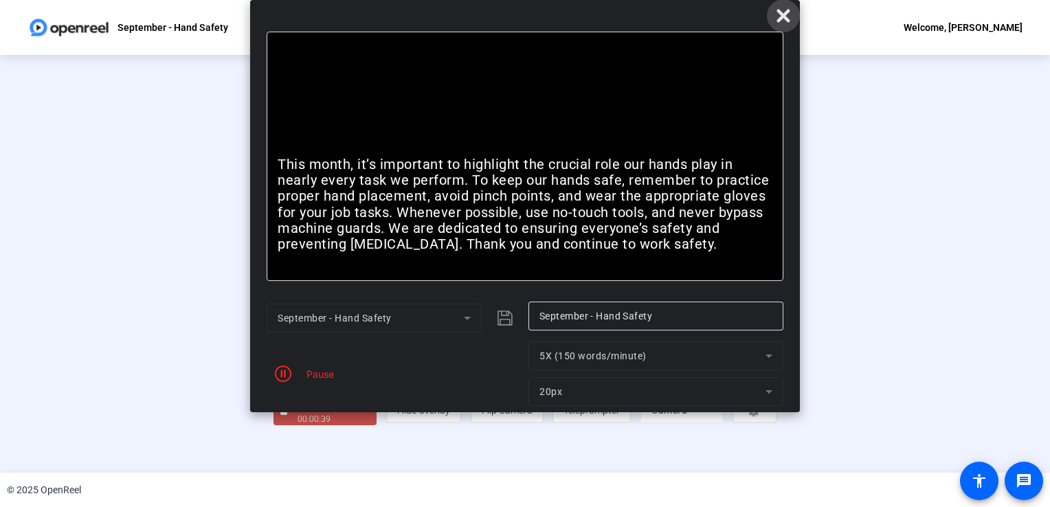
click at [784, 10] on icon at bounding box center [783, 16] width 16 height 16
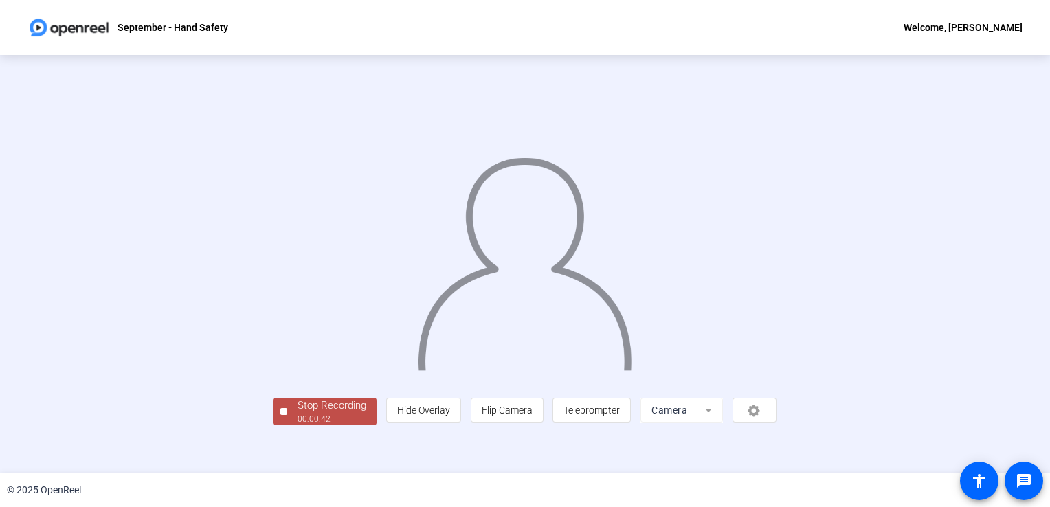
scroll to position [38, 0]
click at [298, 414] on div "Stop Recording" at bounding box center [332, 406] width 69 height 16
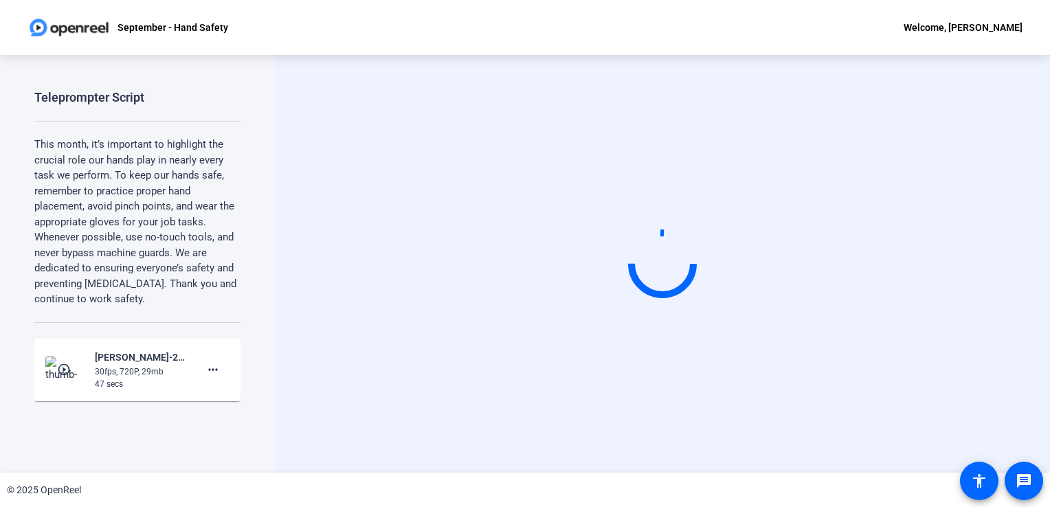
scroll to position [0, 0]
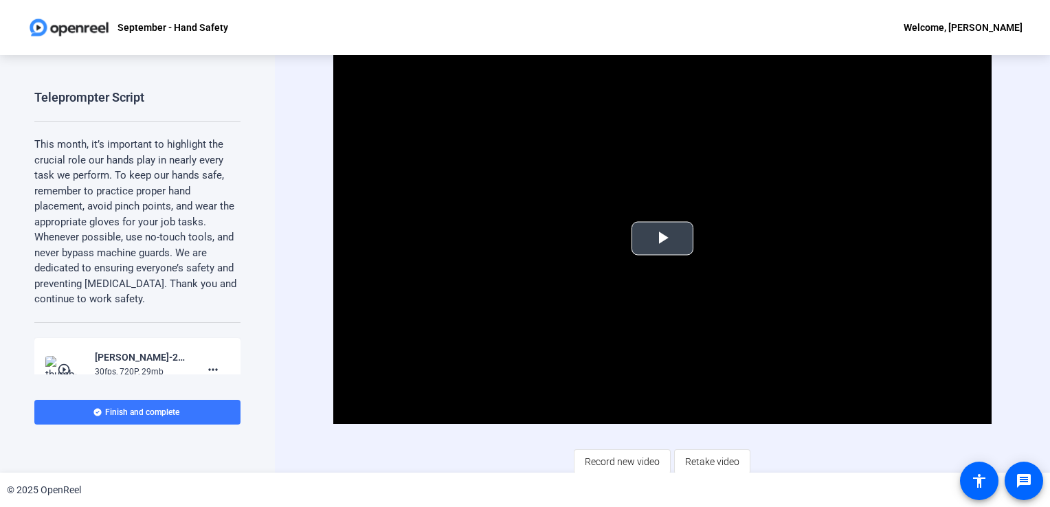
click at [663, 239] on span "Video Player" at bounding box center [663, 239] width 0 height 0
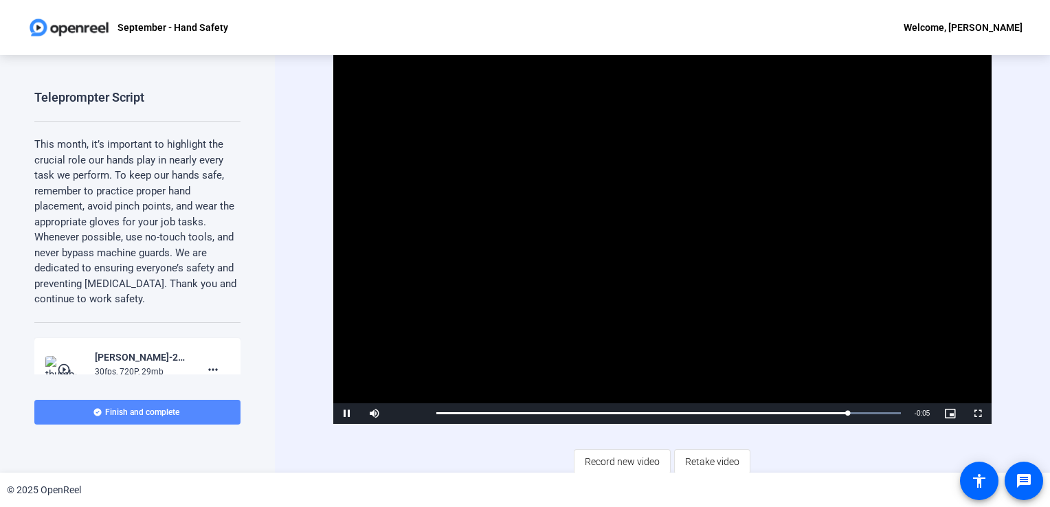
click at [179, 416] on span "Finish and complete" at bounding box center [142, 412] width 74 height 11
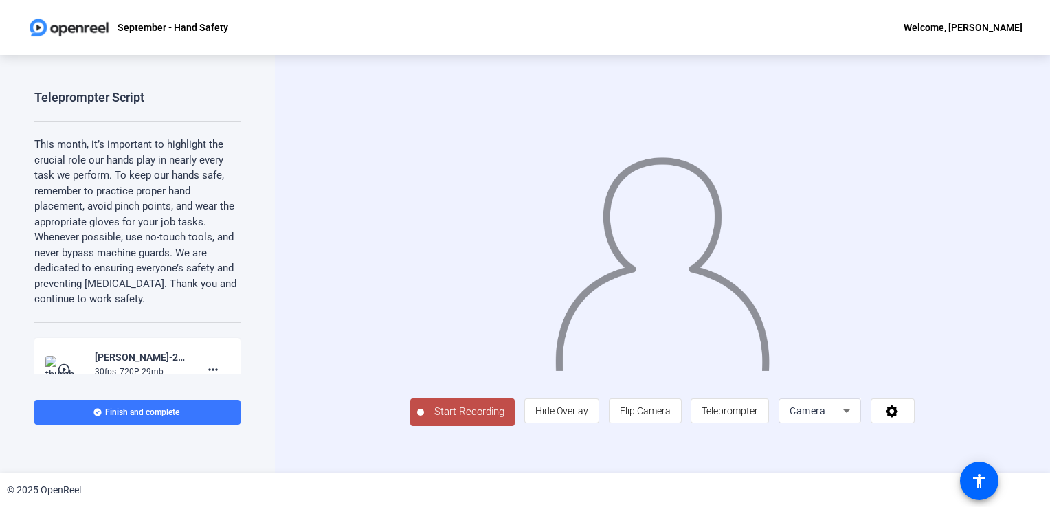
click at [424, 420] on span "Start Recording" at bounding box center [469, 412] width 91 height 16
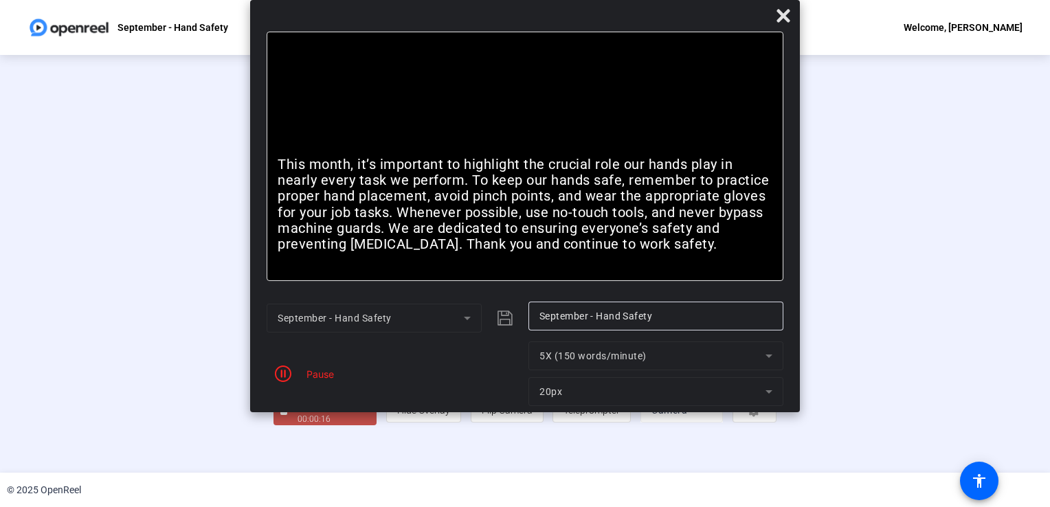
click at [325, 378] on div "Pause" at bounding box center [317, 374] width 34 height 14
click at [284, 375] on icon "button" at bounding box center [283, 374] width 16 height 16
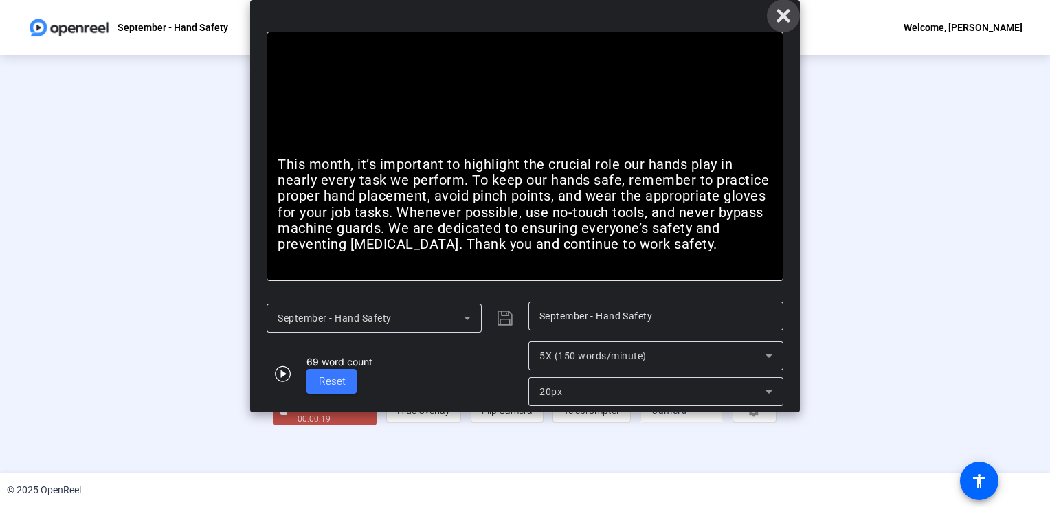
click at [789, 19] on icon at bounding box center [783, 15] width 13 height 13
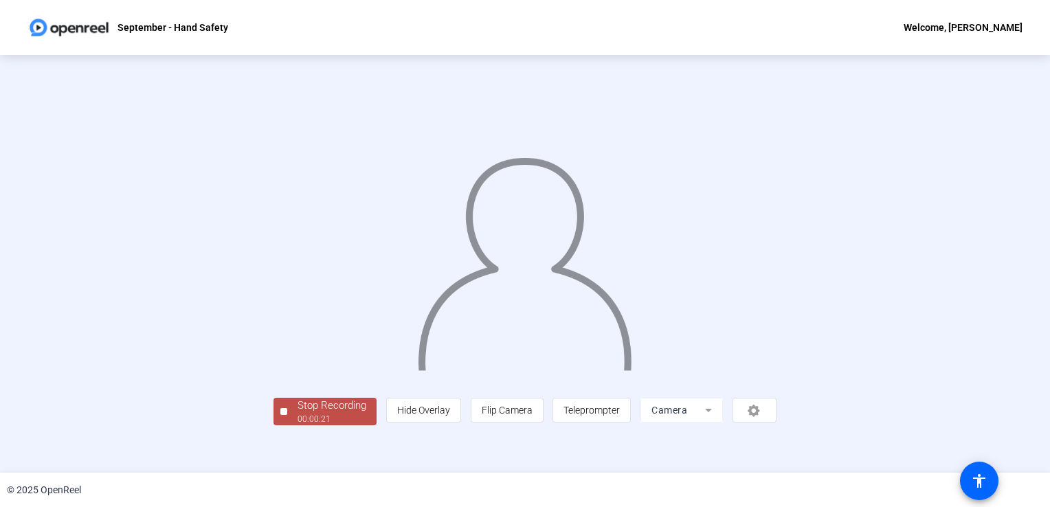
scroll to position [38, 0]
click at [298, 414] on div "Stop Recording" at bounding box center [332, 406] width 69 height 16
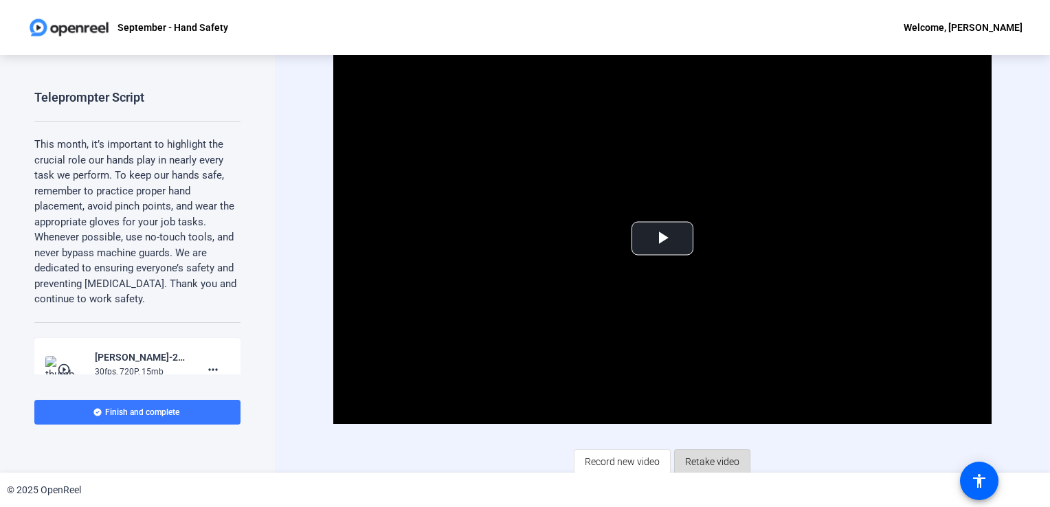
click at [700, 461] on span "Retake video" at bounding box center [712, 462] width 54 height 26
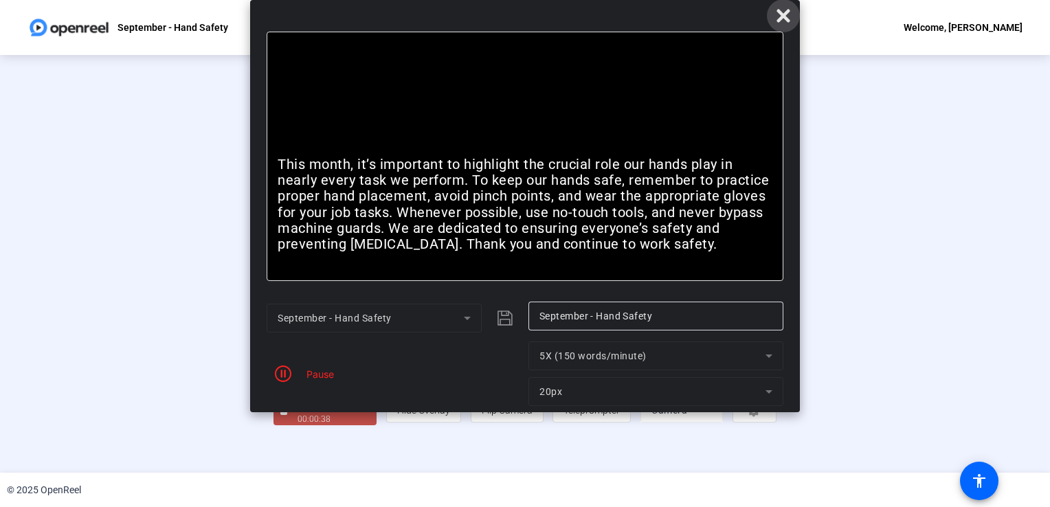
click at [788, 18] on icon at bounding box center [783, 16] width 16 height 16
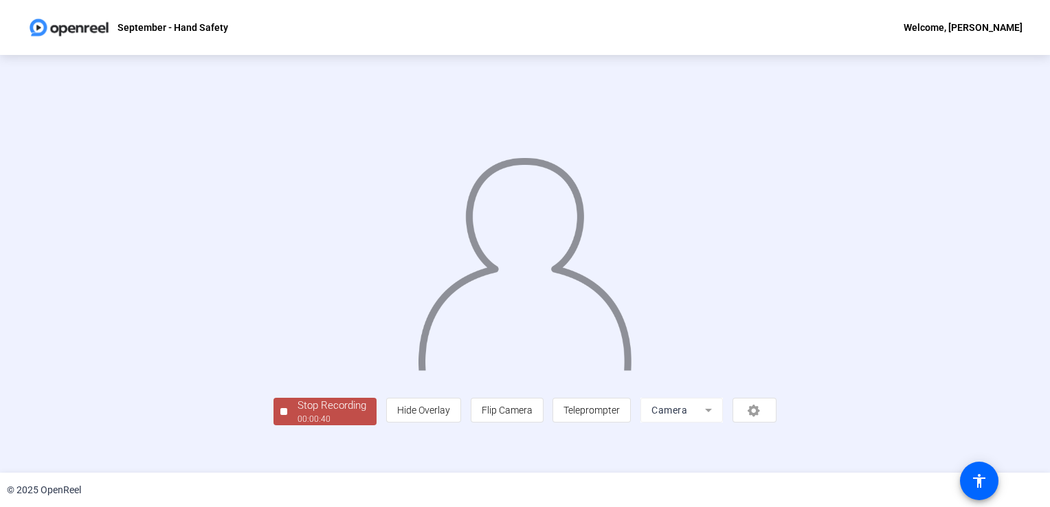
scroll to position [38, 0]
click at [298, 426] on div "00:00:42" at bounding box center [332, 419] width 69 height 12
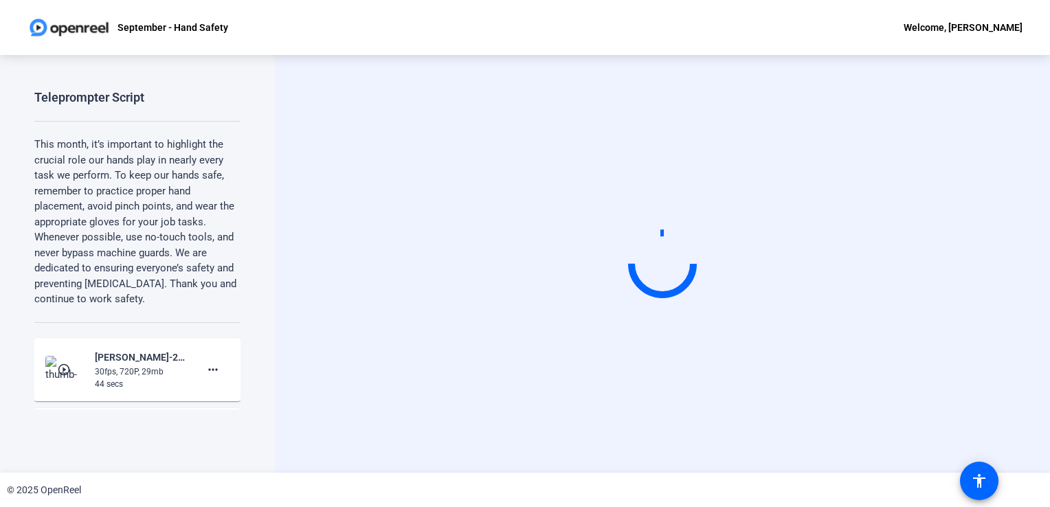
scroll to position [0, 0]
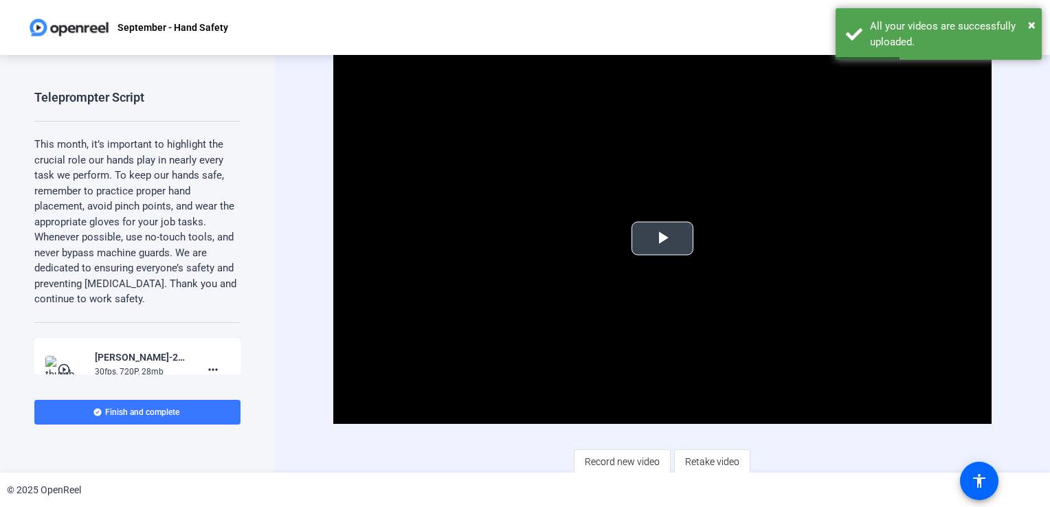
click at [663, 239] on span "Video Player" at bounding box center [663, 239] width 0 height 0
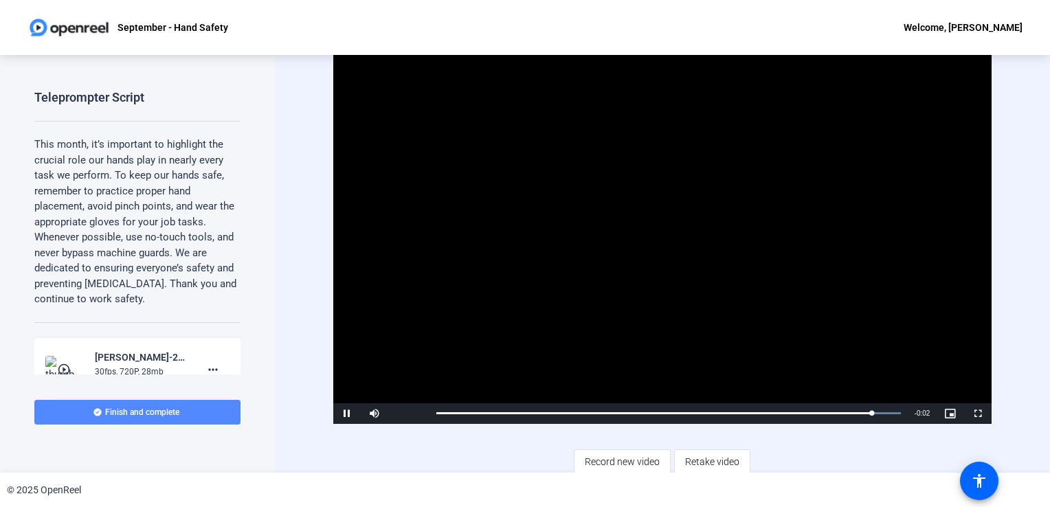
click at [190, 422] on span at bounding box center [137, 412] width 206 height 33
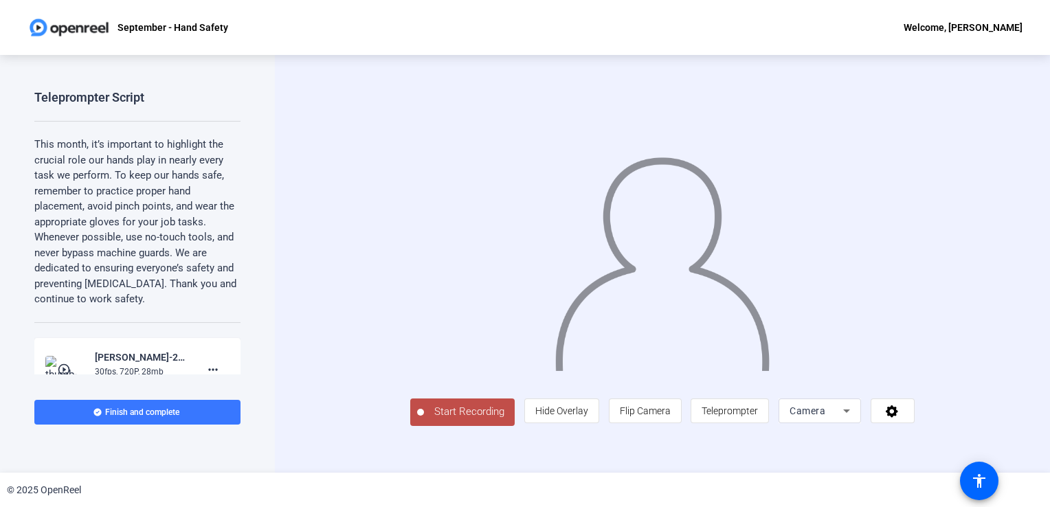
click at [424, 420] on span "Start Recording" at bounding box center [469, 412] width 91 height 16
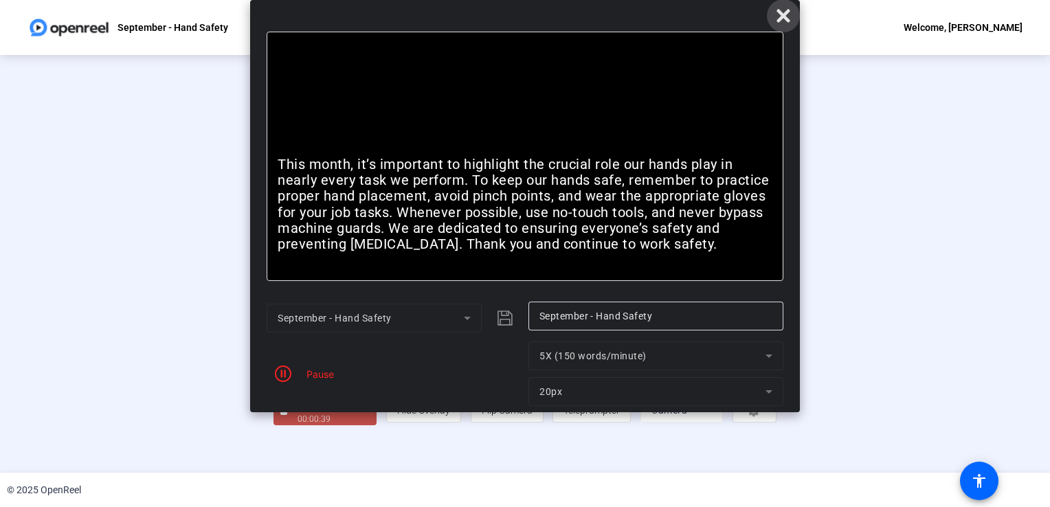
click at [786, 21] on icon at bounding box center [783, 15] width 13 height 13
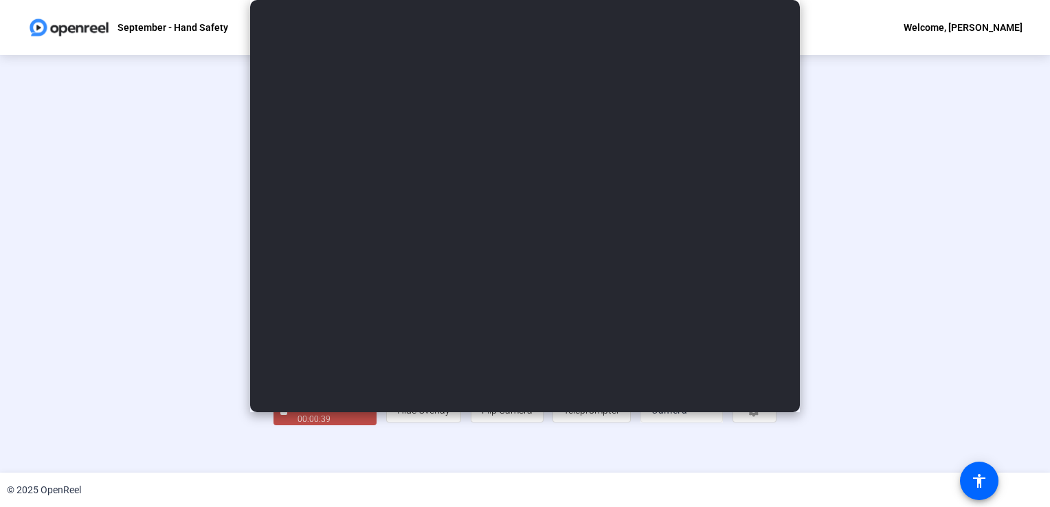
scroll to position [25, 0]
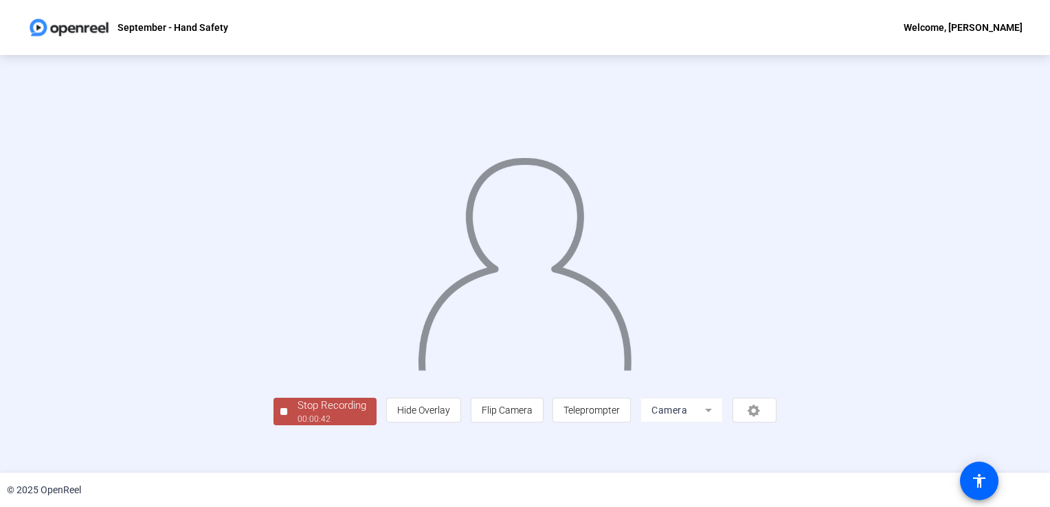
click at [298, 414] on div "Stop Recording" at bounding box center [332, 406] width 69 height 16
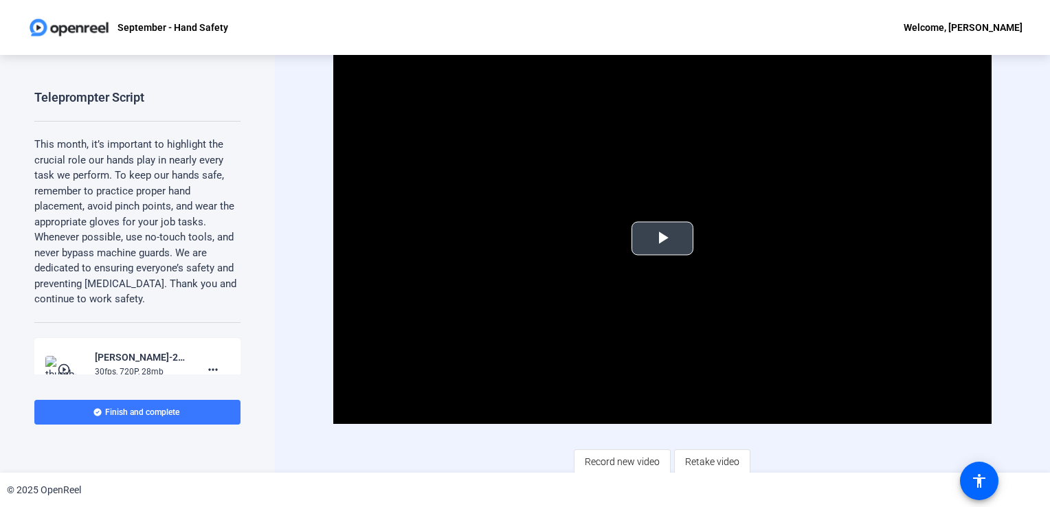
click at [663, 239] on span "Video Player" at bounding box center [663, 239] width 0 height 0
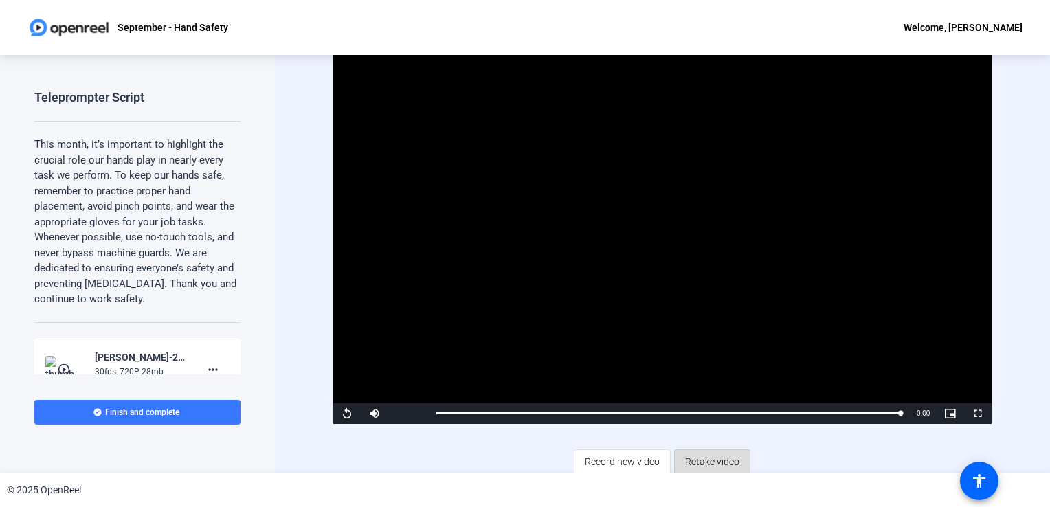
click at [712, 455] on span "Retake video" at bounding box center [712, 462] width 54 height 26
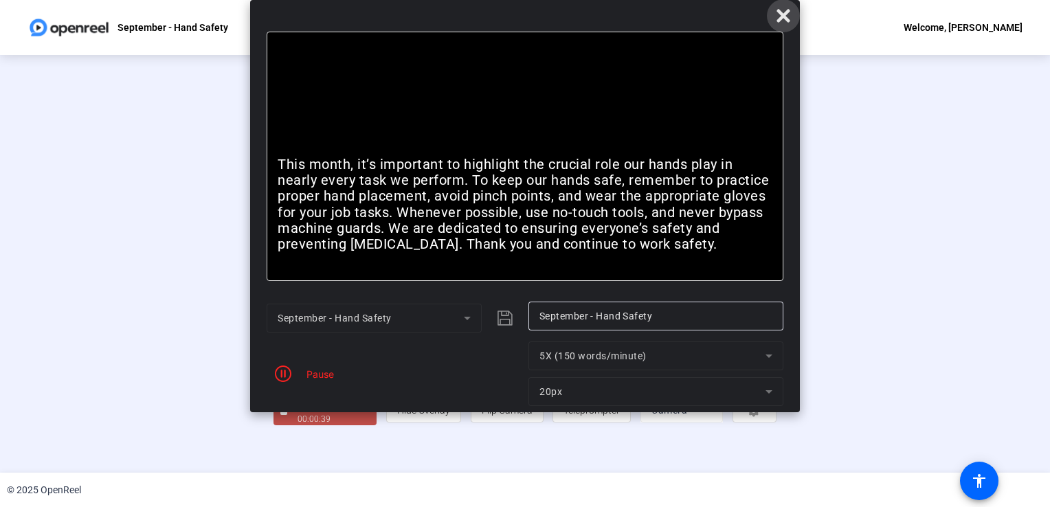
click at [778, 16] on icon at bounding box center [783, 16] width 16 height 16
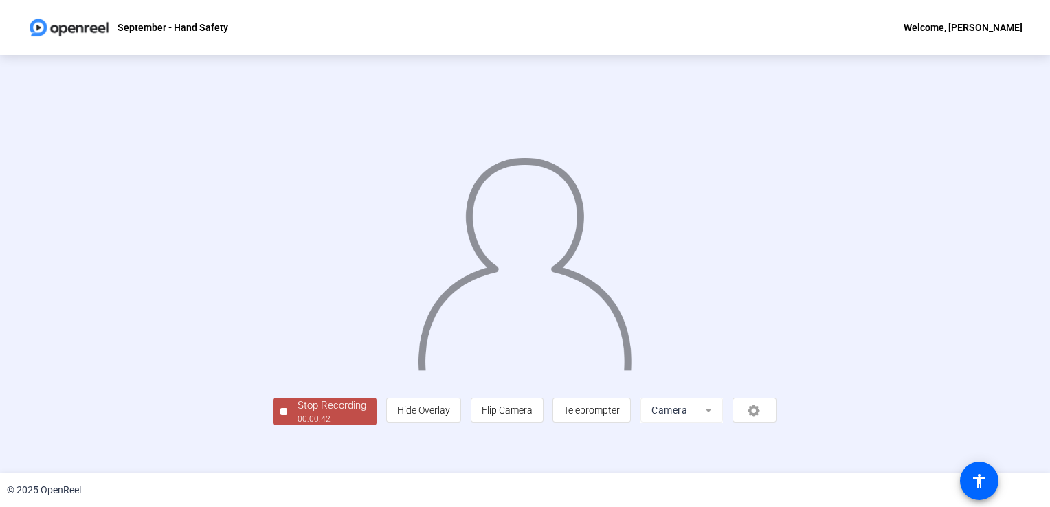
click at [1042, 445] on div "Stop Recording 00:00:42 person Hide Overlay flip Flip Camera article Teleprompt…" at bounding box center [525, 264] width 1050 height 418
click at [298, 426] on div "00:00:45" at bounding box center [332, 419] width 69 height 12
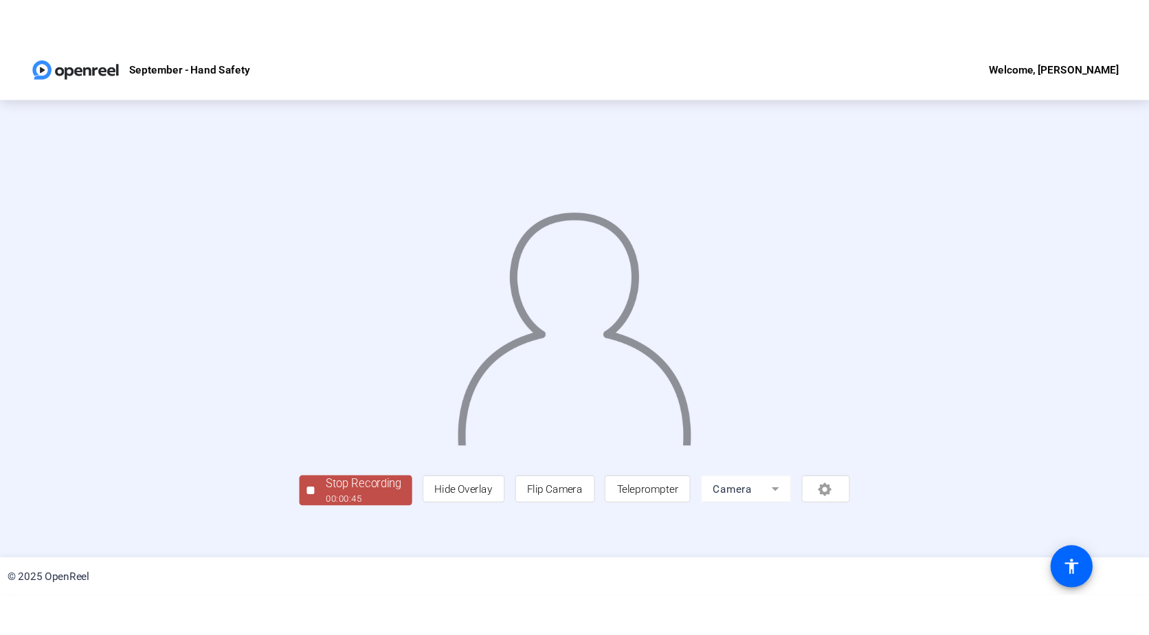
scroll to position [0, 0]
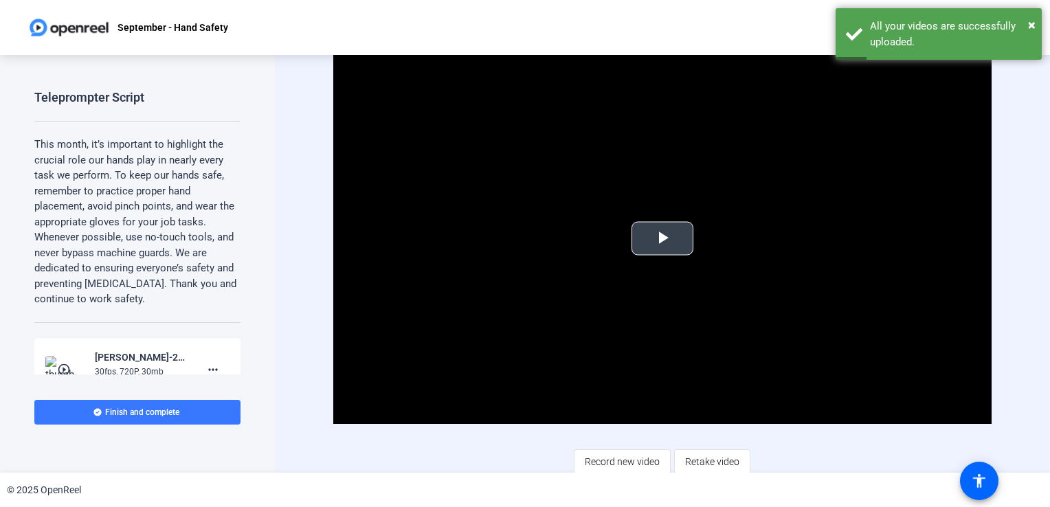
click at [663, 239] on span "Video Player" at bounding box center [663, 239] width 0 height 0
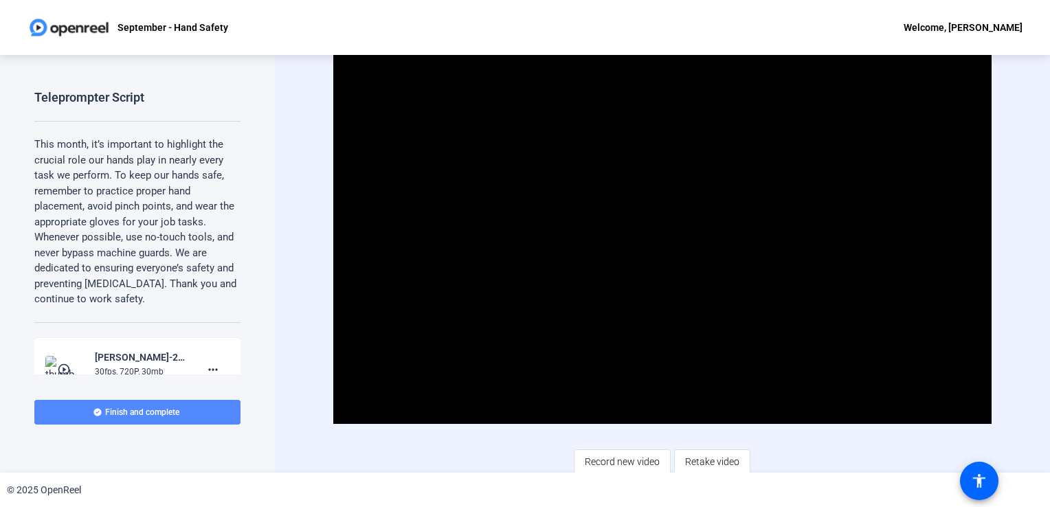
click at [173, 412] on span "Finish and complete" at bounding box center [142, 412] width 74 height 11
